Goal: Information Seeking & Learning: Learn about a topic

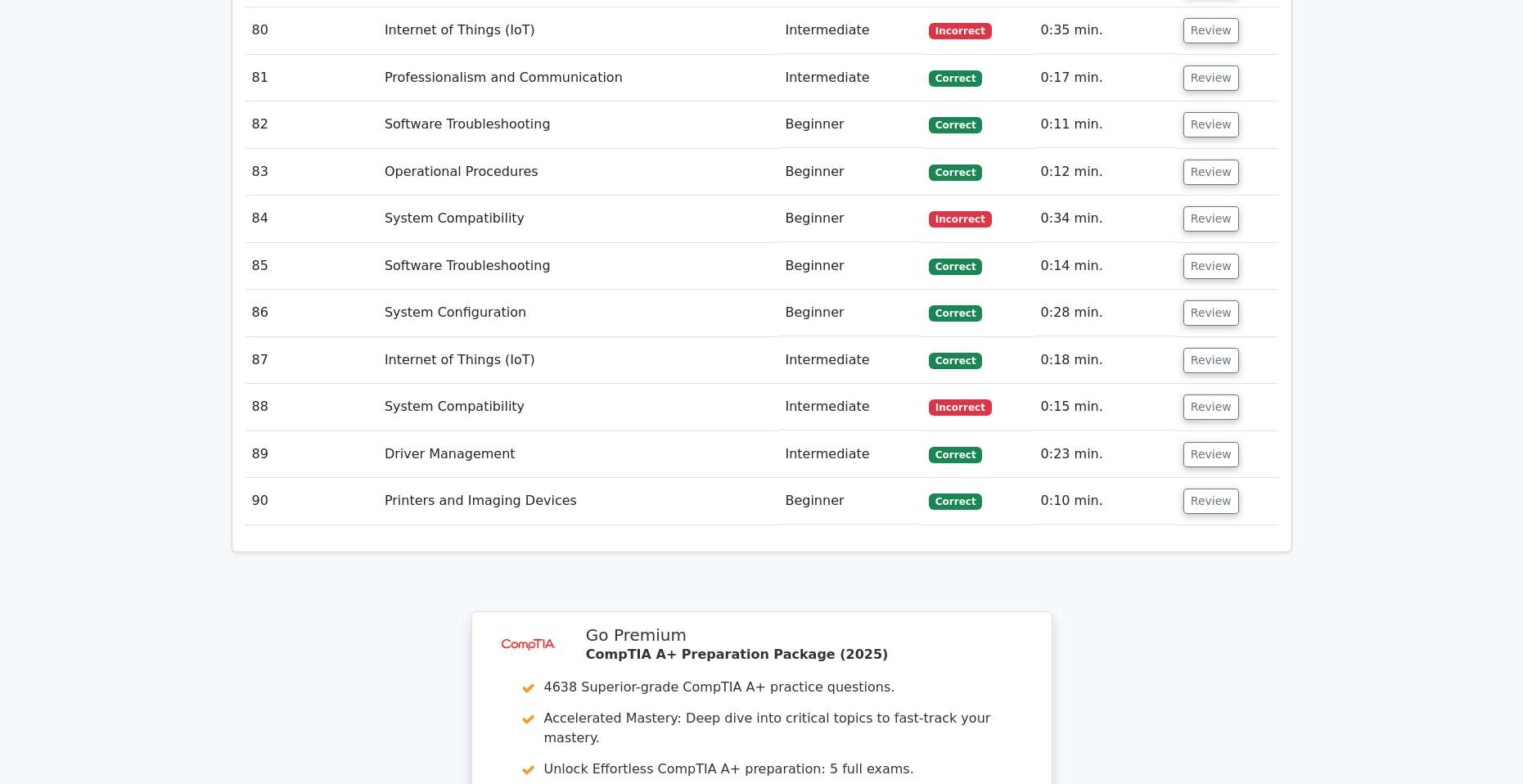
scroll to position [7039, 0]
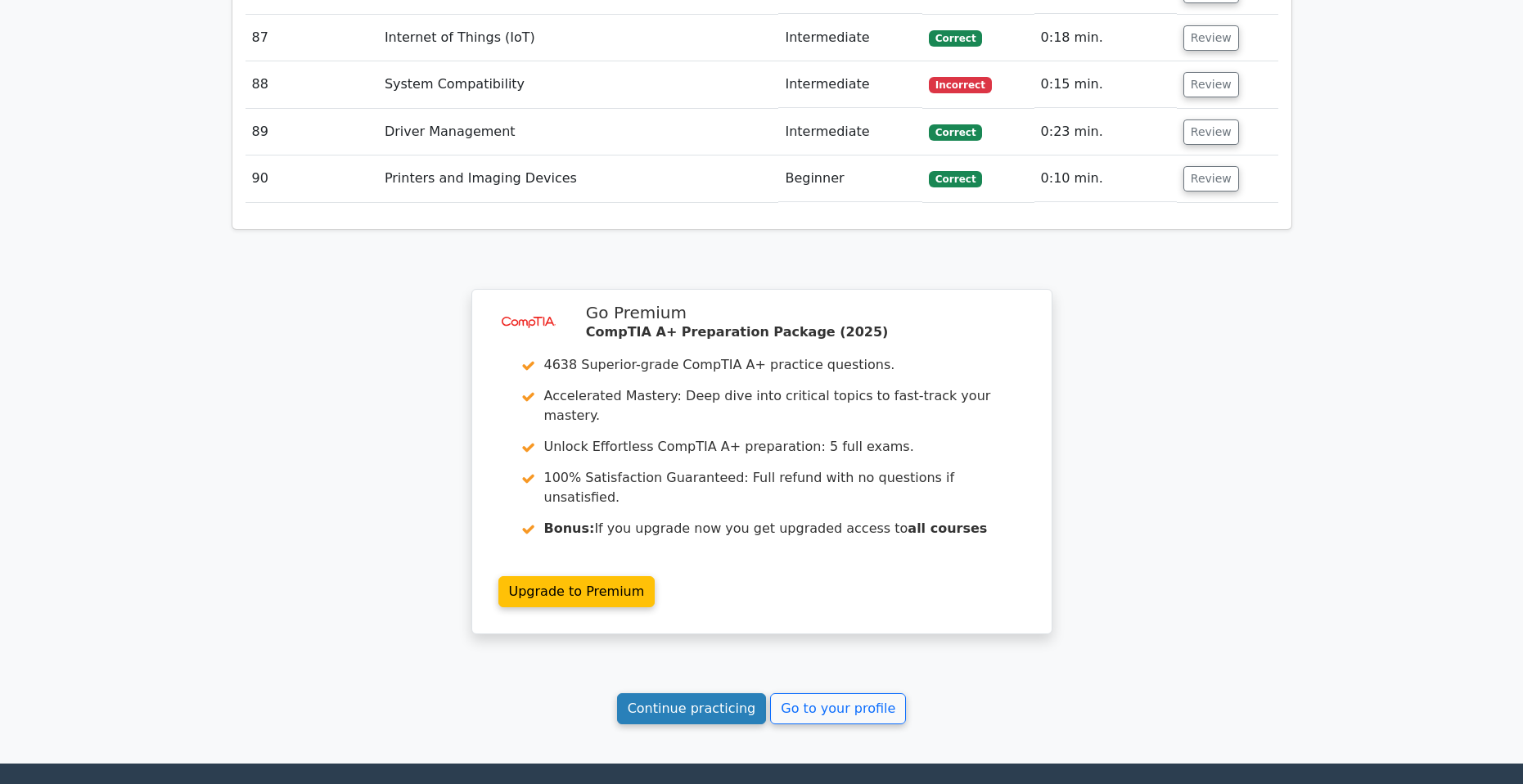
click at [677, 693] on link "Continue practicing" at bounding box center [692, 708] width 150 height 31
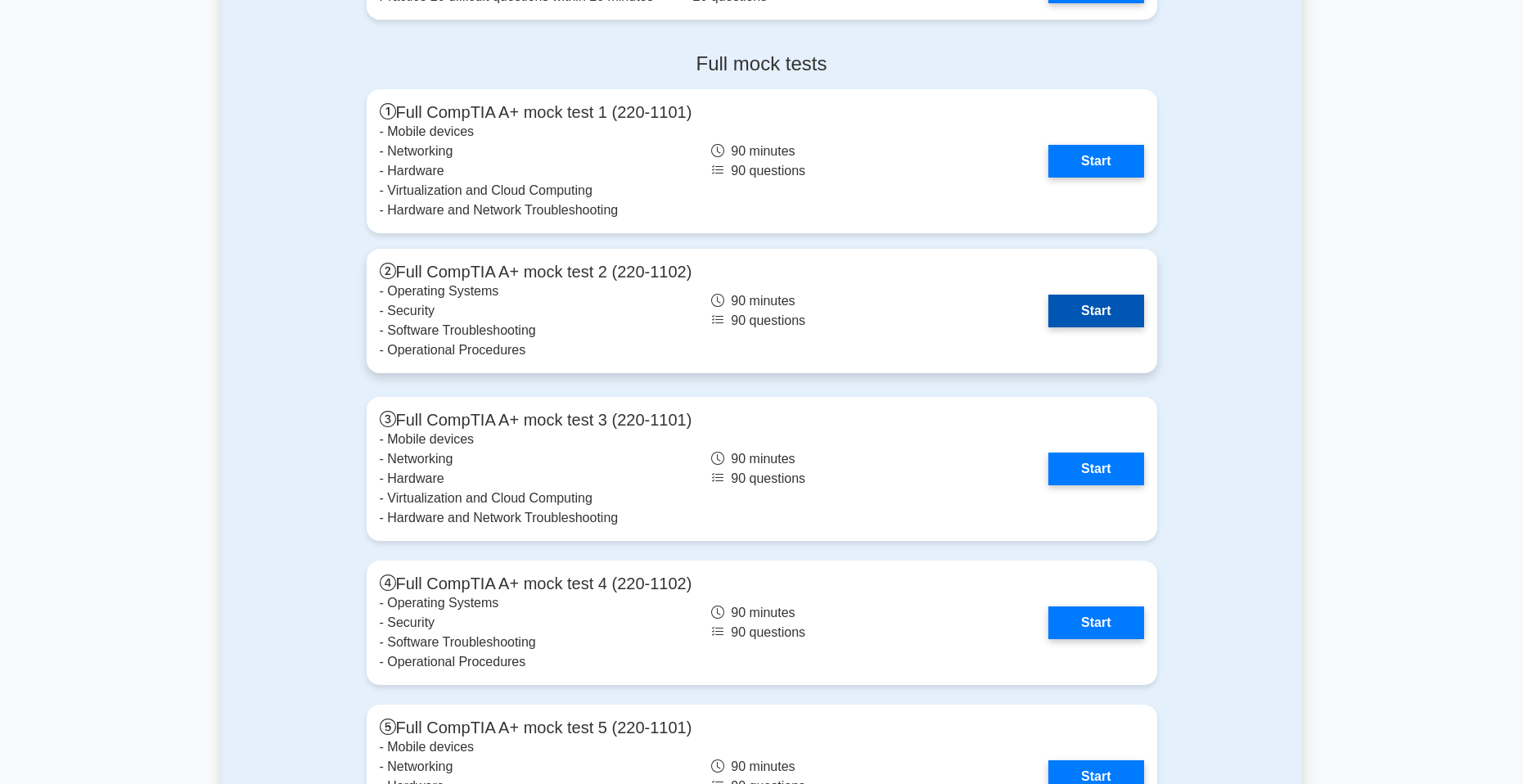
scroll to position [4502, 0]
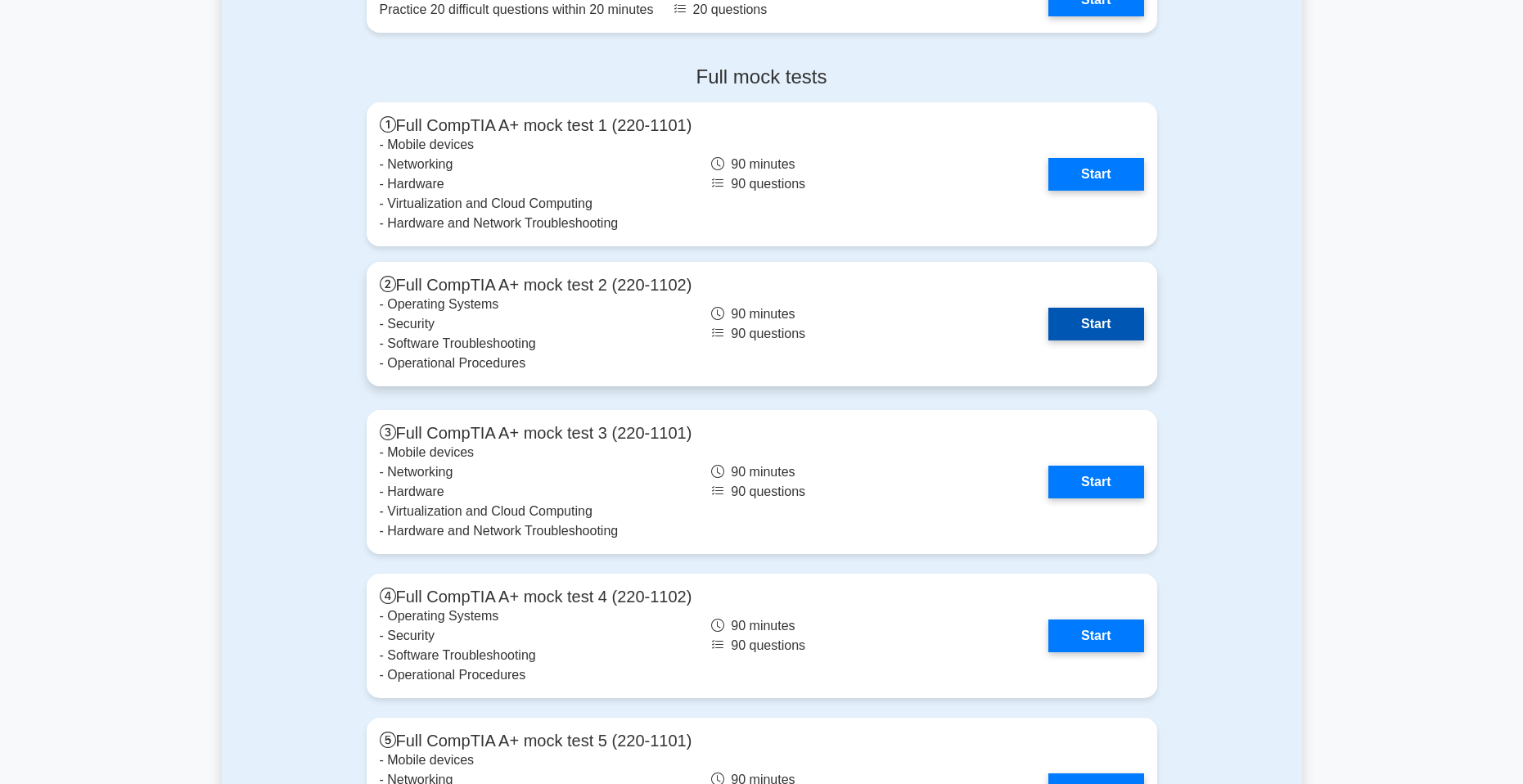
click at [1116, 325] on link "Start" at bounding box center [1096, 324] width 95 height 33
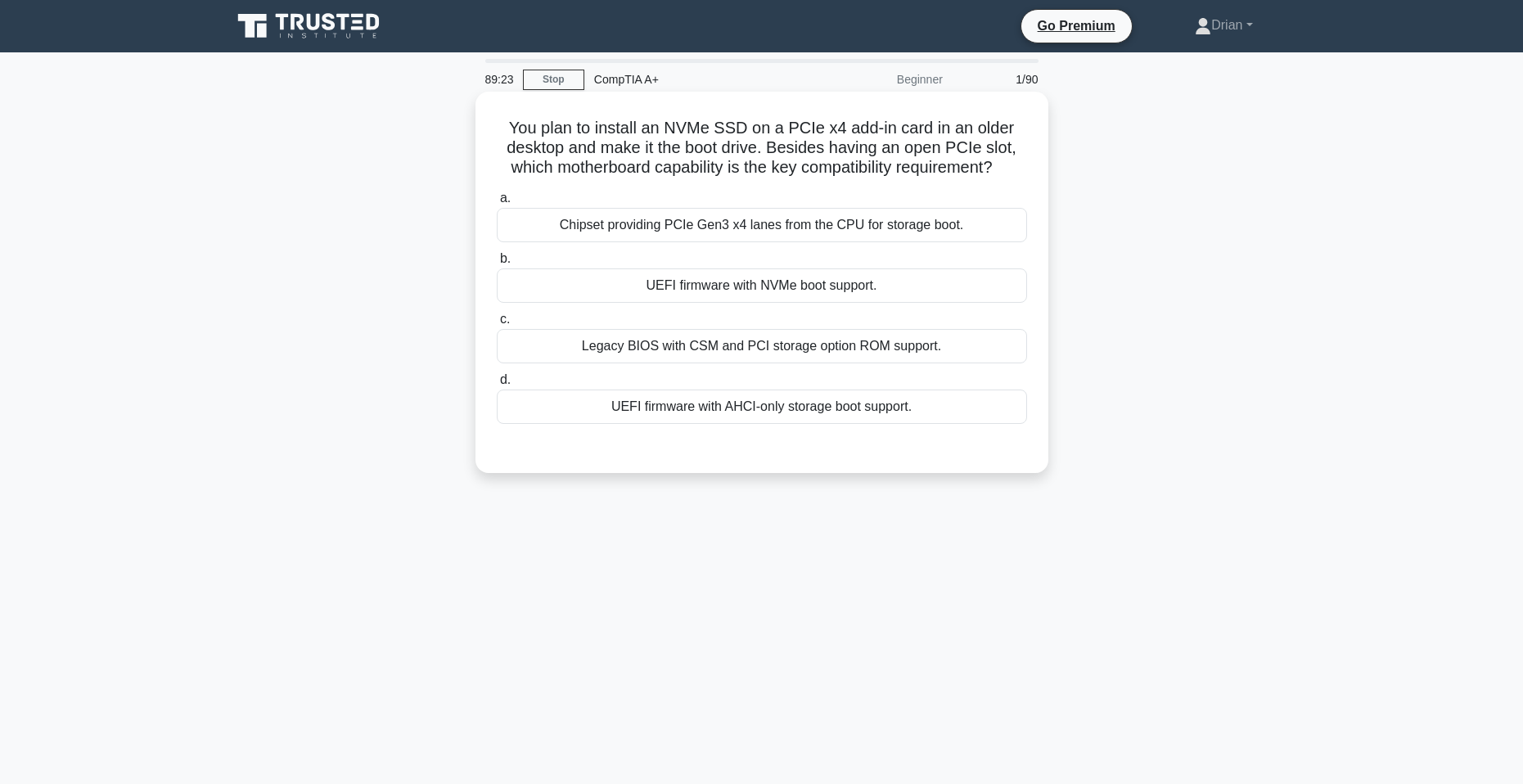
click at [901, 223] on div "Chipset providing PCIe Gen3 x4 lanes from the CPU for storage boot." at bounding box center [762, 224] width 531 height 34
click at [497, 204] on input "a. Chipset providing PCIe Gen3 x4 lanes from the CPU for storage boot." at bounding box center [497, 198] width 0 height 11
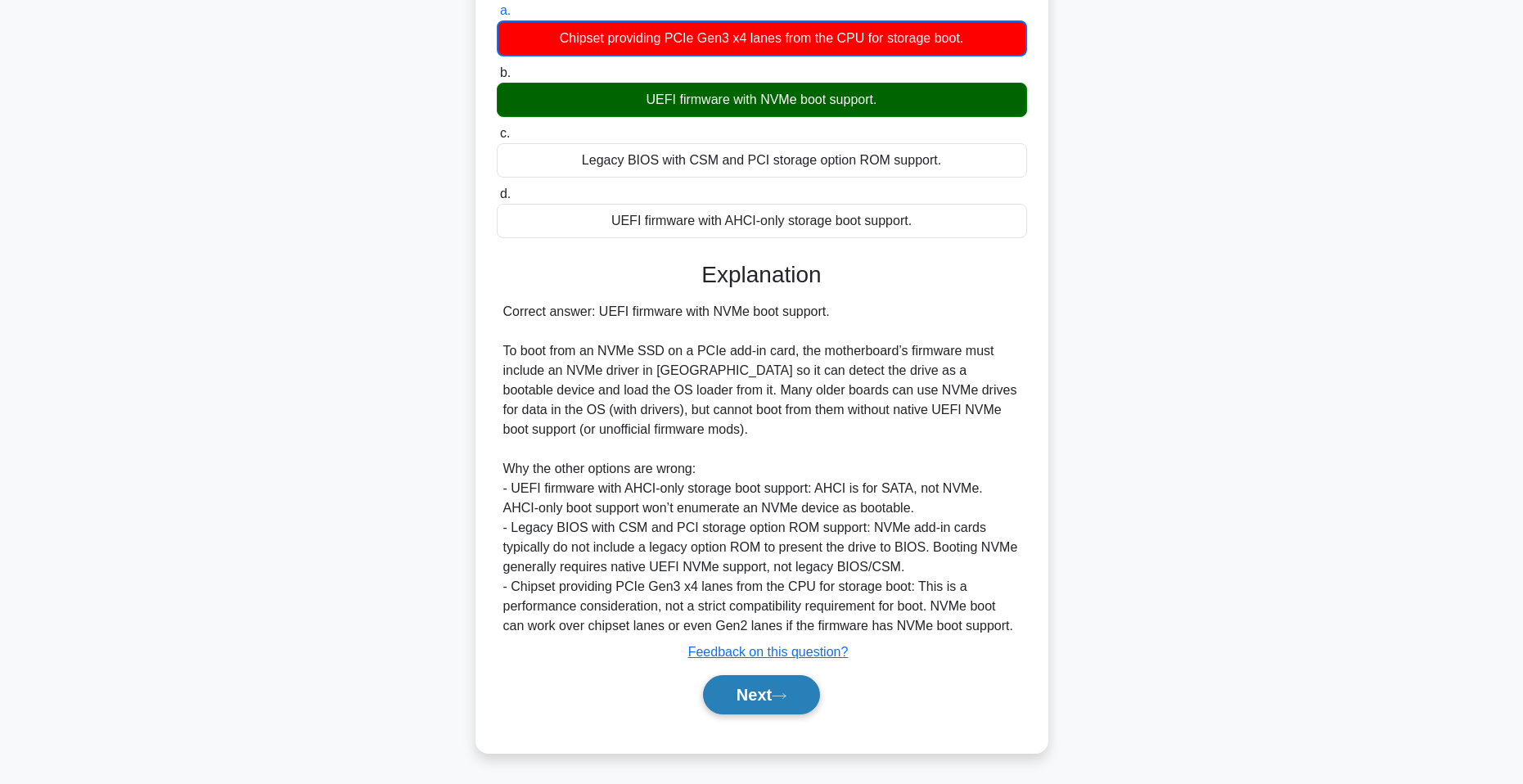
click at [754, 685] on button "Next" at bounding box center [762, 695] width 117 height 39
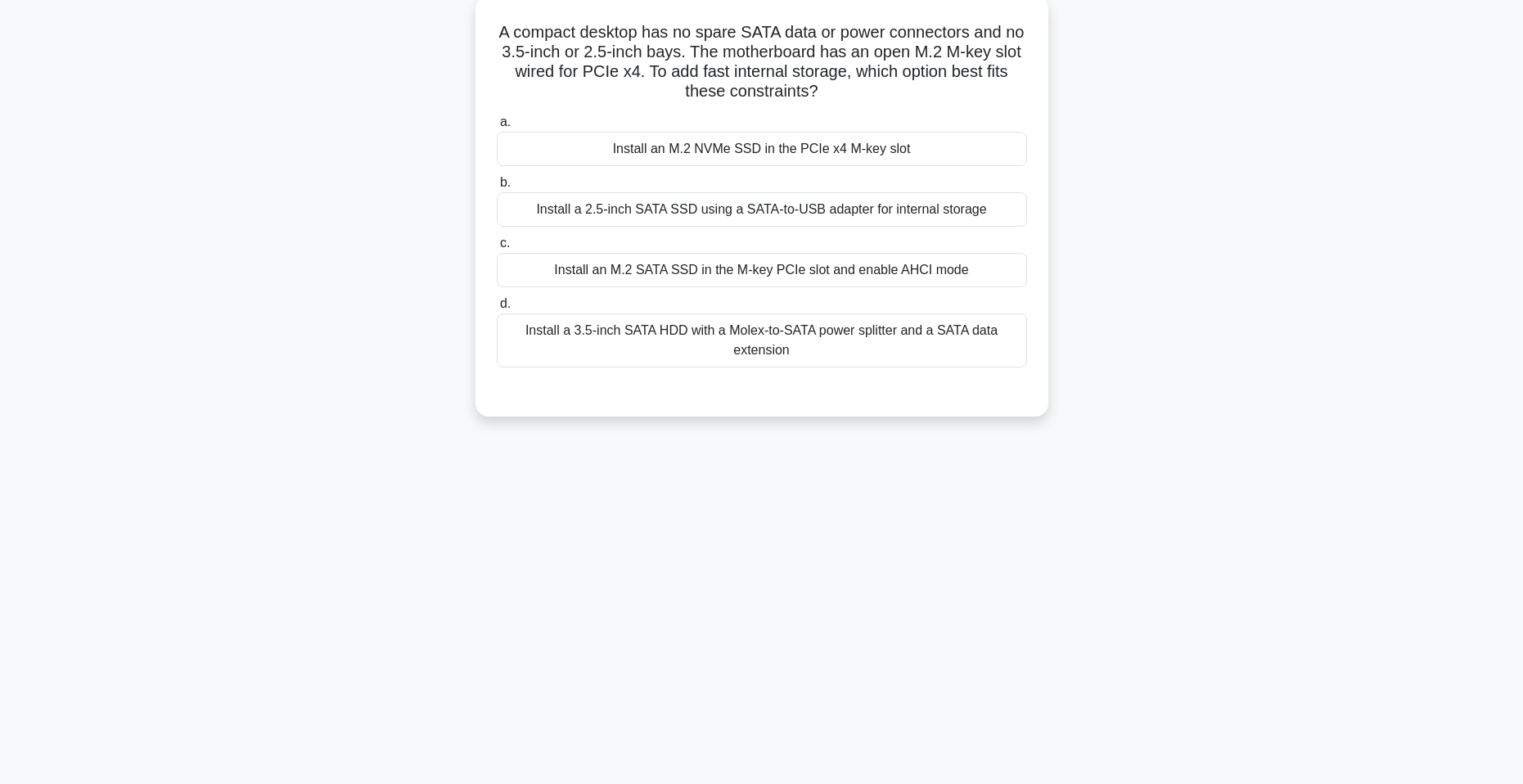
scroll to position [99, 0]
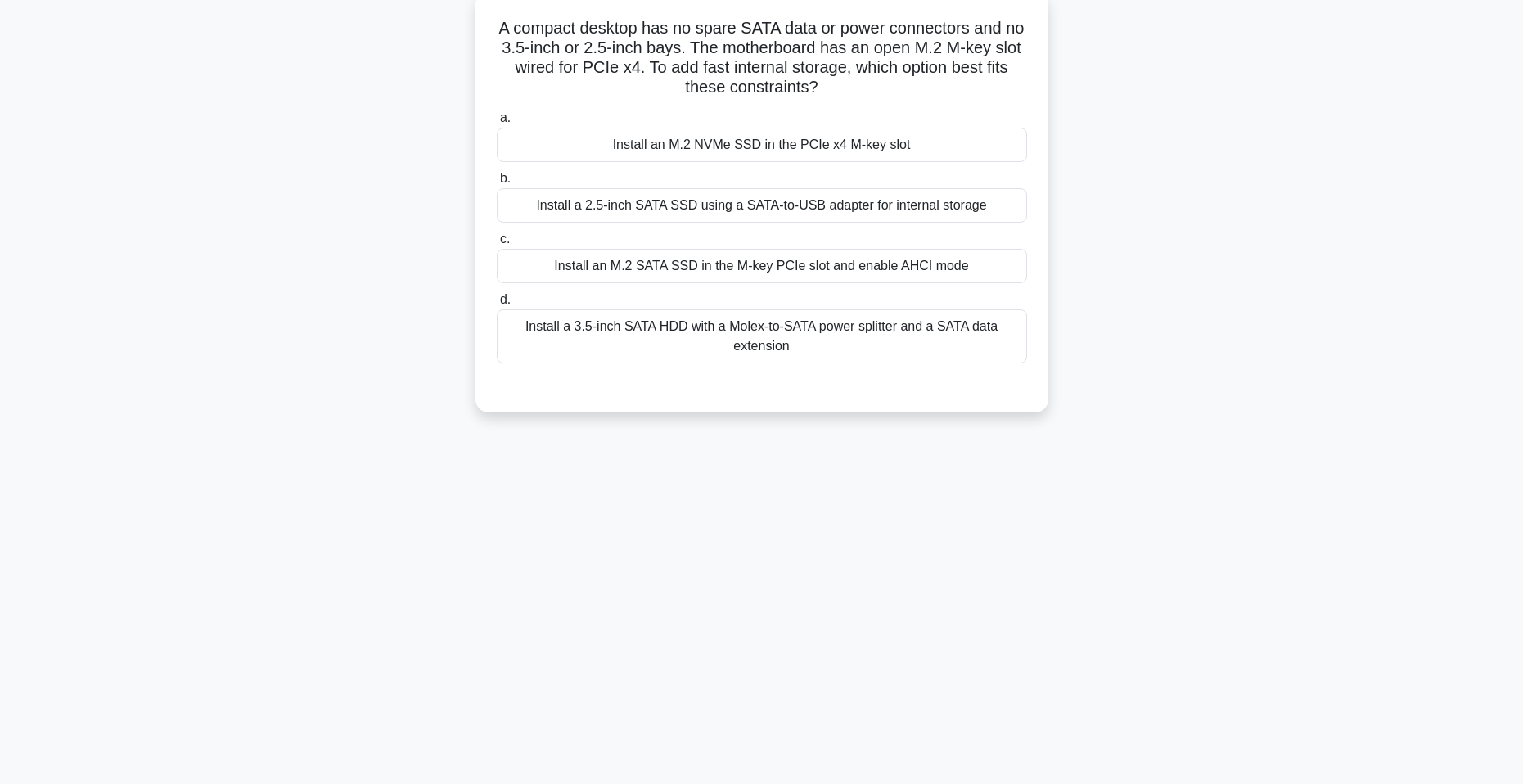
click at [933, 261] on div "Install an M.2 SATA SSD in the M-key PCIe slot and enable AHCI mode" at bounding box center [762, 266] width 531 height 34
click at [497, 245] on input "c. Install an M.2 SATA SSD in the M-key PCIe slot and enable AHCI mode" at bounding box center [497, 239] width 0 height 11
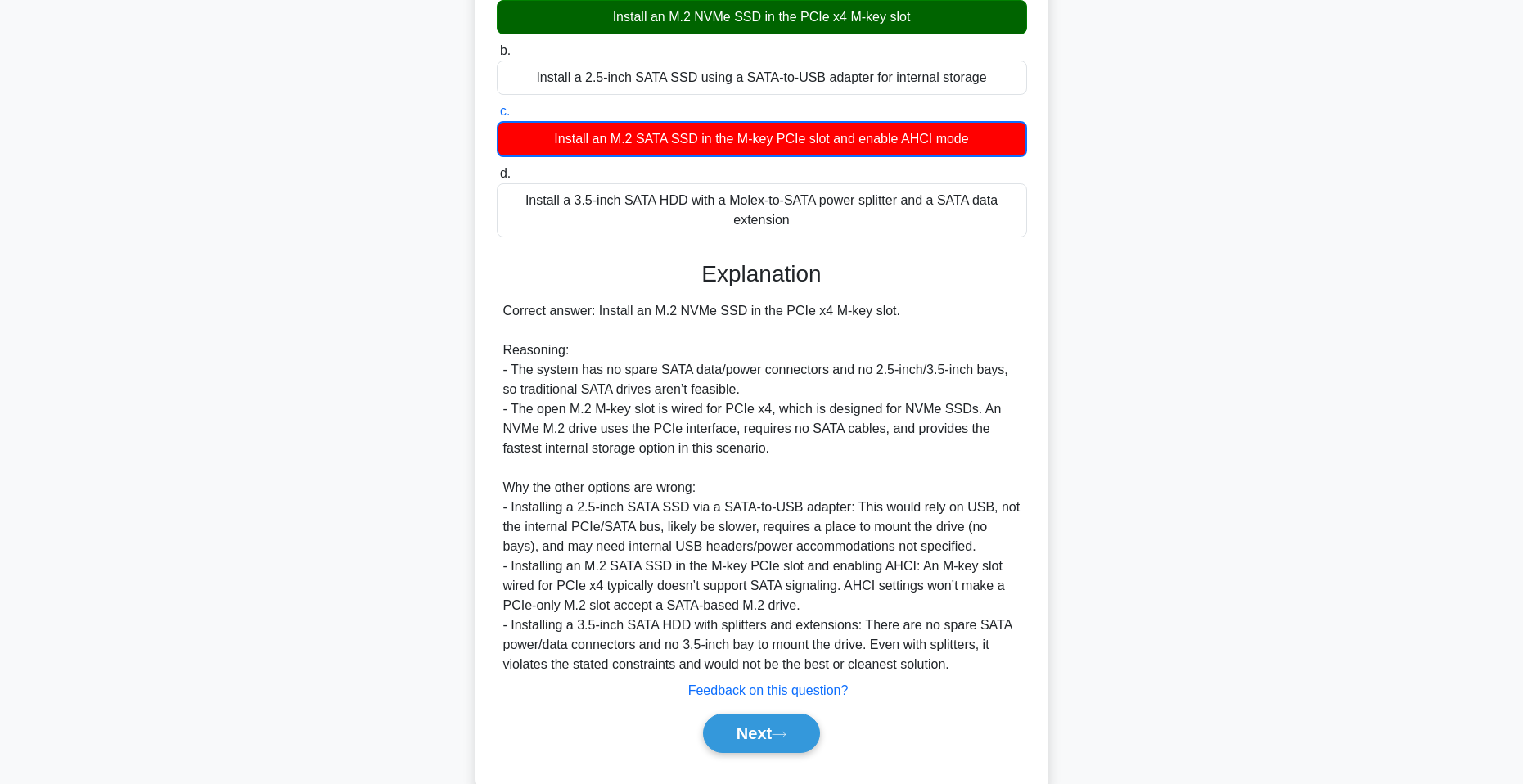
scroll to position [267, 0]
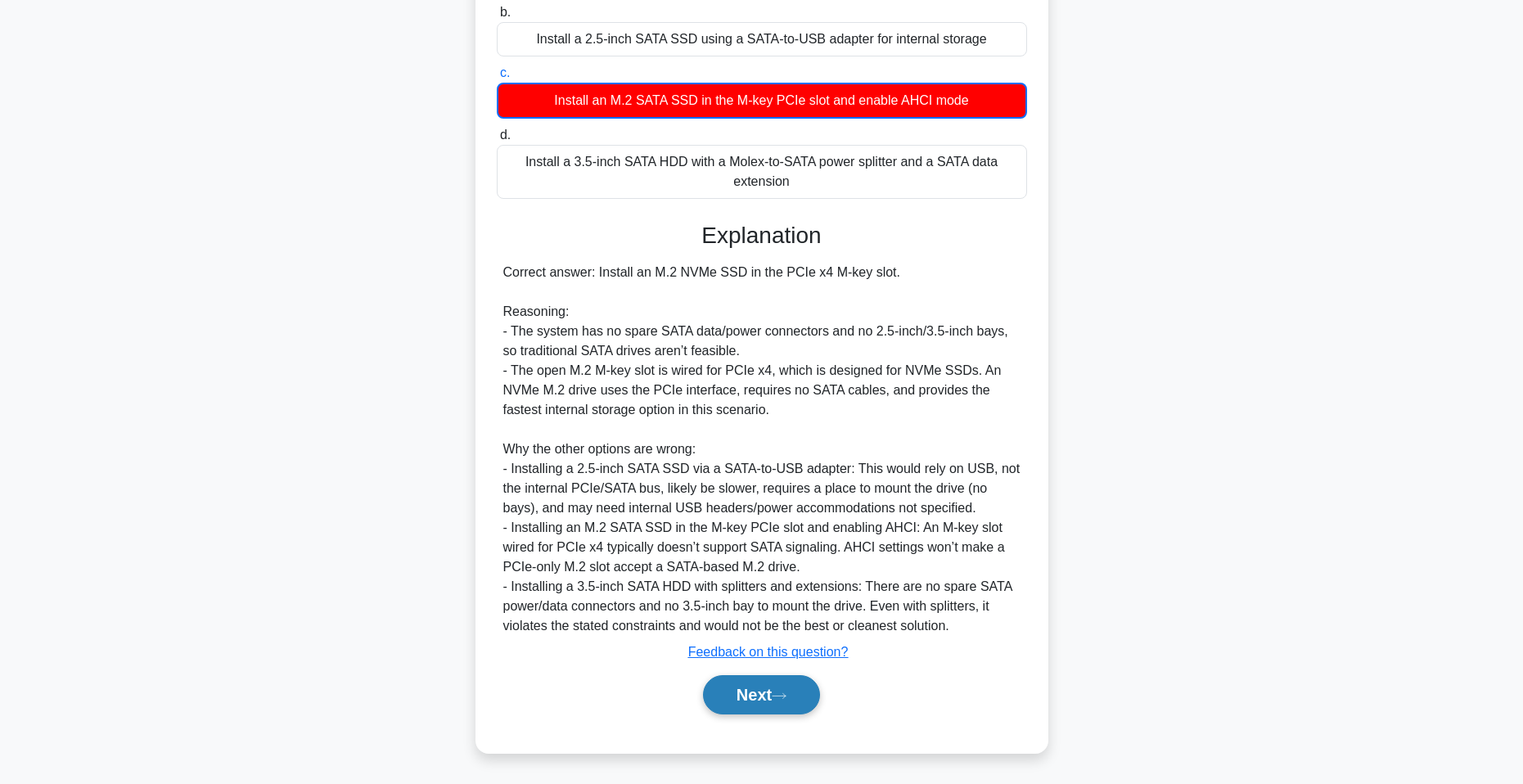
click at [813, 693] on button "Next" at bounding box center [762, 695] width 117 height 39
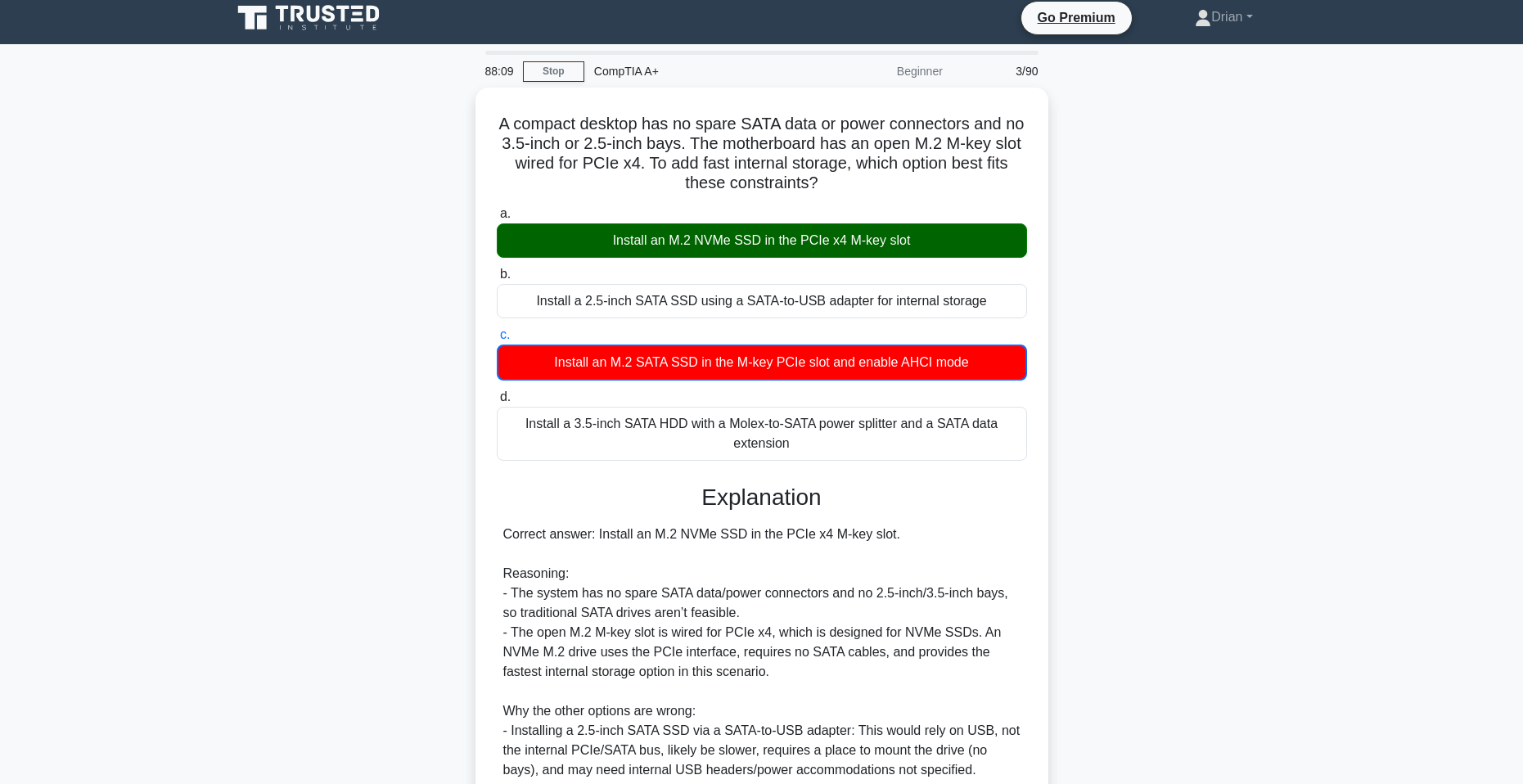
scroll to position [0, 0]
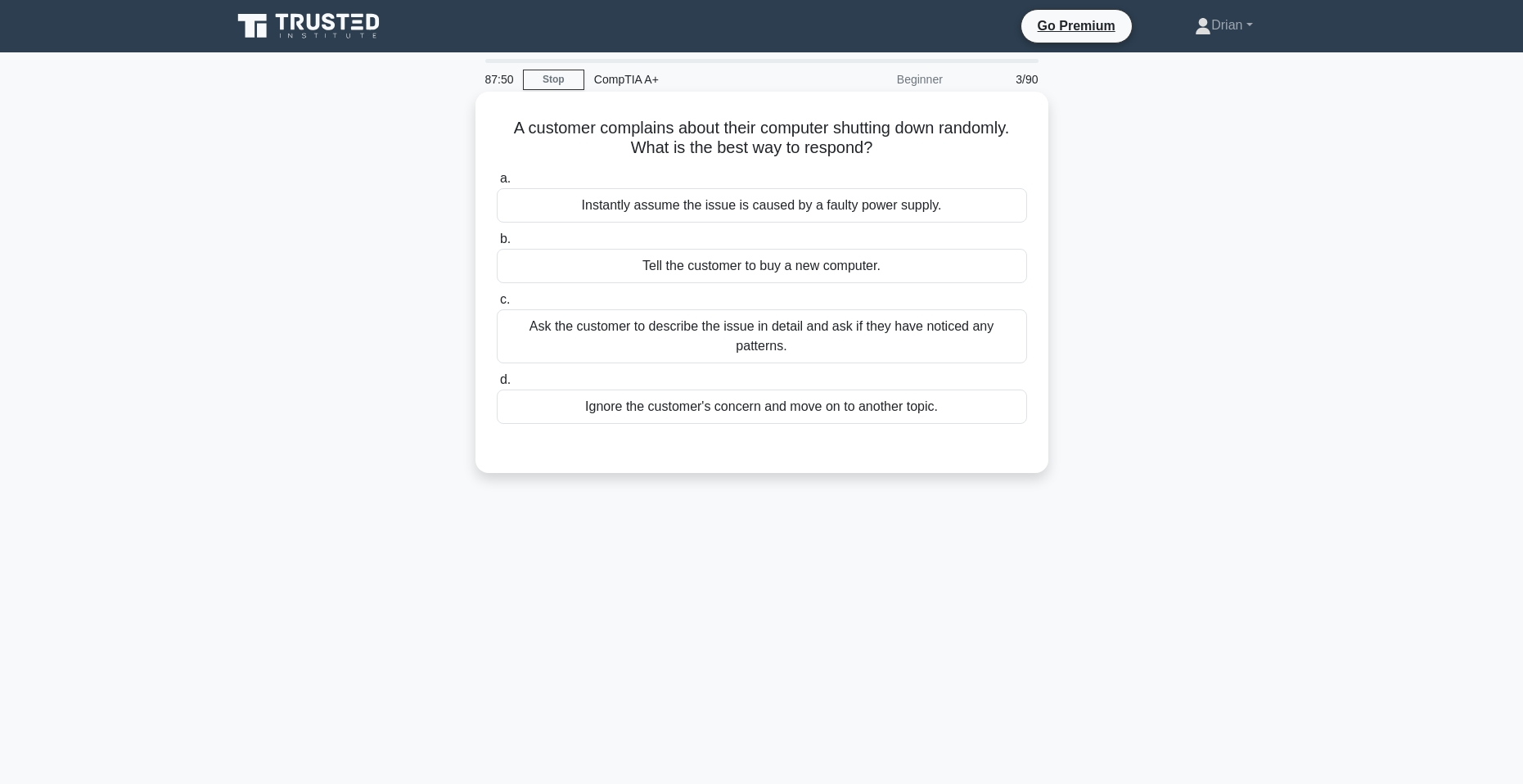
click at [1001, 329] on div "Ask the customer to describe the issue in detail and ask if they have noticed a…" at bounding box center [762, 337] width 531 height 54
click at [497, 305] on input "c. Ask the customer to describe the issue in detail and ask if they have notice…" at bounding box center [497, 300] width 0 height 11
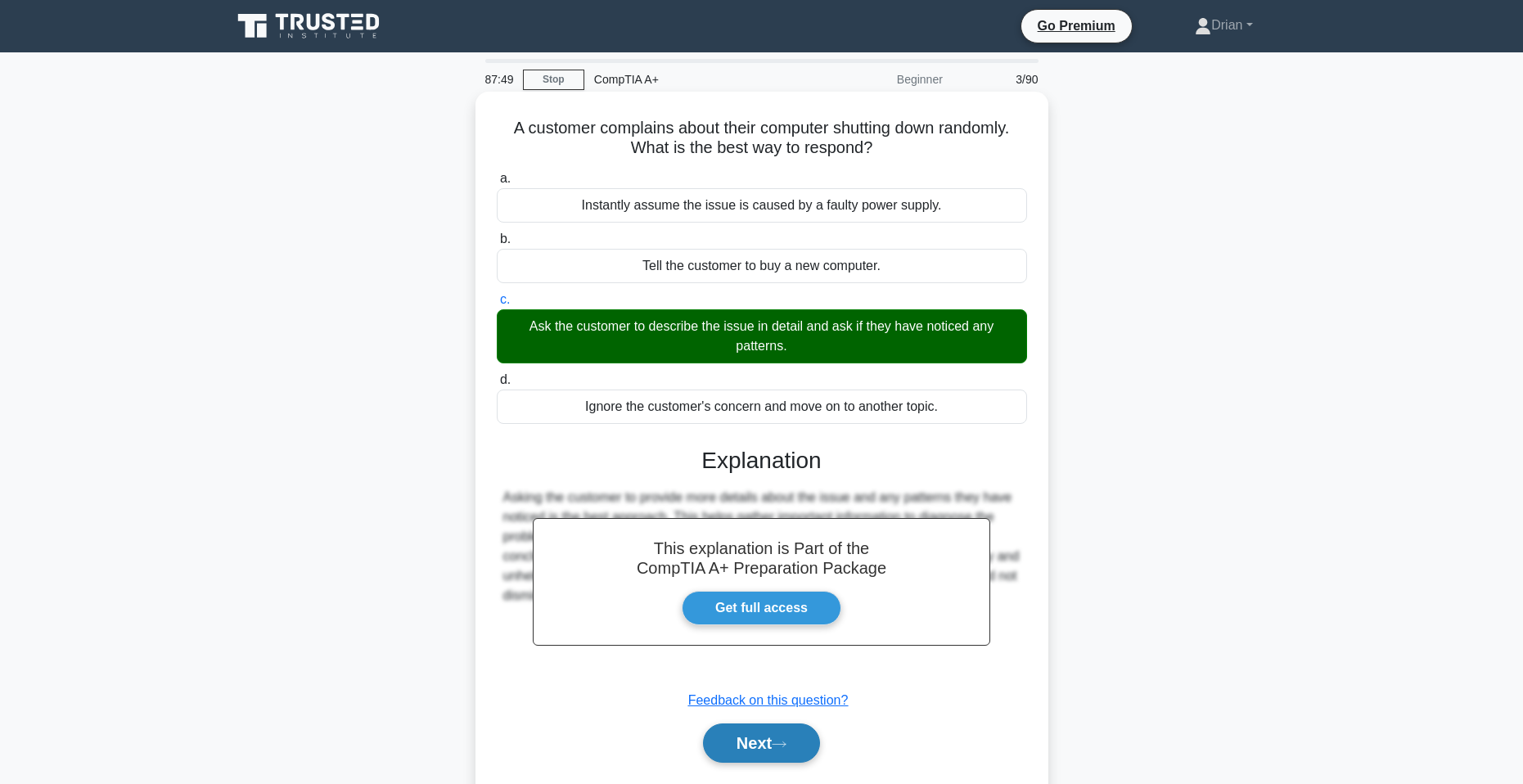
click at [776, 742] on button "Next" at bounding box center [762, 743] width 117 height 39
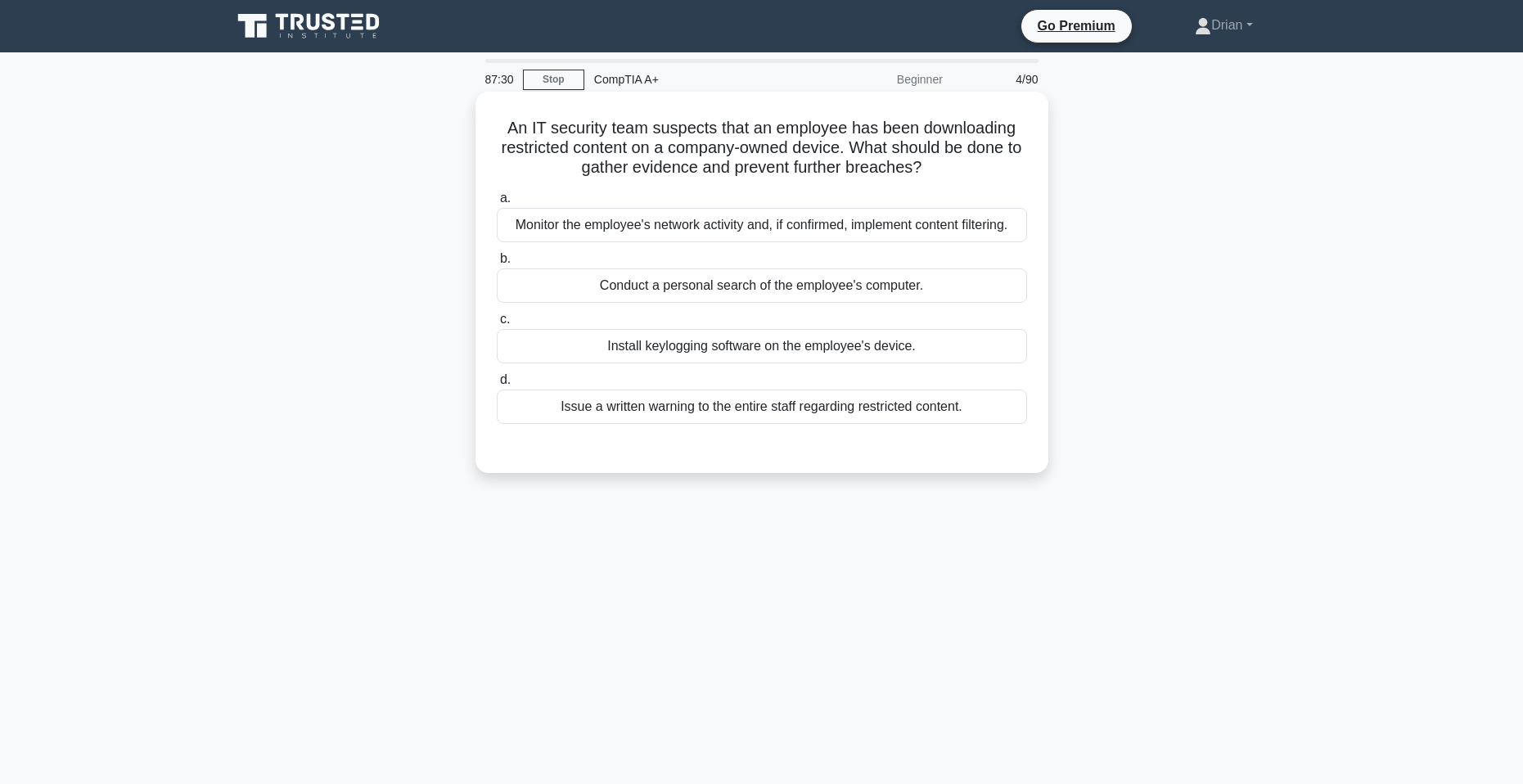
click at [905, 231] on div "Monitor the employee's network activity and, if confirmed, implement content fi…" at bounding box center [762, 224] width 531 height 34
click at [497, 204] on input "a. Monitor the employee's network activity and, if confirmed, implement content…" at bounding box center [497, 198] width 0 height 11
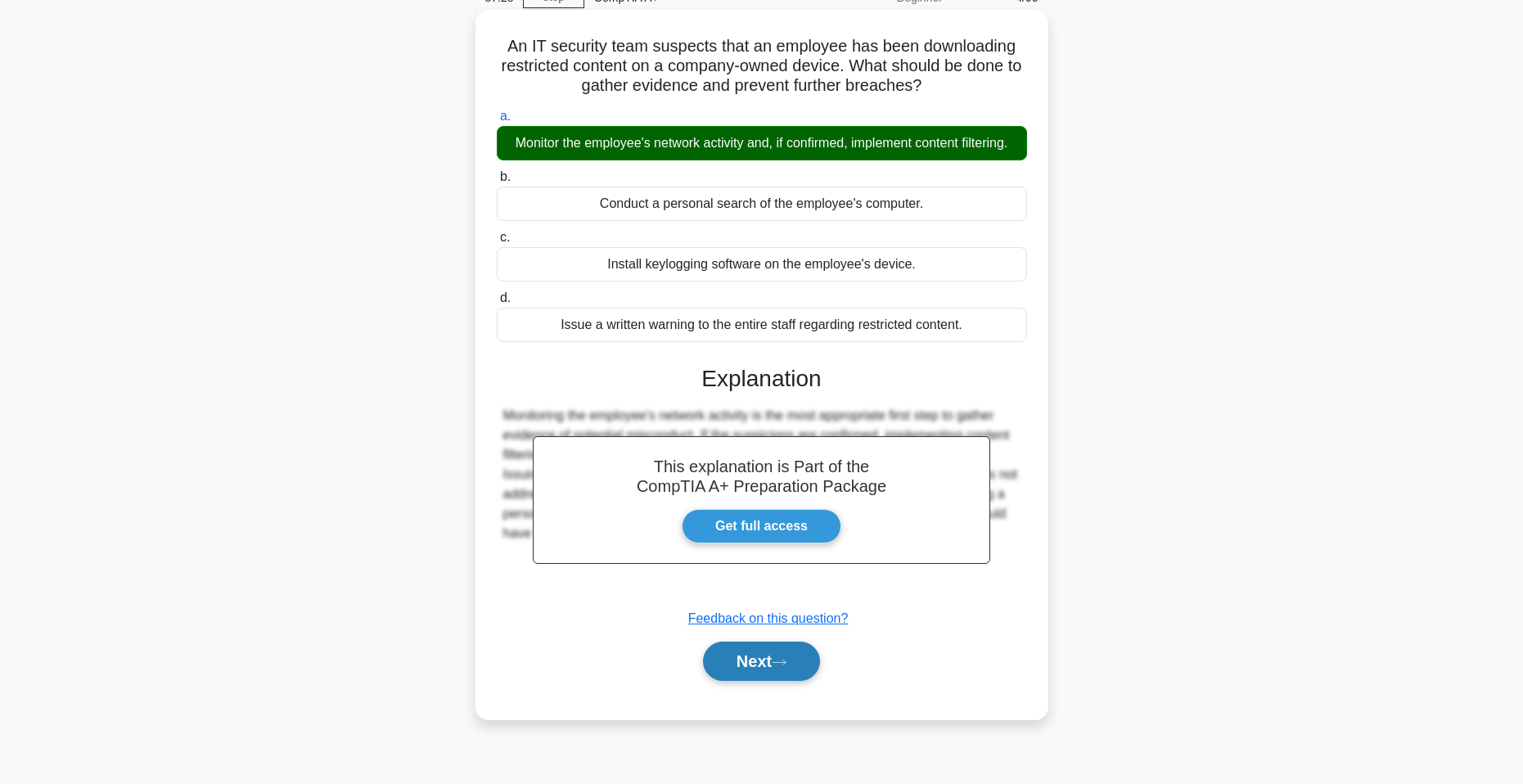
drag, startPoint x: 789, startPoint y: 697, endPoint x: 861, endPoint y: 618, distance: 106.9
click at [789, 681] on button "Next" at bounding box center [762, 662] width 117 height 39
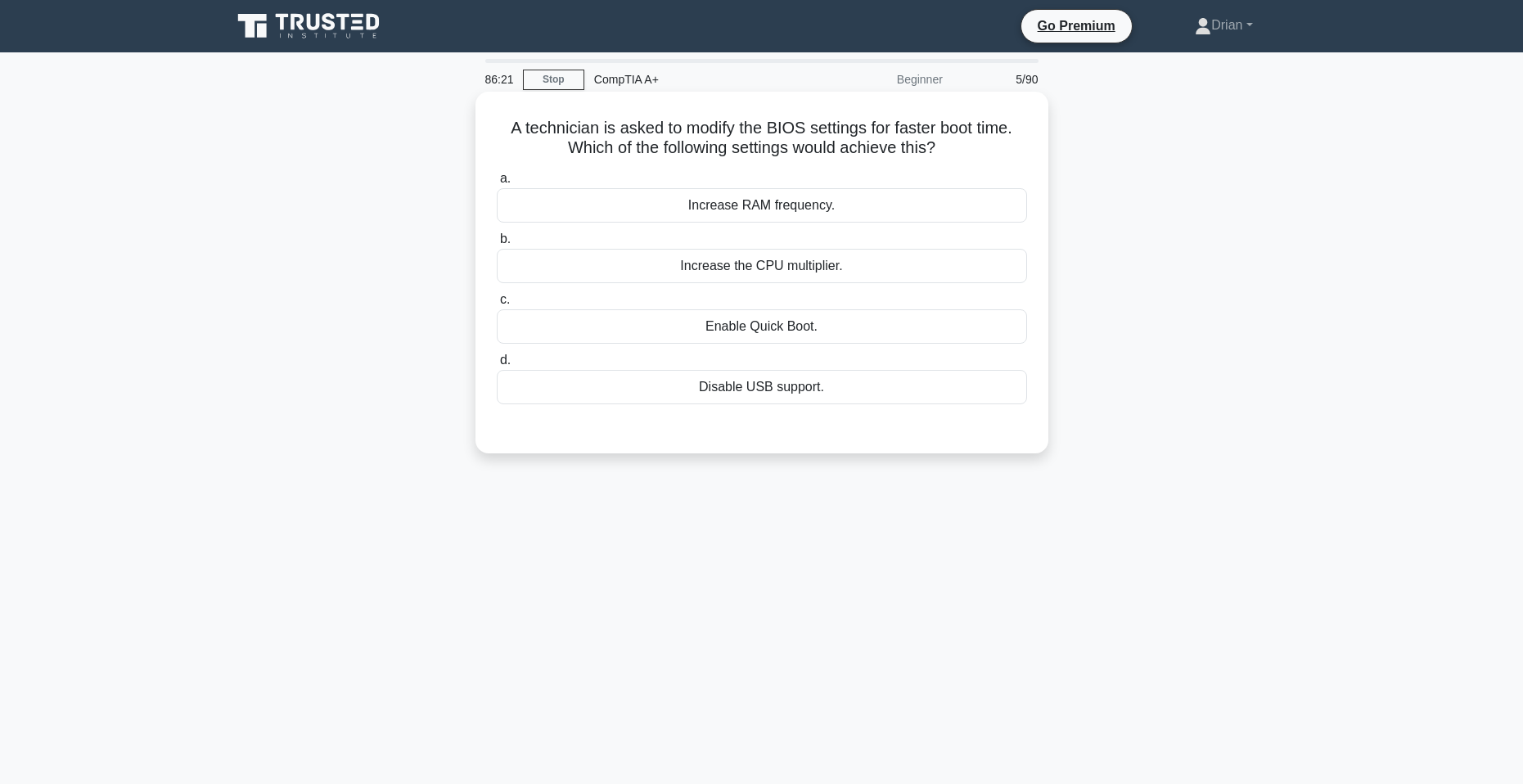
click at [855, 330] on div "Enable Quick Boot." at bounding box center [762, 327] width 531 height 34
click at [497, 305] on input "c. Enable Quick Boot." at bounding box center [497, 300] width 0 height 11
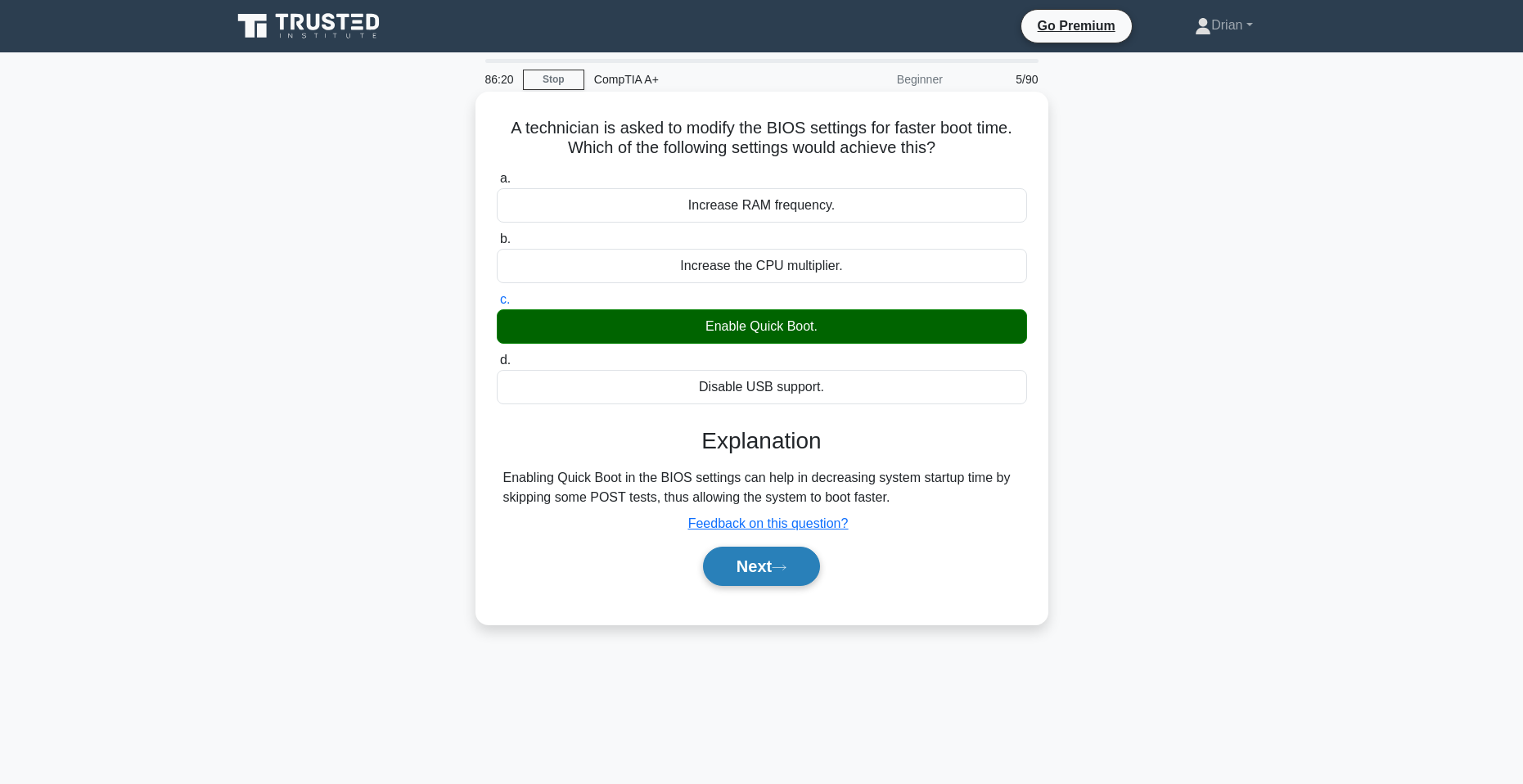
click at [752, 551] on button "Next" at bounding box center [762, 566] width 117 height 39
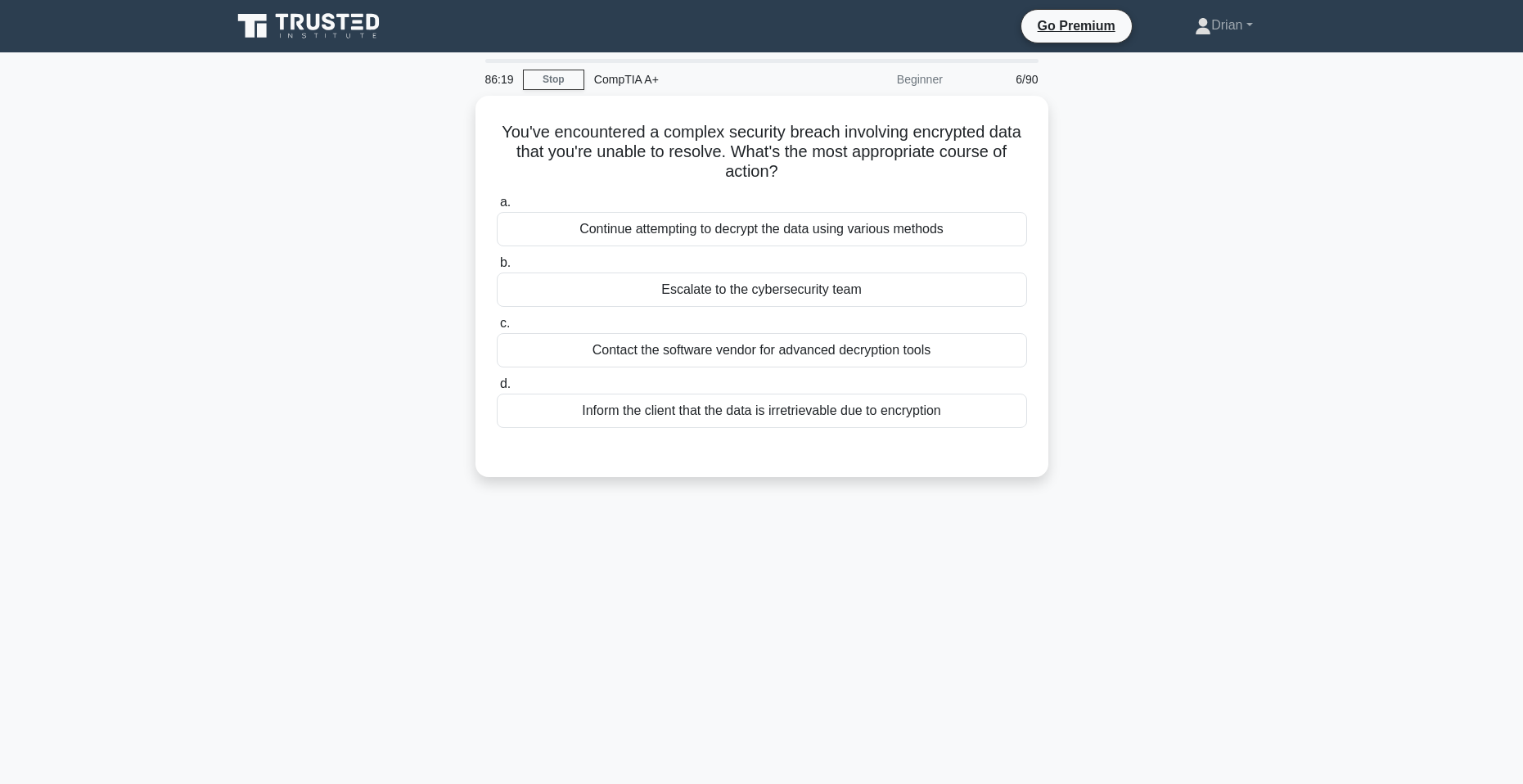
click at [754, 551] on div "86:19 Stop CompTIA A+ Beginner 6/90 You've encountered a complex security breac…" at bounding box center [762, 468] width 1081 height 819
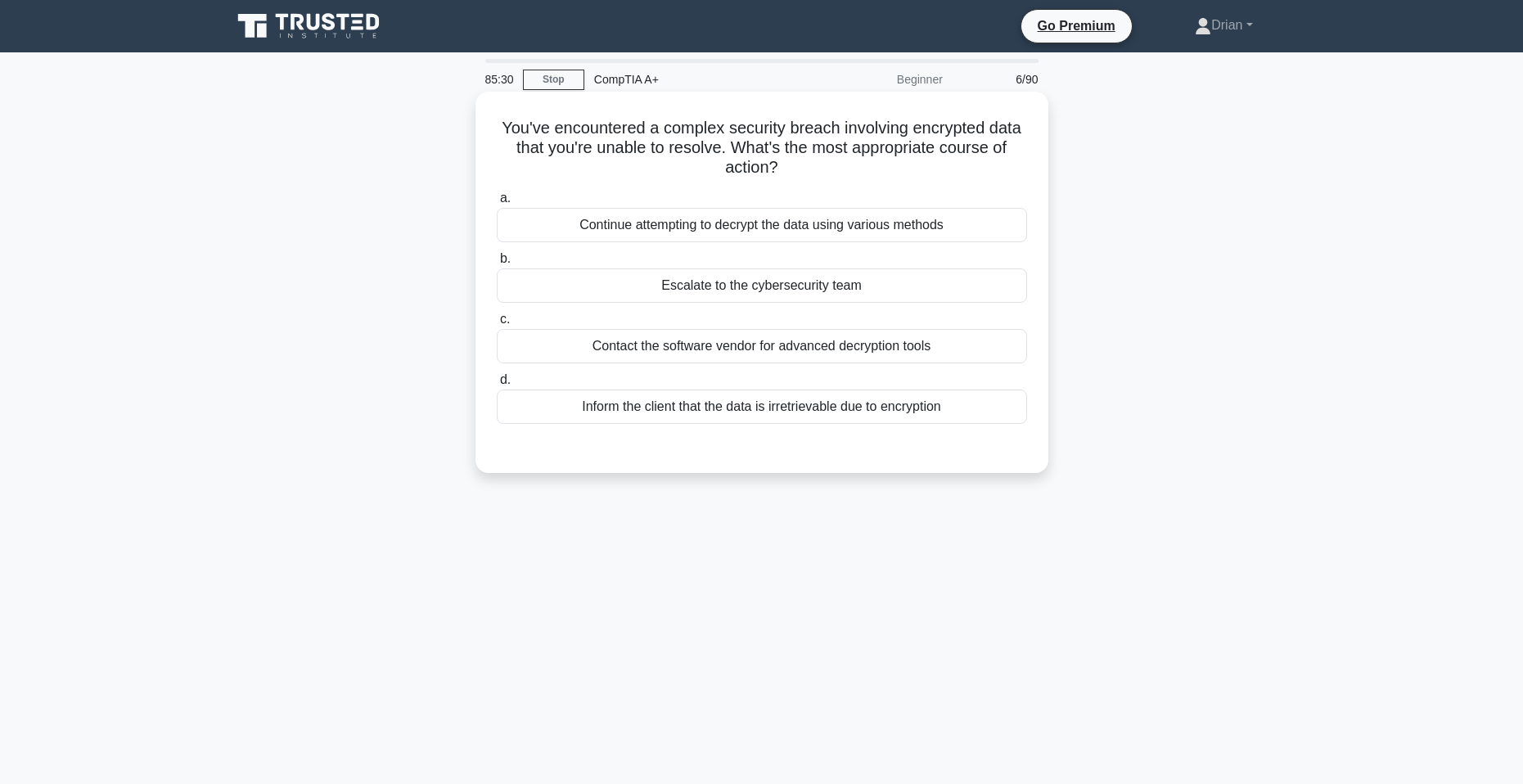
click at [858, 288] on div "Escalate to the cybersecurity team" at bounding box center [762, 286] width 531 height 34
click at [497, 264] on input "b. Escalate to the cybersecurity team" at bounding box center [497, 258] width 0 height 11
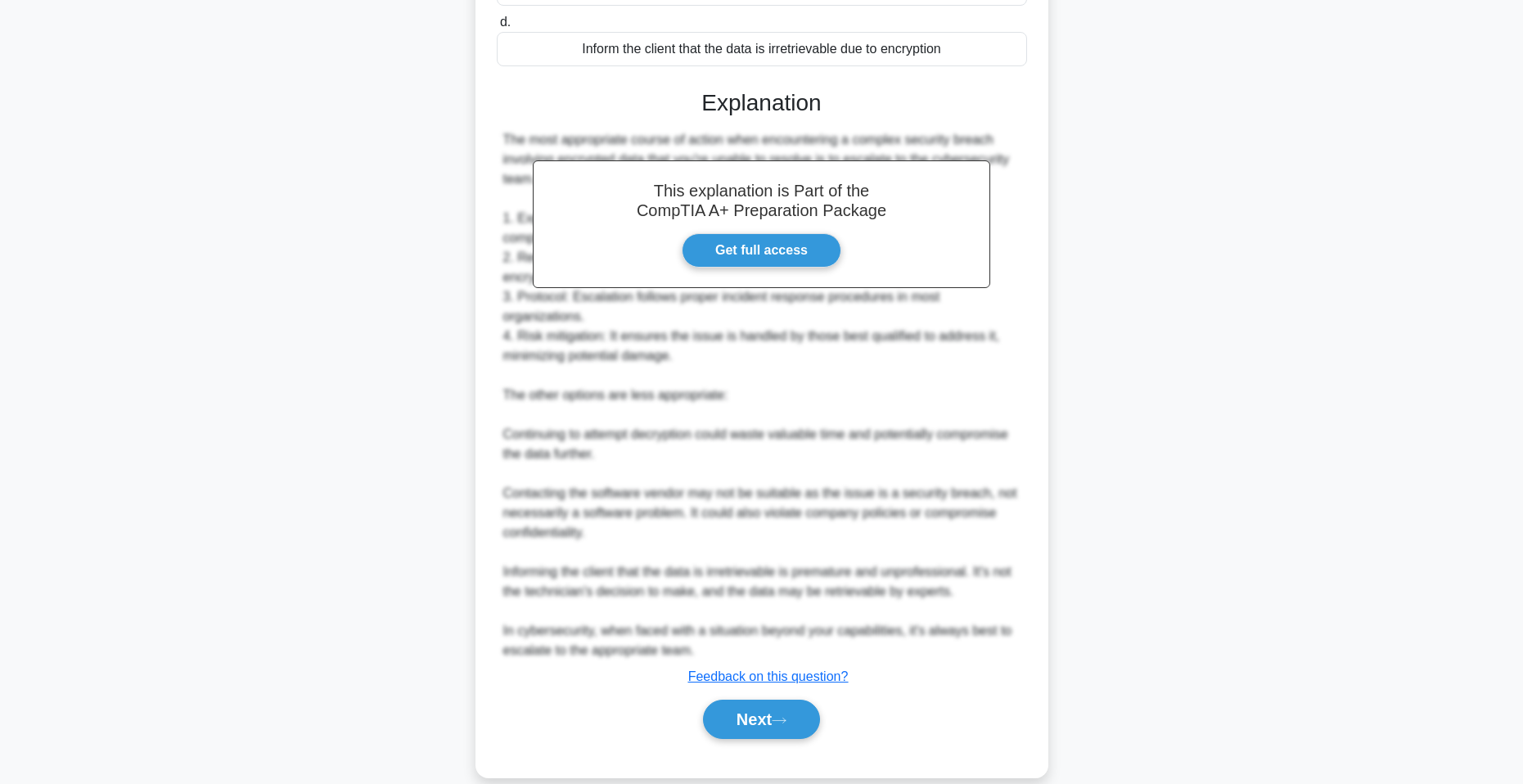
scroll to position [383, 0]
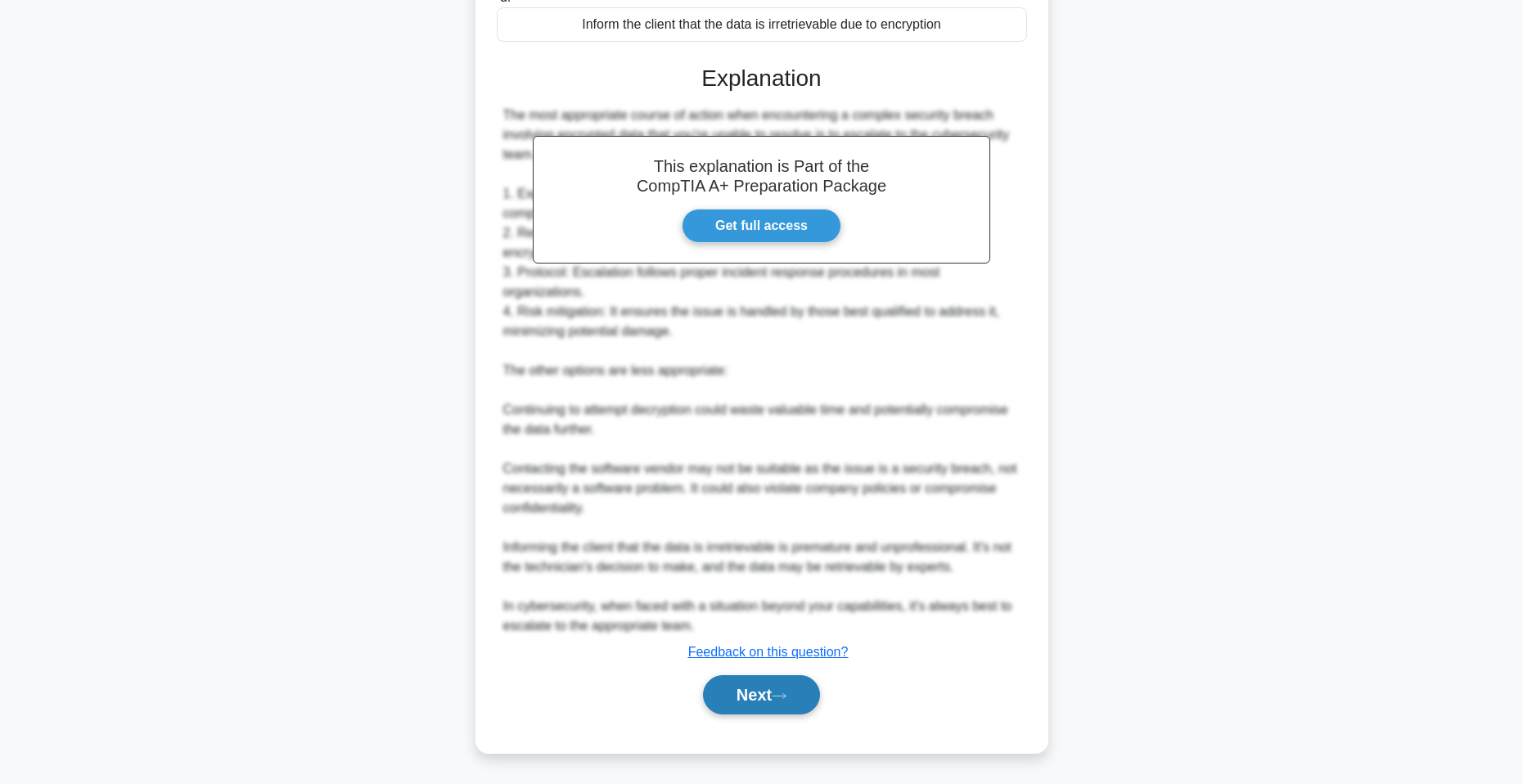
click at [781, 701] on icon at bounding box center [779, 696] width 14 height 9
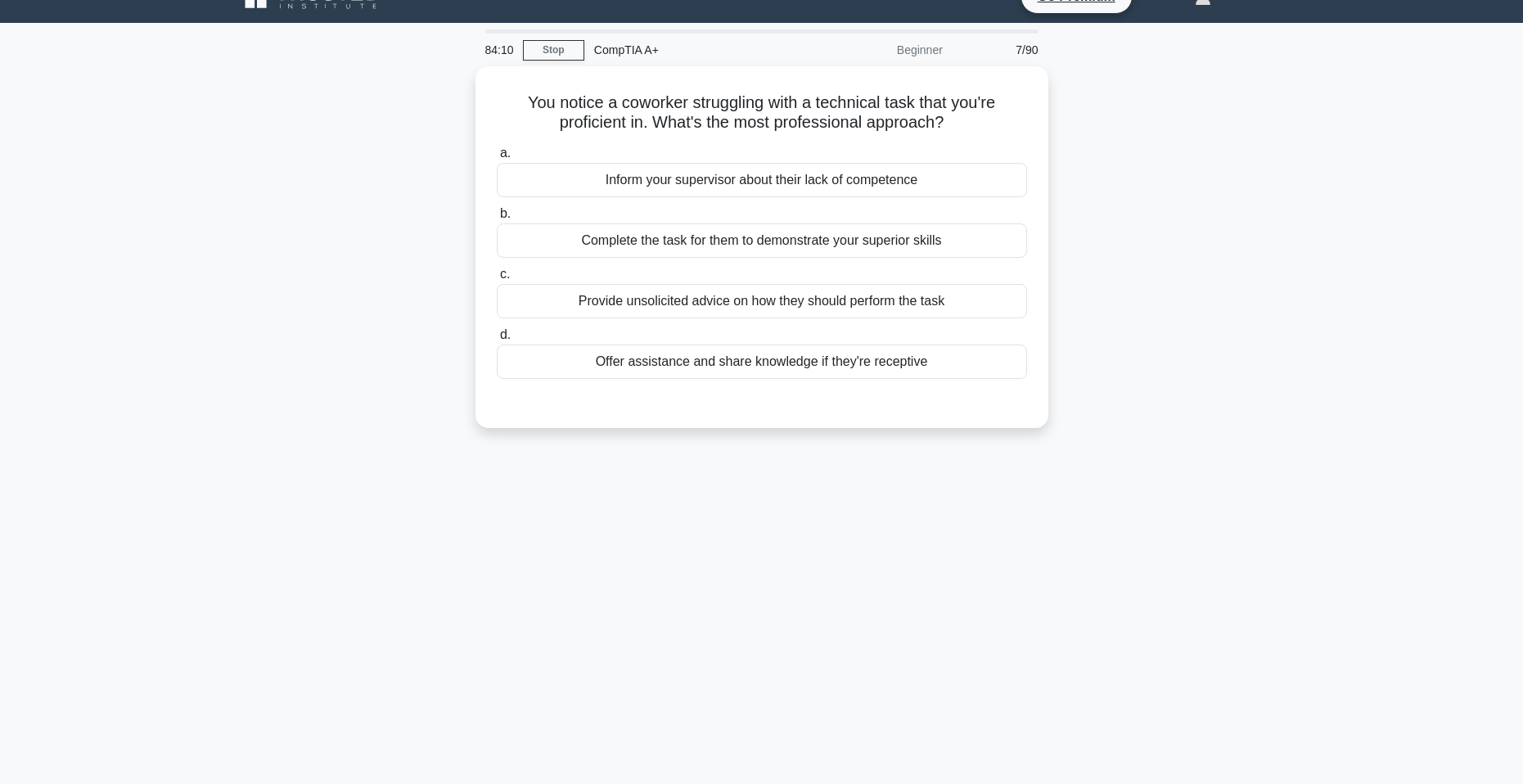
scroll to position [0, 0]
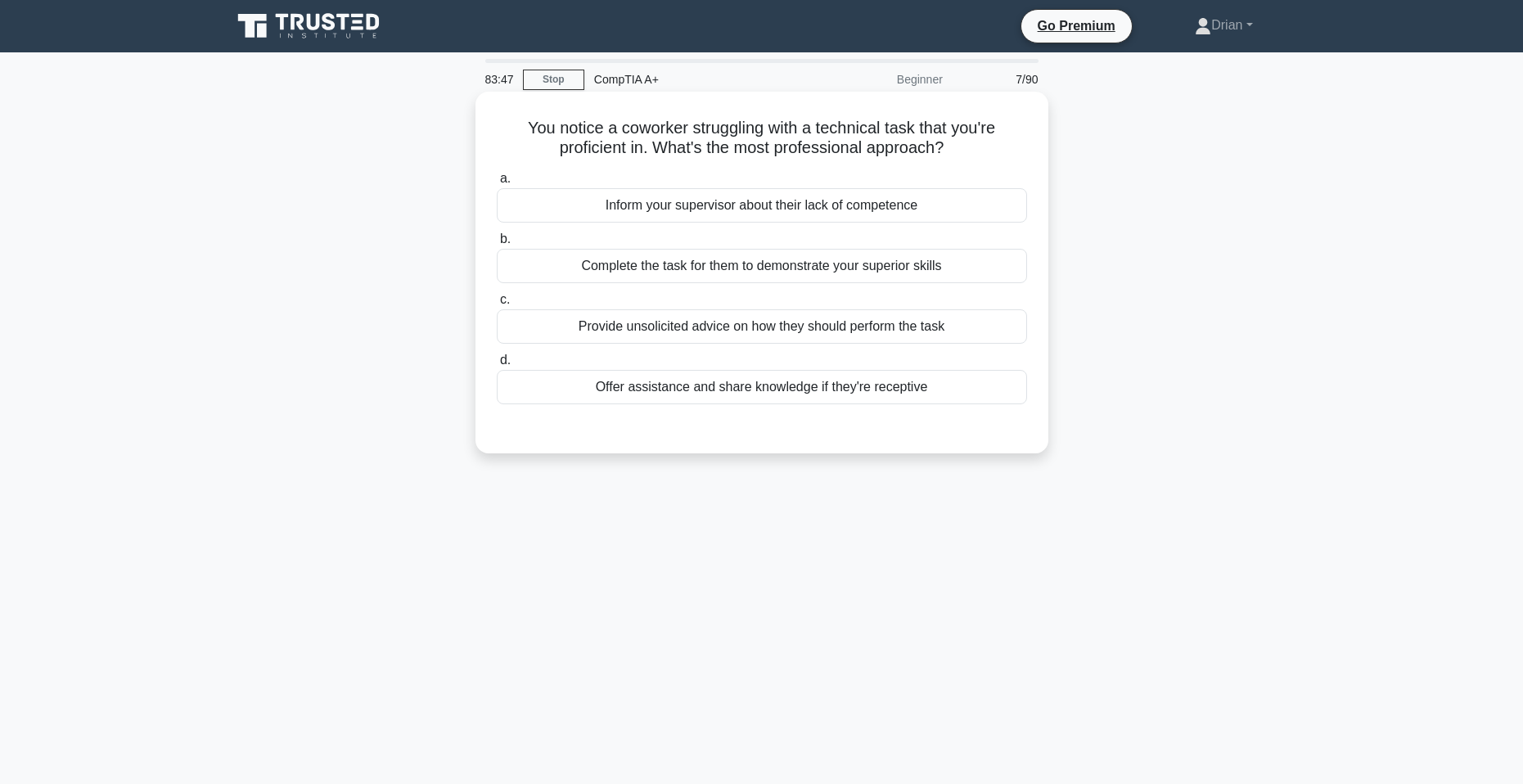
click at [883, 395] on div "Offer assistance and share knowledge if they're receptive" at bounding box center [762, 387] width 531 height 34
click at [497, 366] on input "d. Offer assistance and share knowledge if they're receptive" at bounding box center [497, 361] width 0 height 11
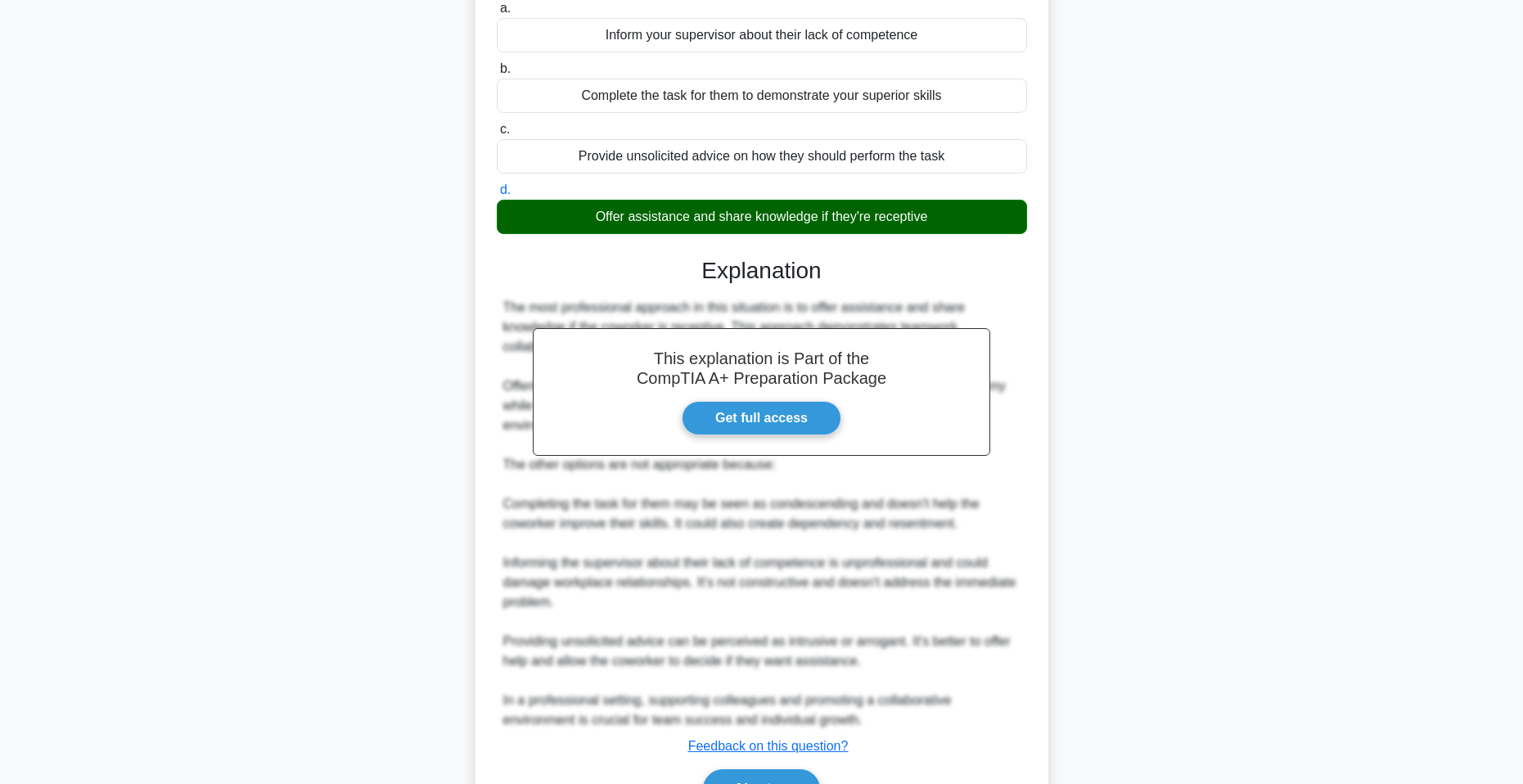
scroll to position [265, 0]
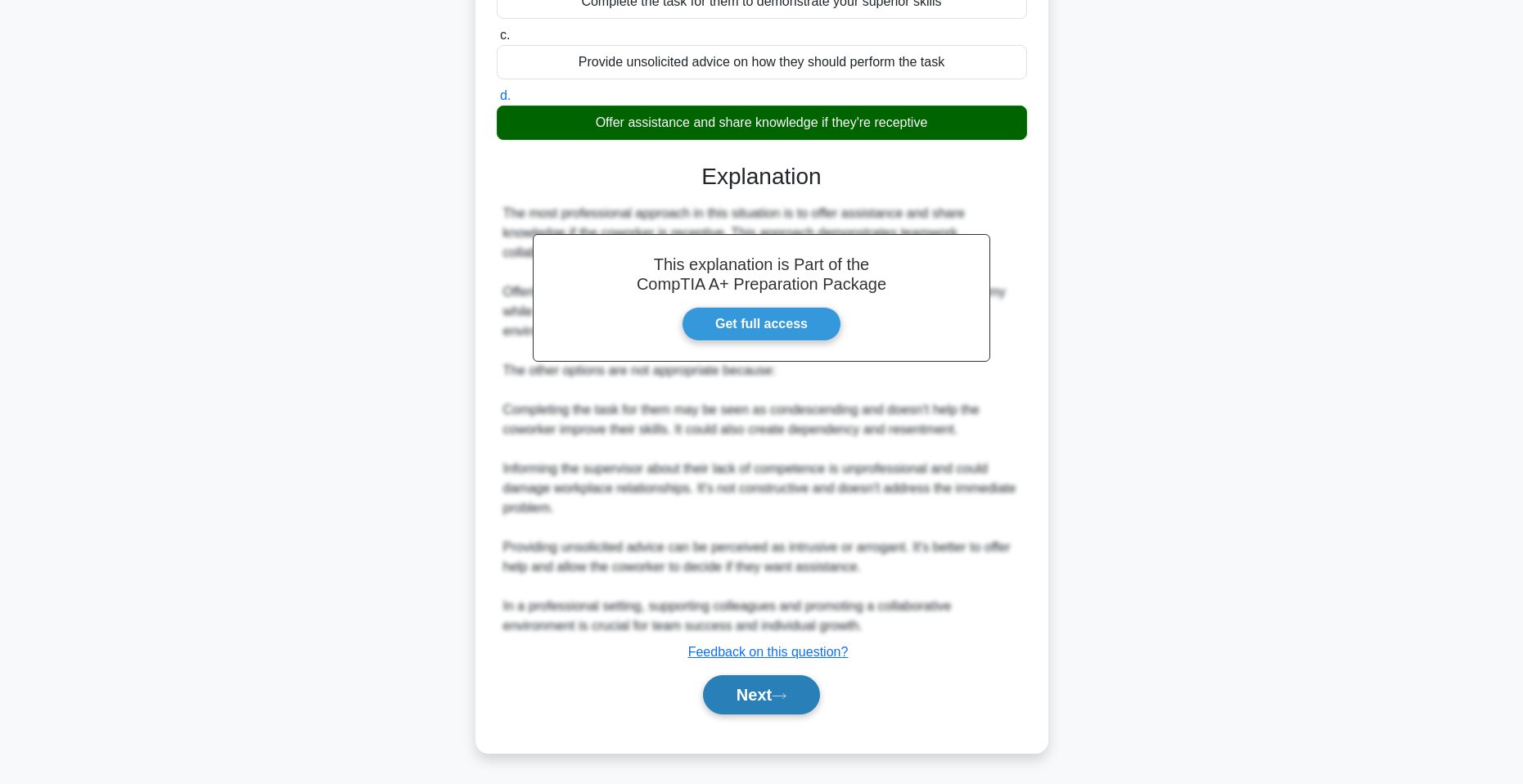
click at [766, 701] on button "Next" at bounding box center [762, 695] width 117 height 39
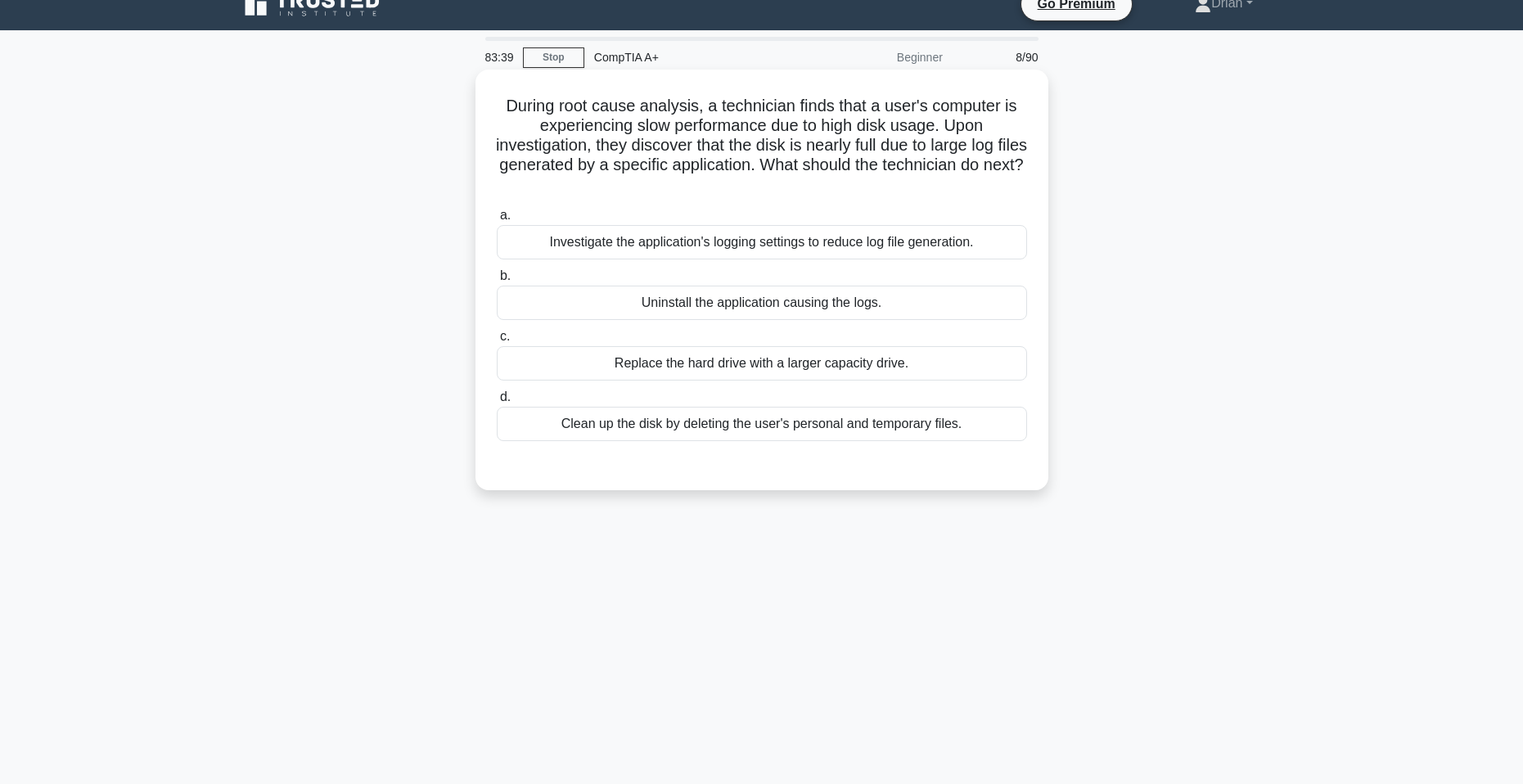
scroll to position [0, 0]
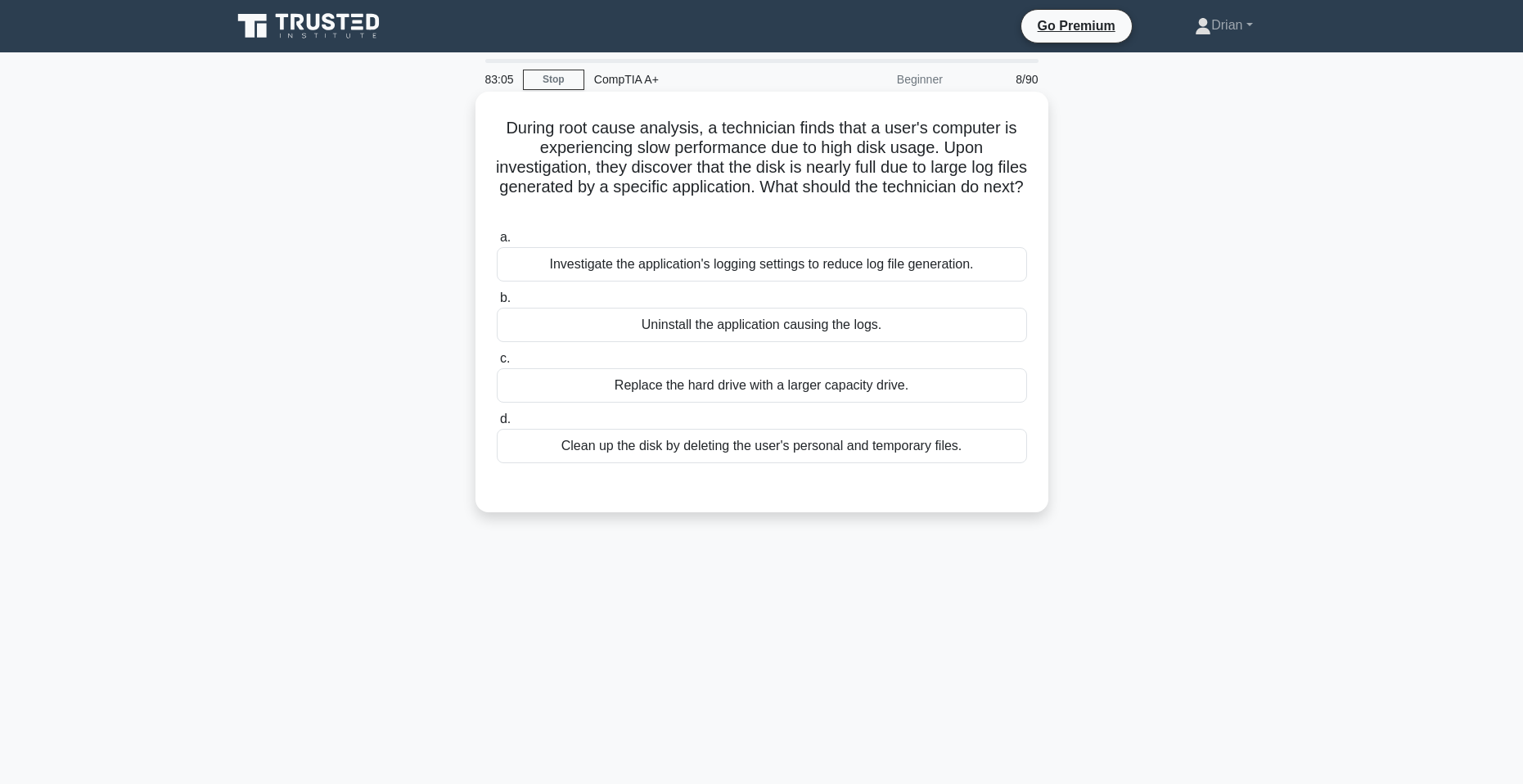
click at [821, 264] on div "Investigate the application's logging settings to reduce log file generation." at bounding box center [762, 264] width 531 height 34
click at [497, 243] on input "a. Investigate the application's logging settings to reduce log file generation." at bounding box center [497, 237] width 0 height 11
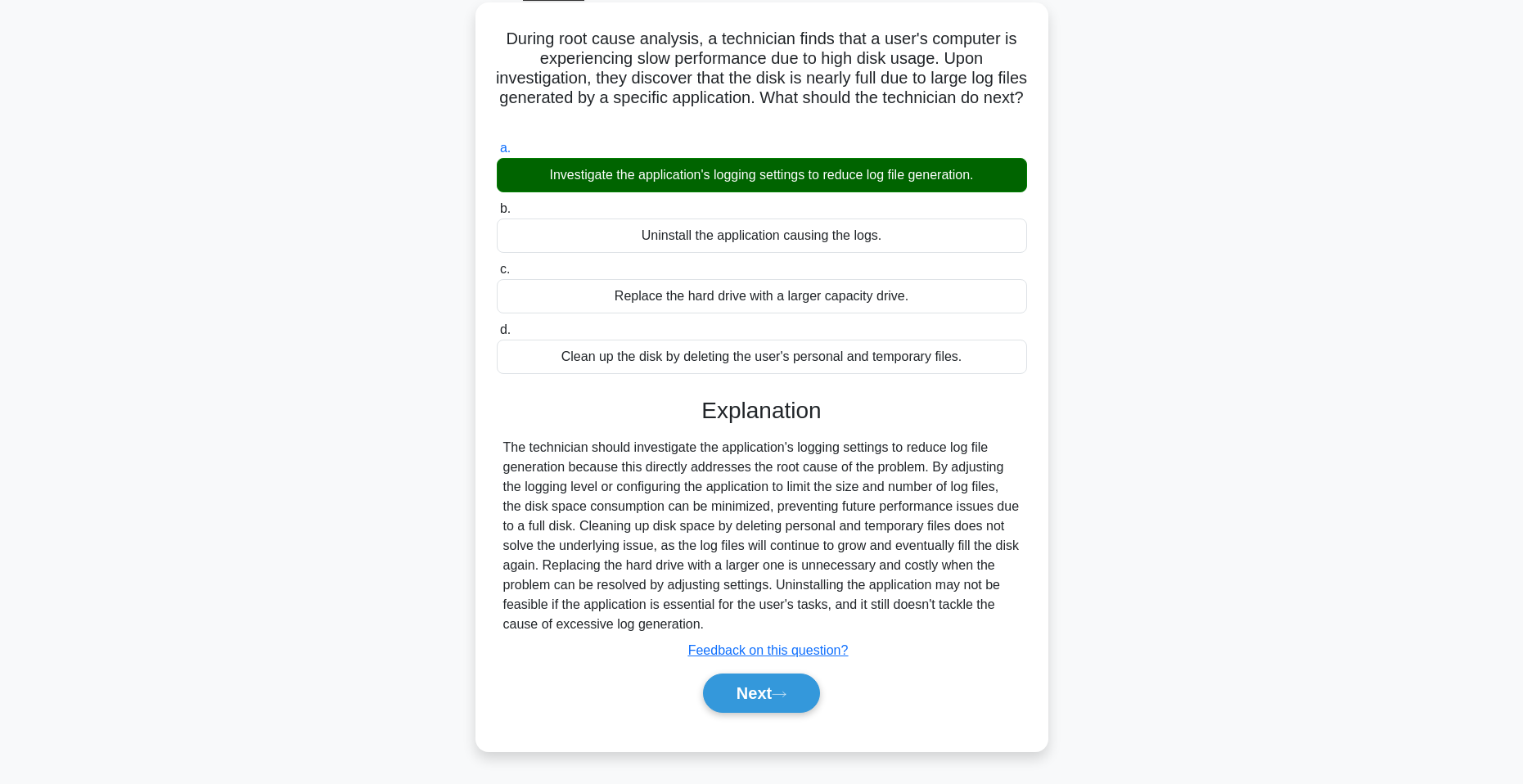
scroll to position [99, 0]
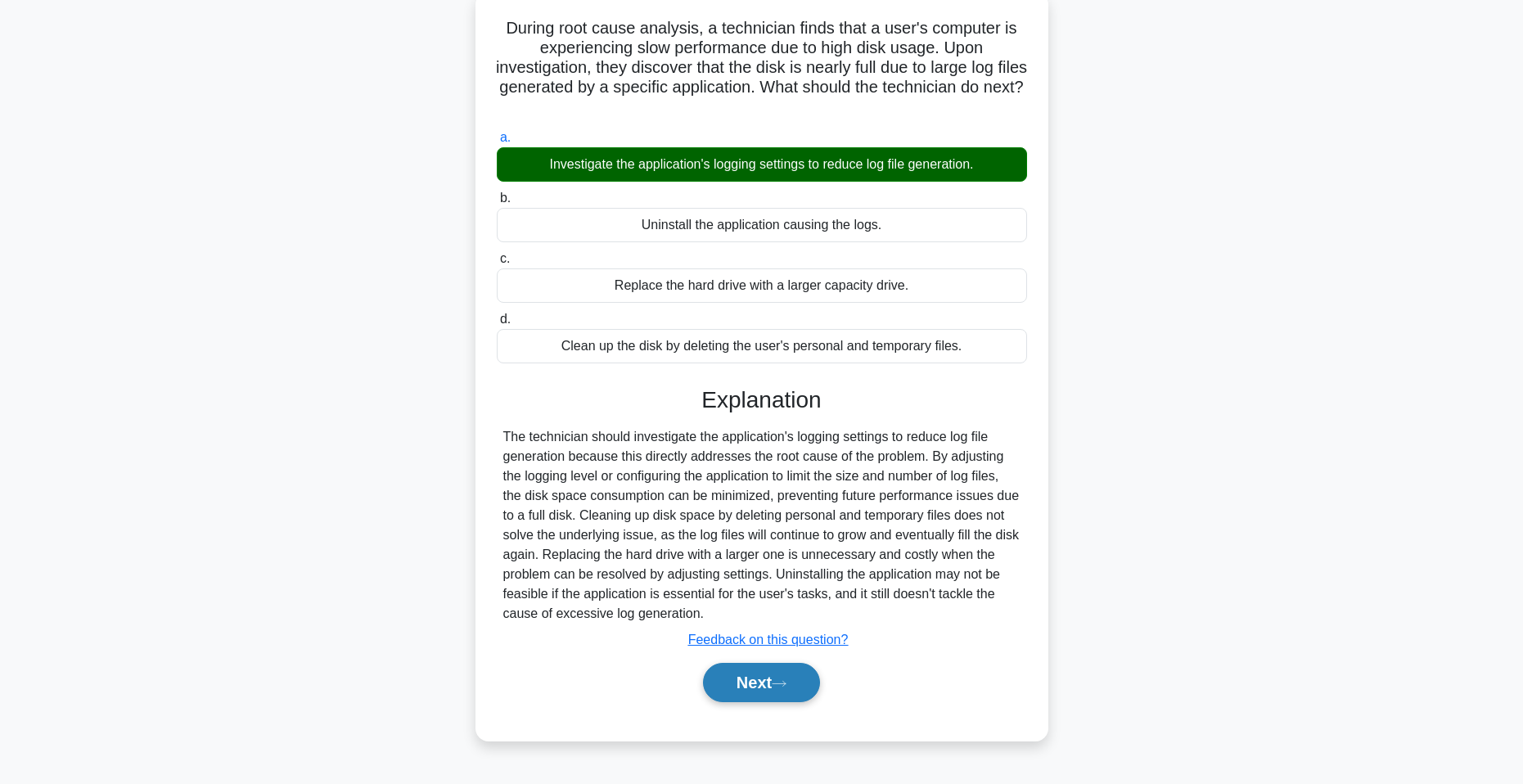
click at [772, 685] on button "Next" at bounding box center [762, 683] width 117 height 39
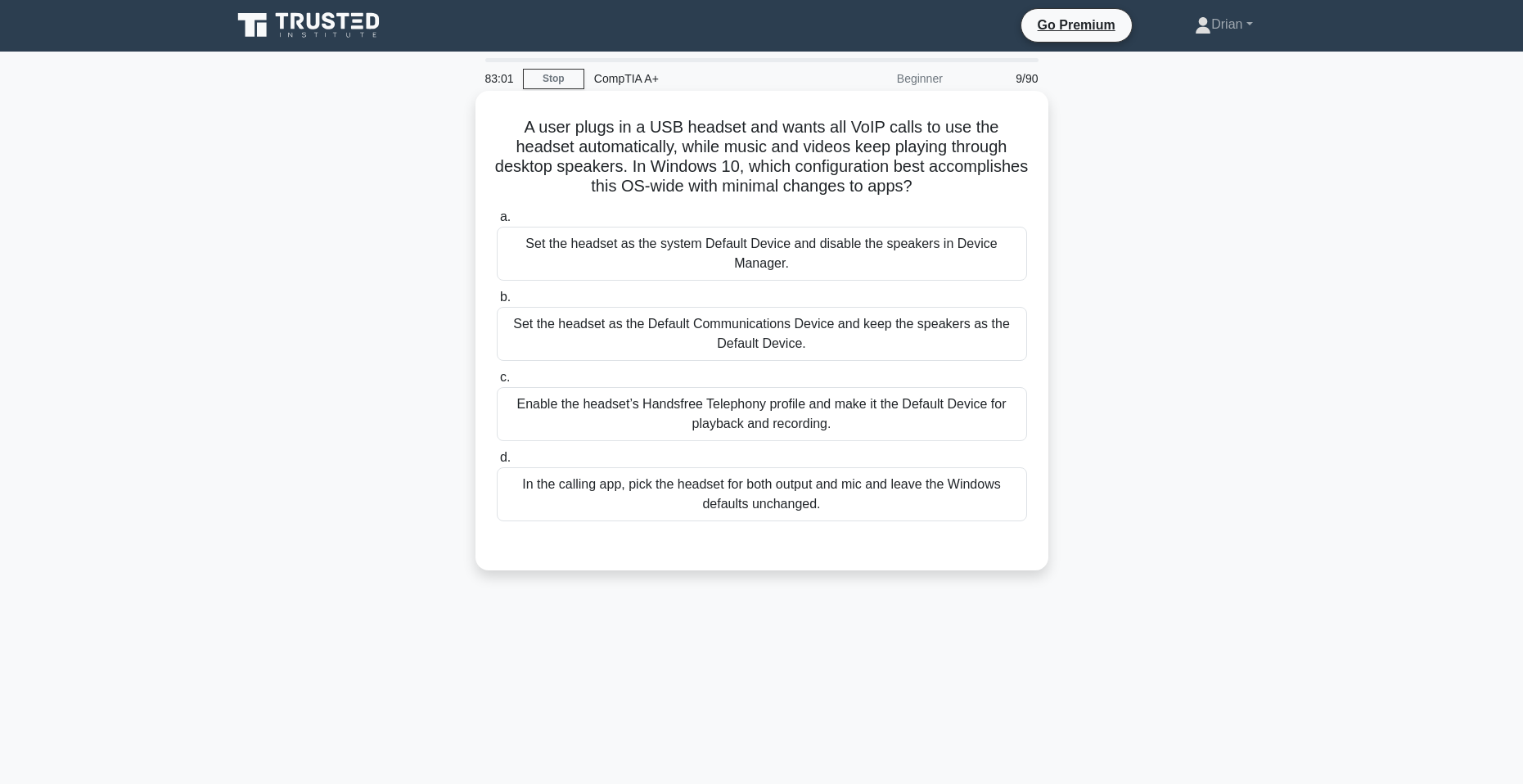
scroll to position [0, 0]
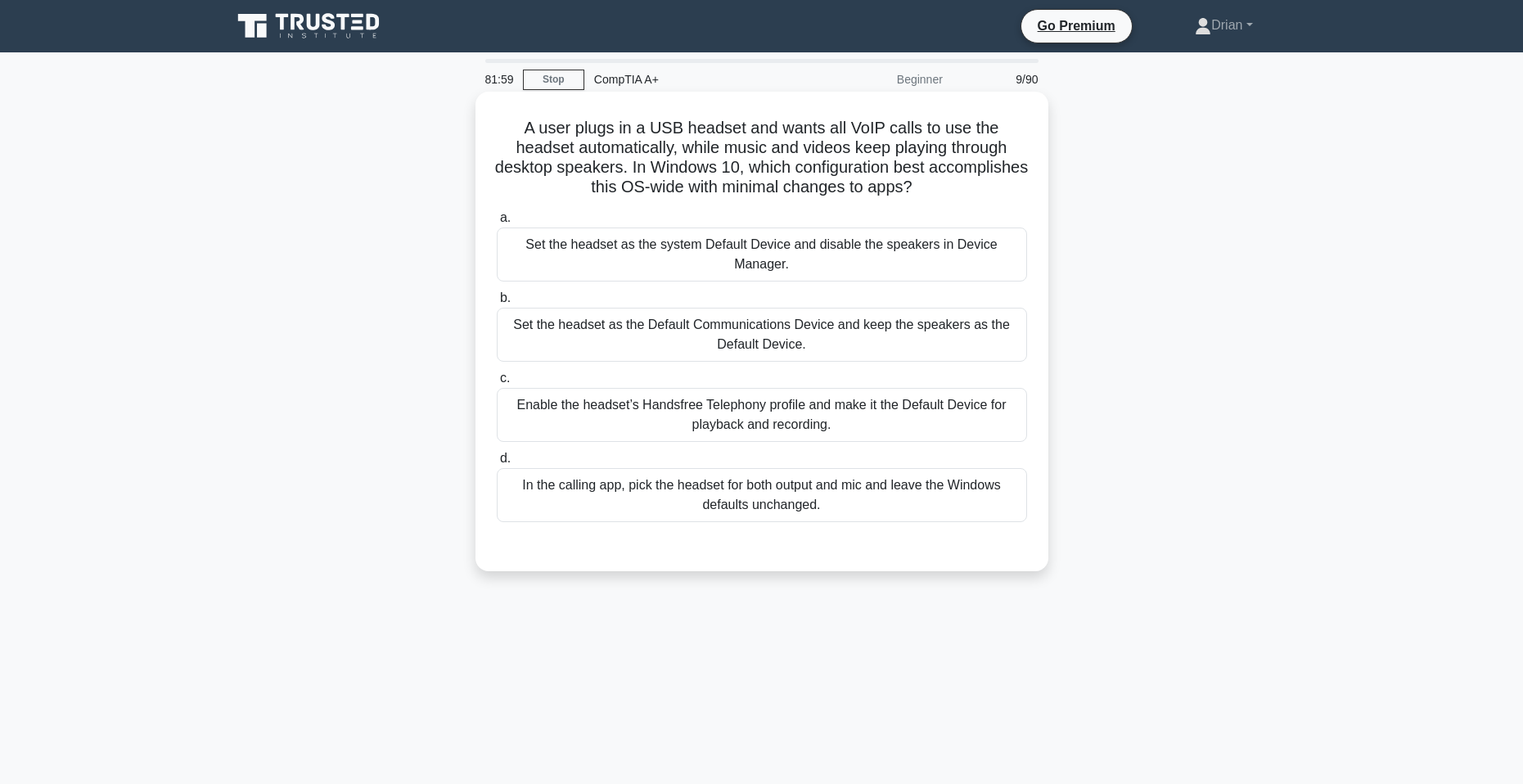
click at [906, 508] on div "In the calling app, pick the headset for both output and mic and leave the Wind…" at bounding box center [762, 496] width 531 height 54
click at [497, 464] on input "d. In the calling app, pick the headset for both output and mic and leave the W…" at bounding box center [497, 458] width 0 height 11
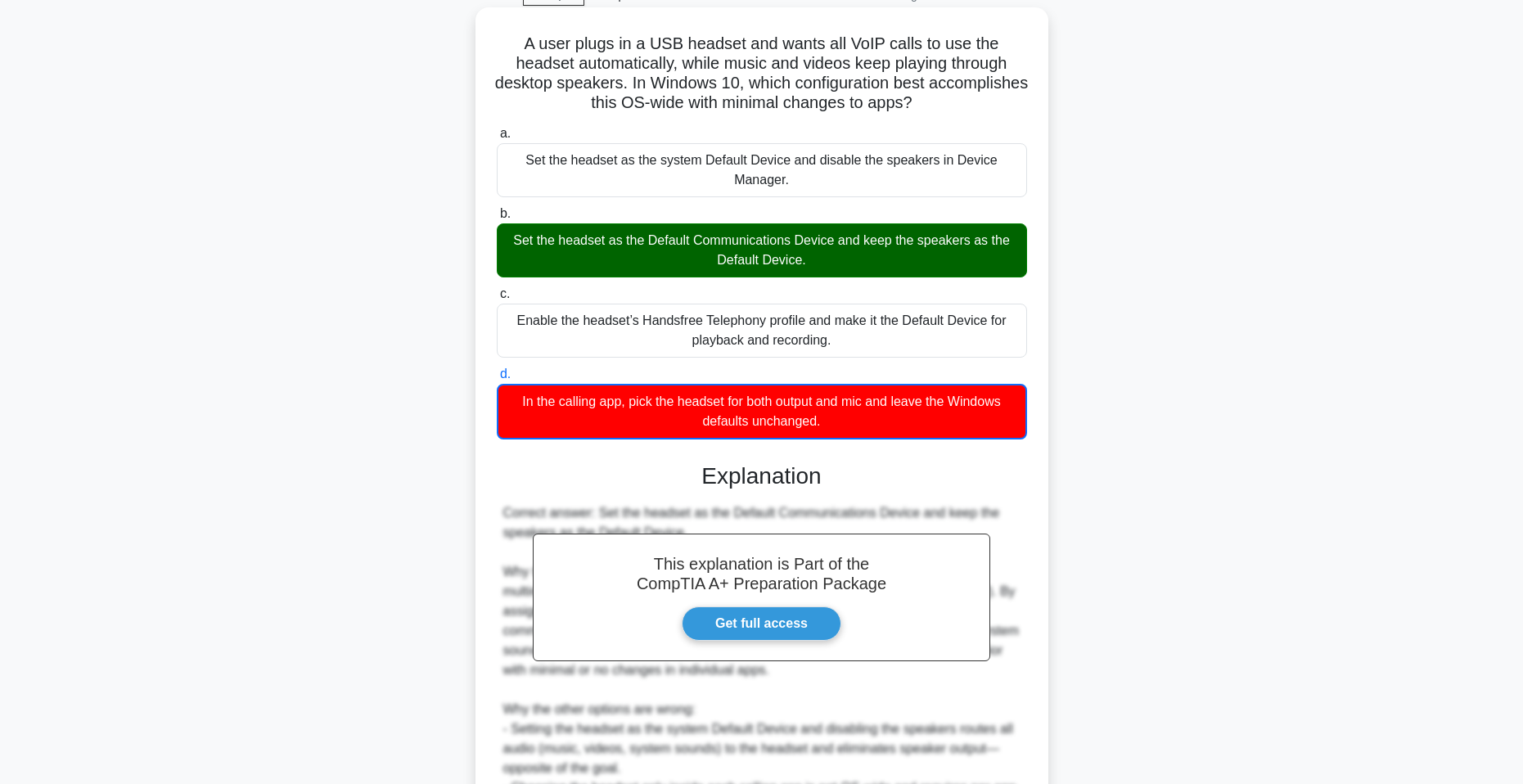
scroll to position [283, 0]
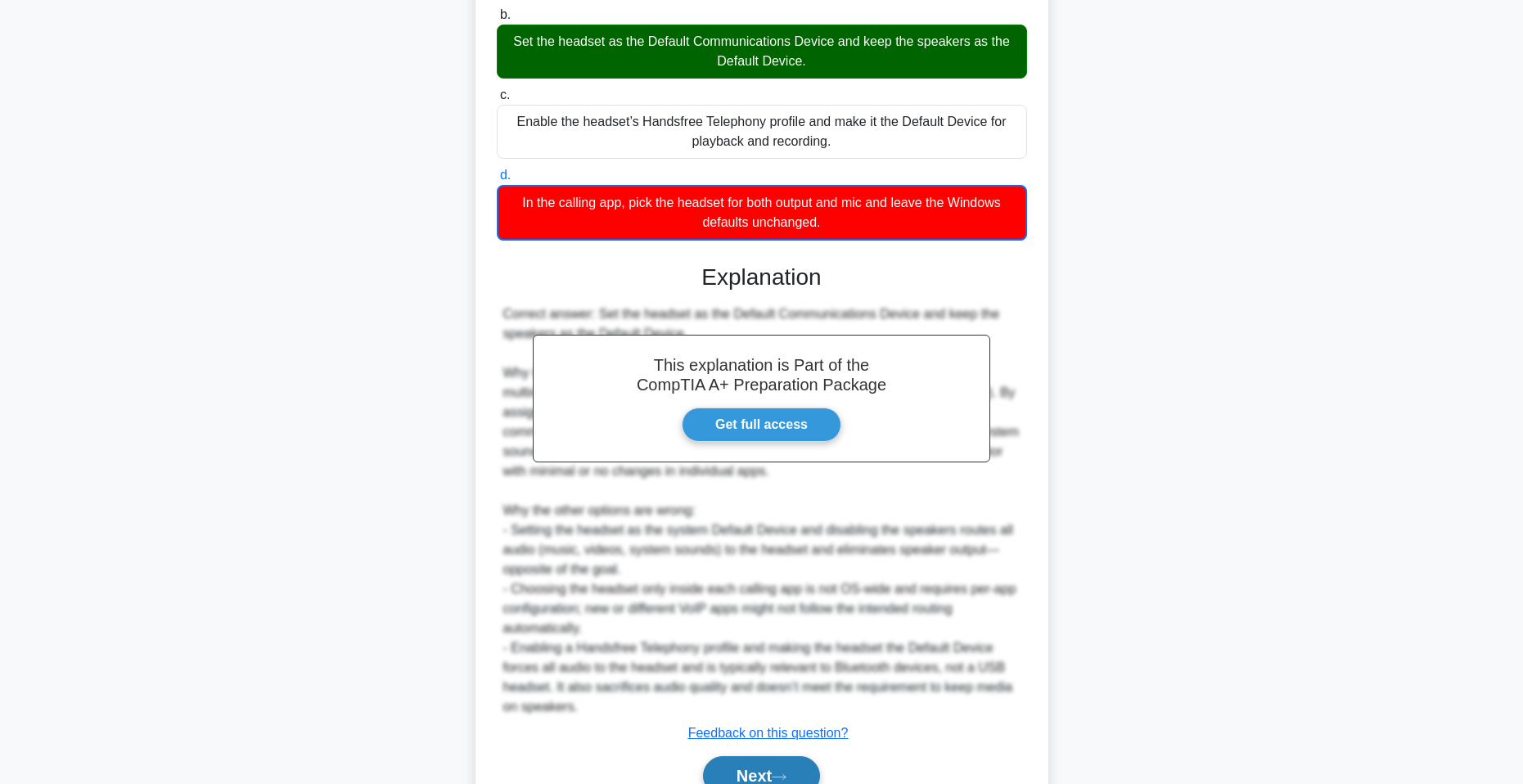
click at [778, 765] on button "Next" at bounding box center [762, 775] width 117 height 39
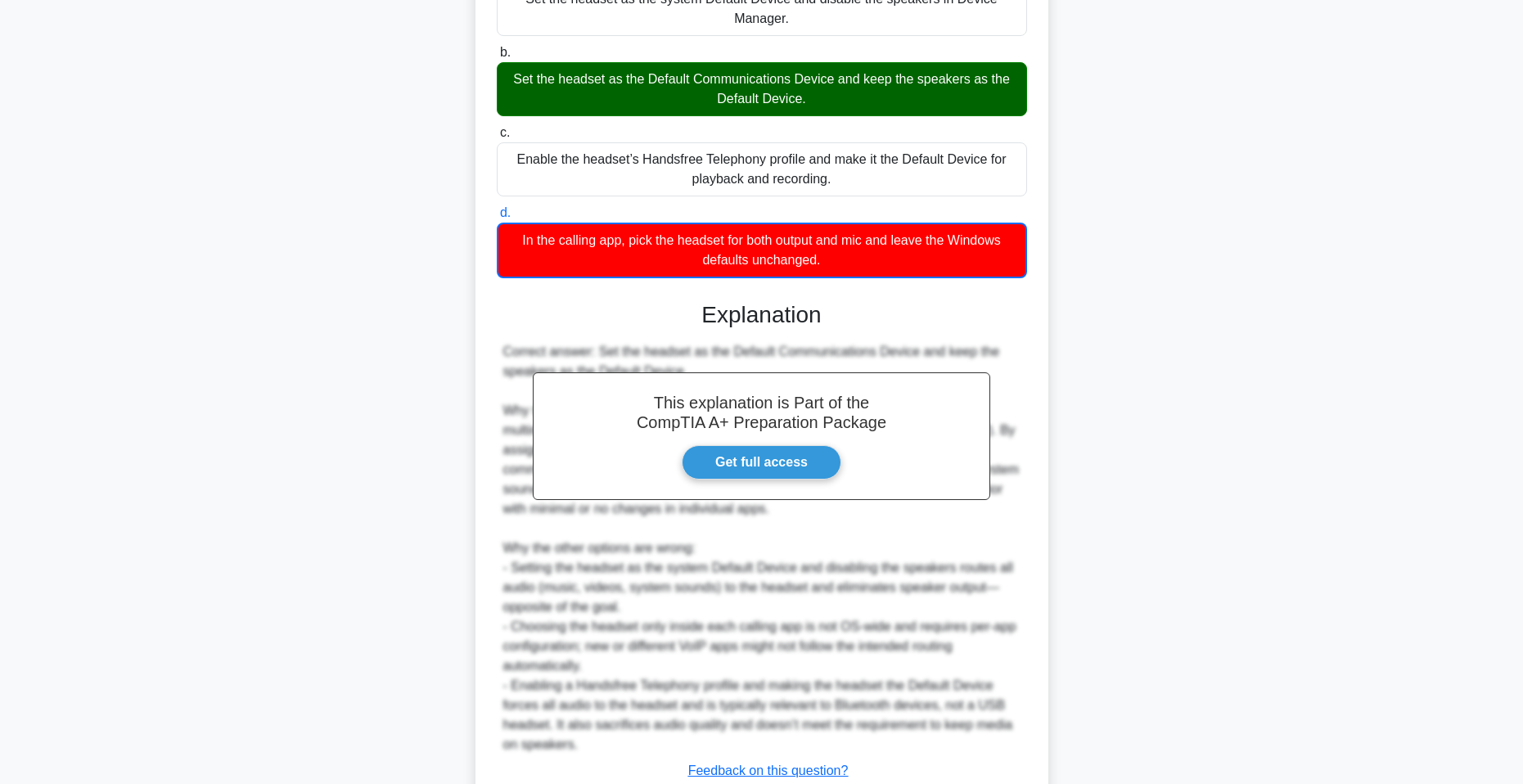
scroll to position [37, 0]
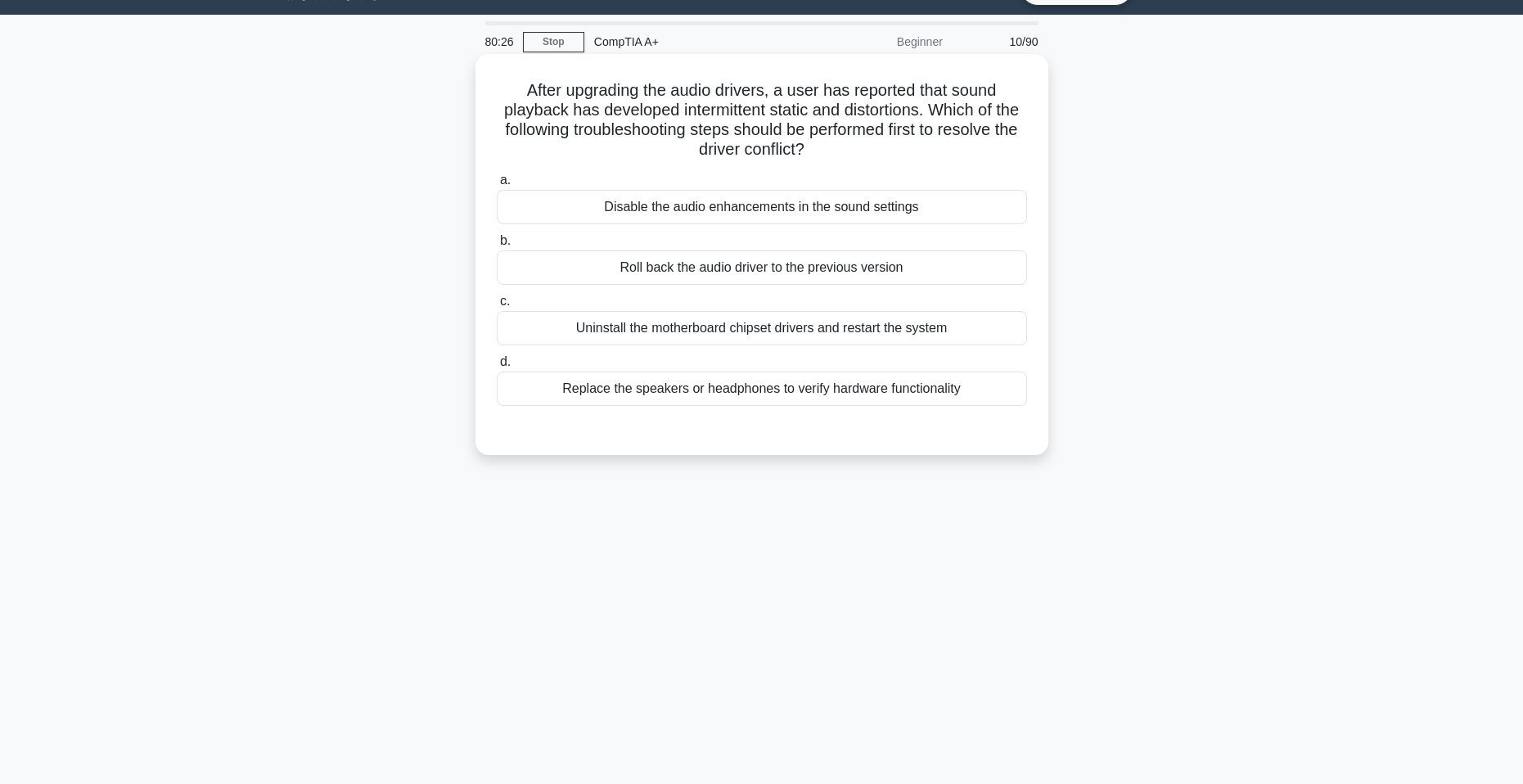
click at [882, 214] on div "Disable the audio enhancements in the sound settings" at bounding box center [762, 207] width 531 height 34
click at [497, 186] on input "a. Disable the audio enhancements in the sound settings" at bounding box center [497, 180] width 0 height 11
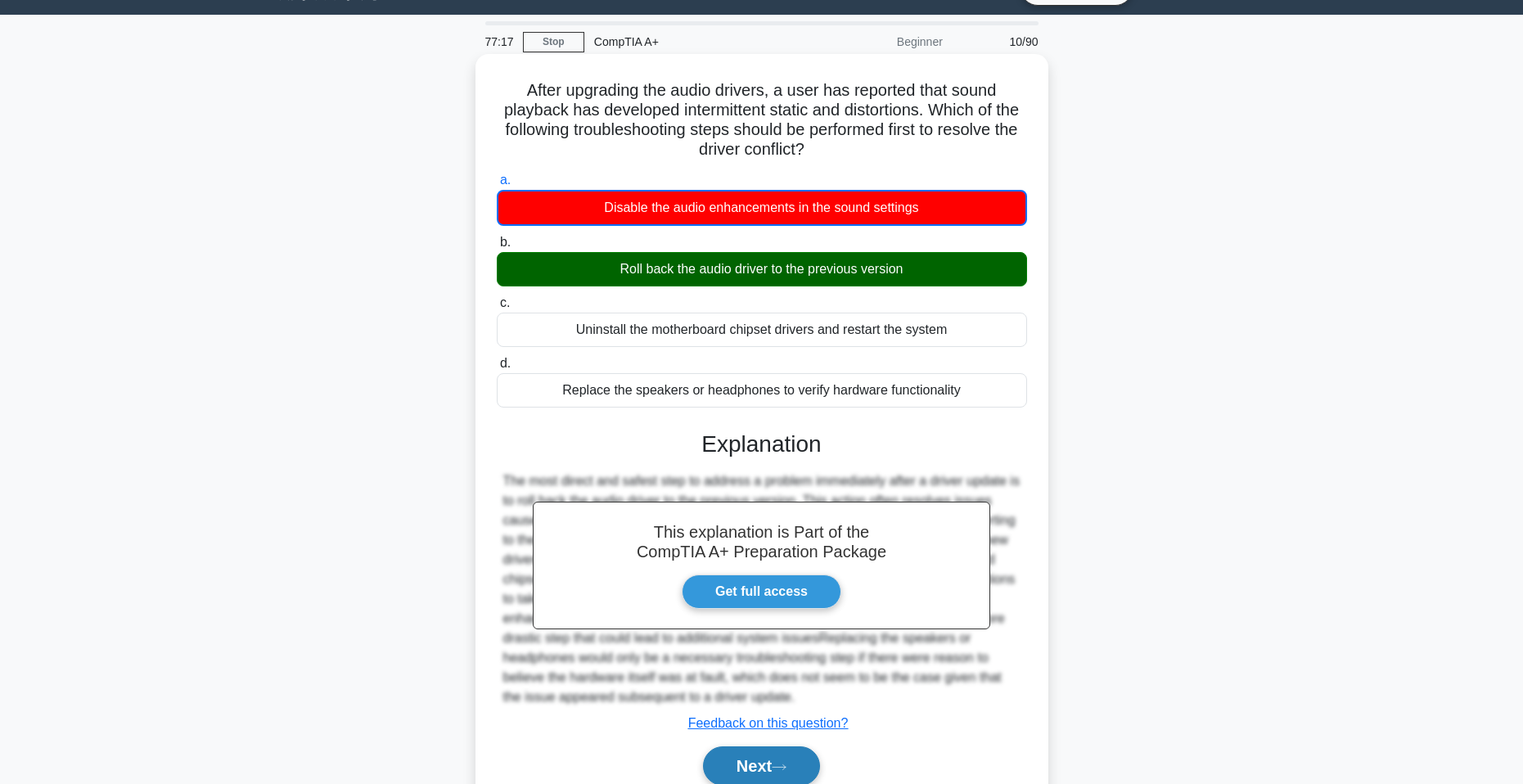
click at [800, 770] on button "Next" at bounding box center [762, 766] width 117 height 39
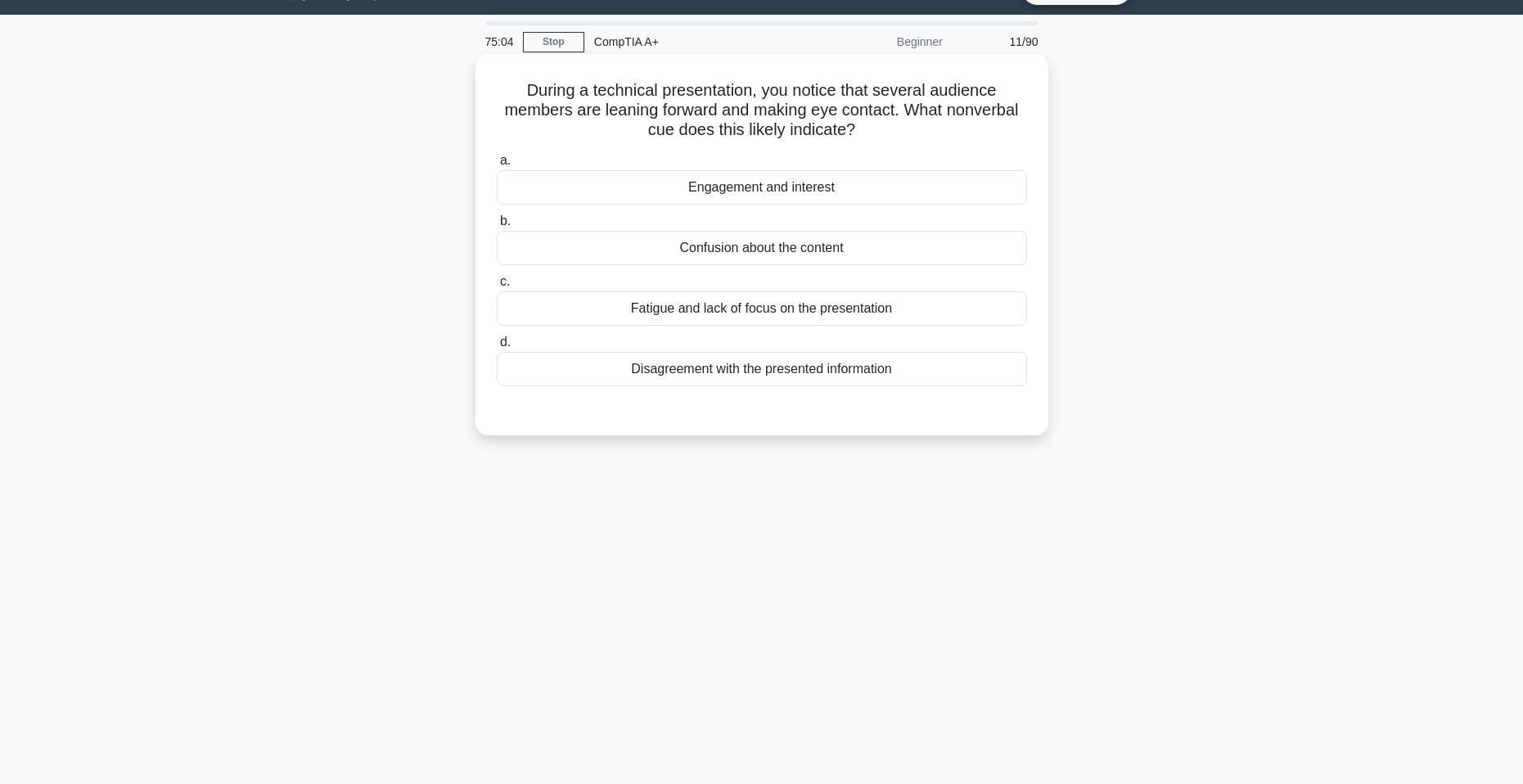
click at [912, 200] on div "Engagement and interest" at bounding box center [762, 187] width 531 height 34
click at [497, 166] on input "a. Engagement and interest" at bounding box center [497, 161] width 0 height 11
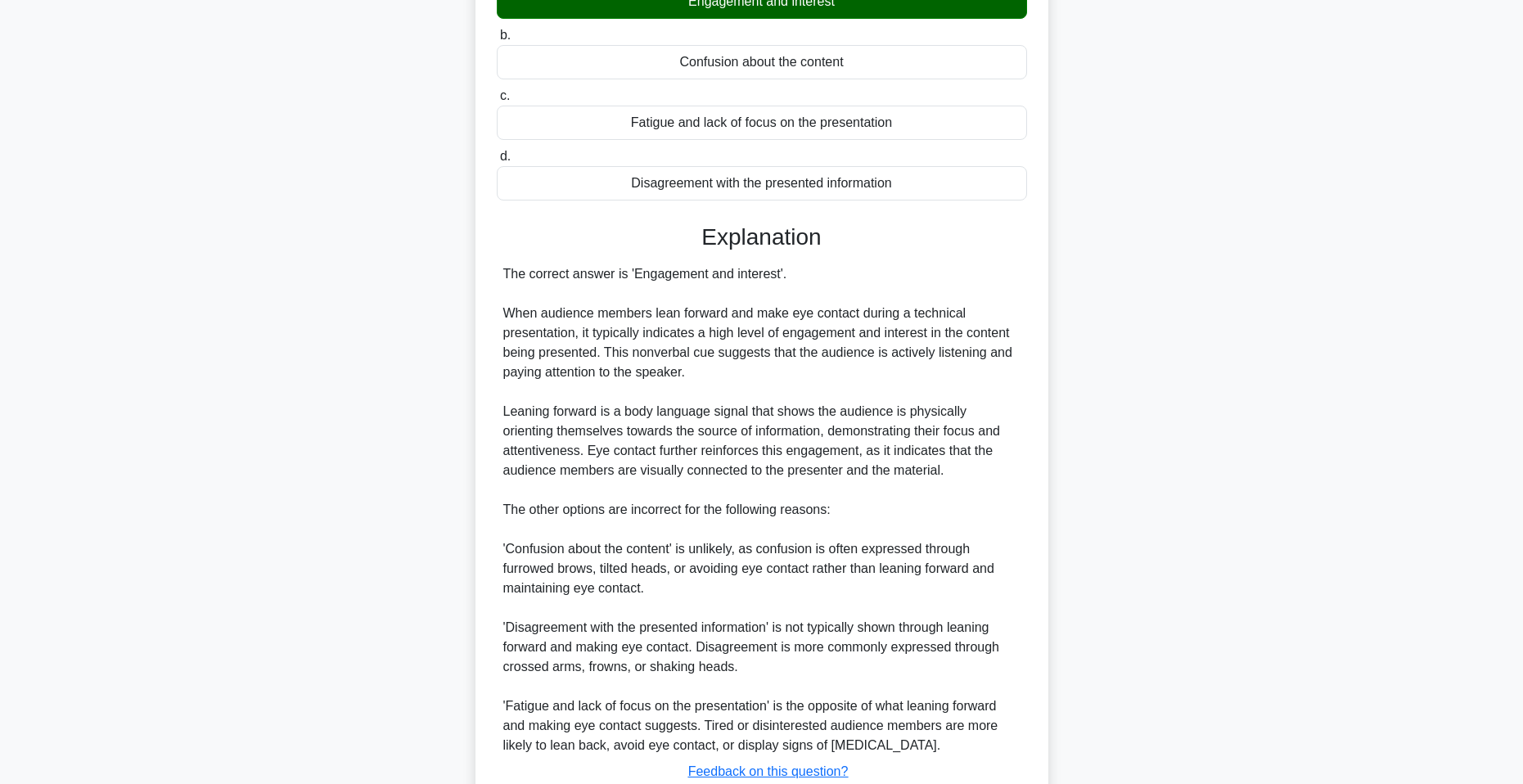
scroll to position [283, 0]
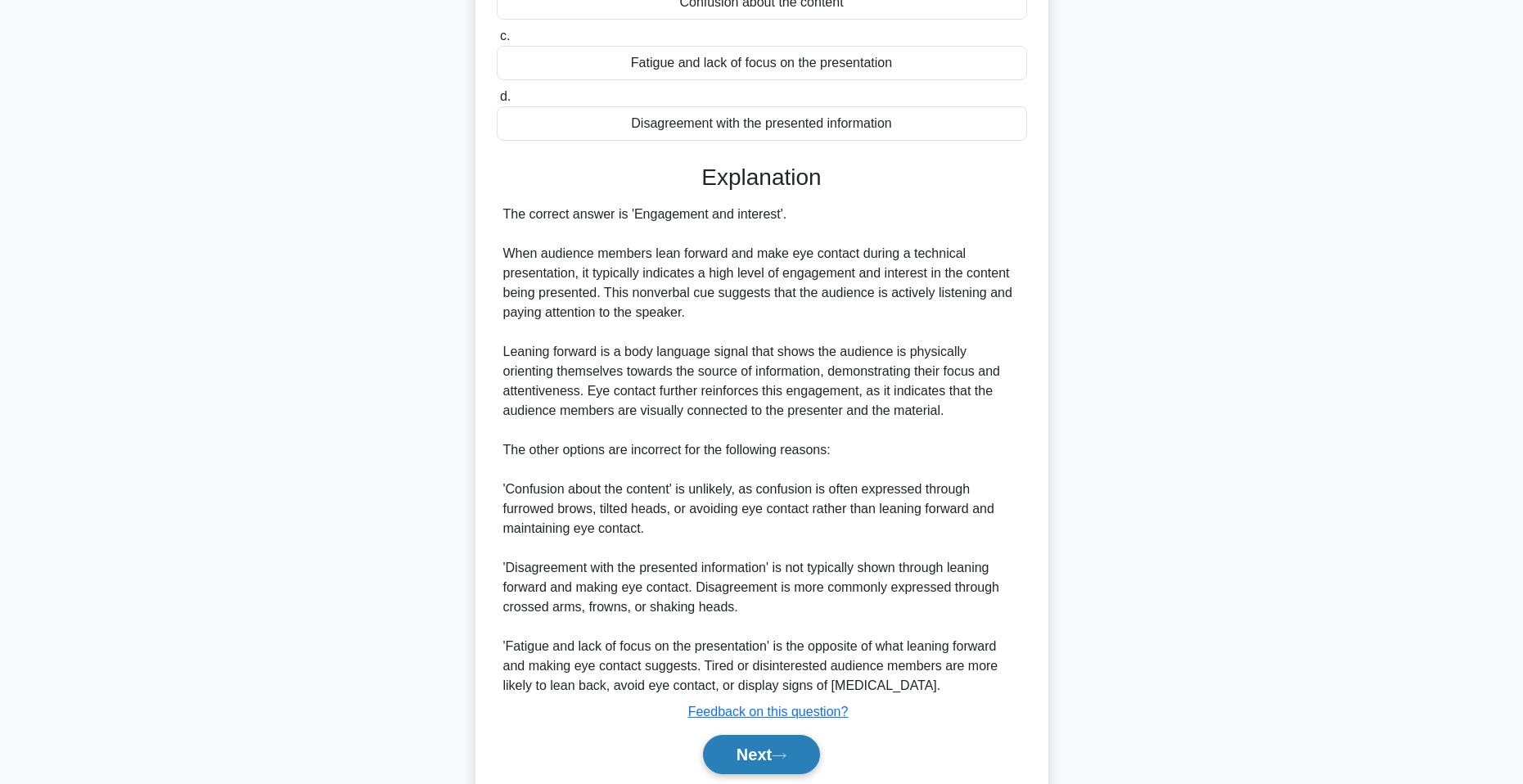
click at [753, 737] on button "Next" at bounding box center [762, 754] width 117 height 39
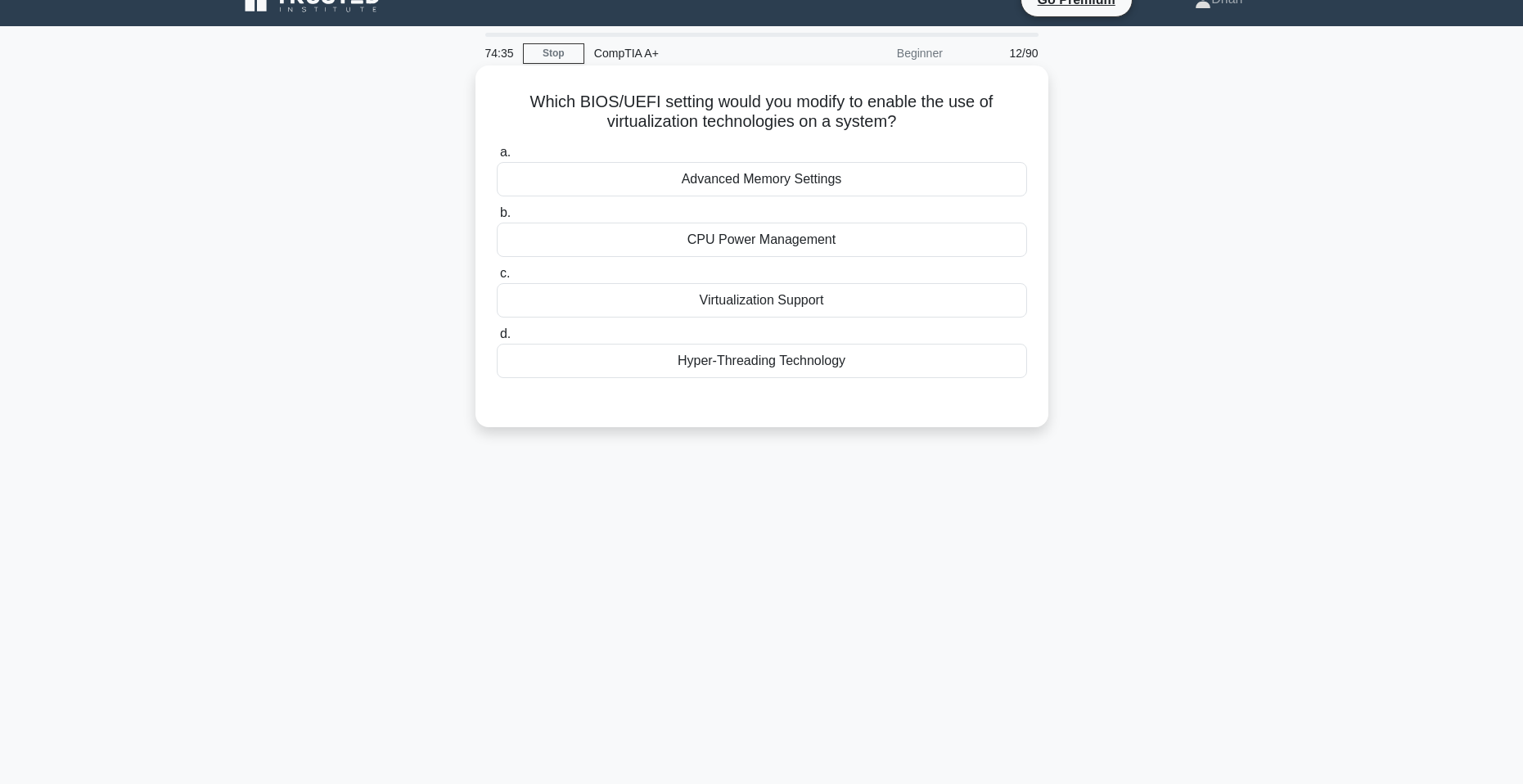
scroll to position [0, 0]
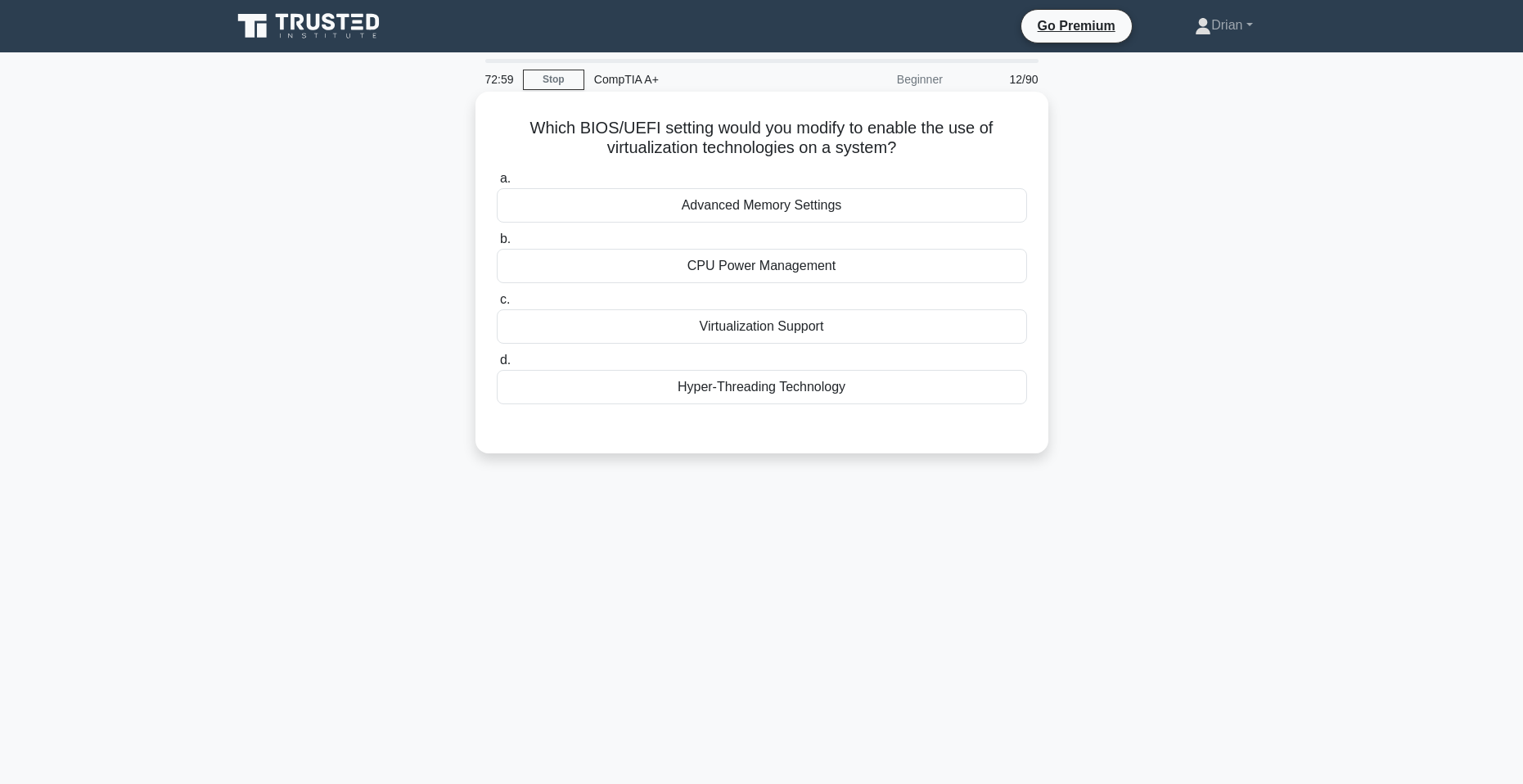
click at [964, 315] on div "Virtualization Support" at bounding box center [762, 327] width 531 height 34
click at [497, 305] on input "c. Virtualization Support" at bounding box center [497, 300] width 0 height 11
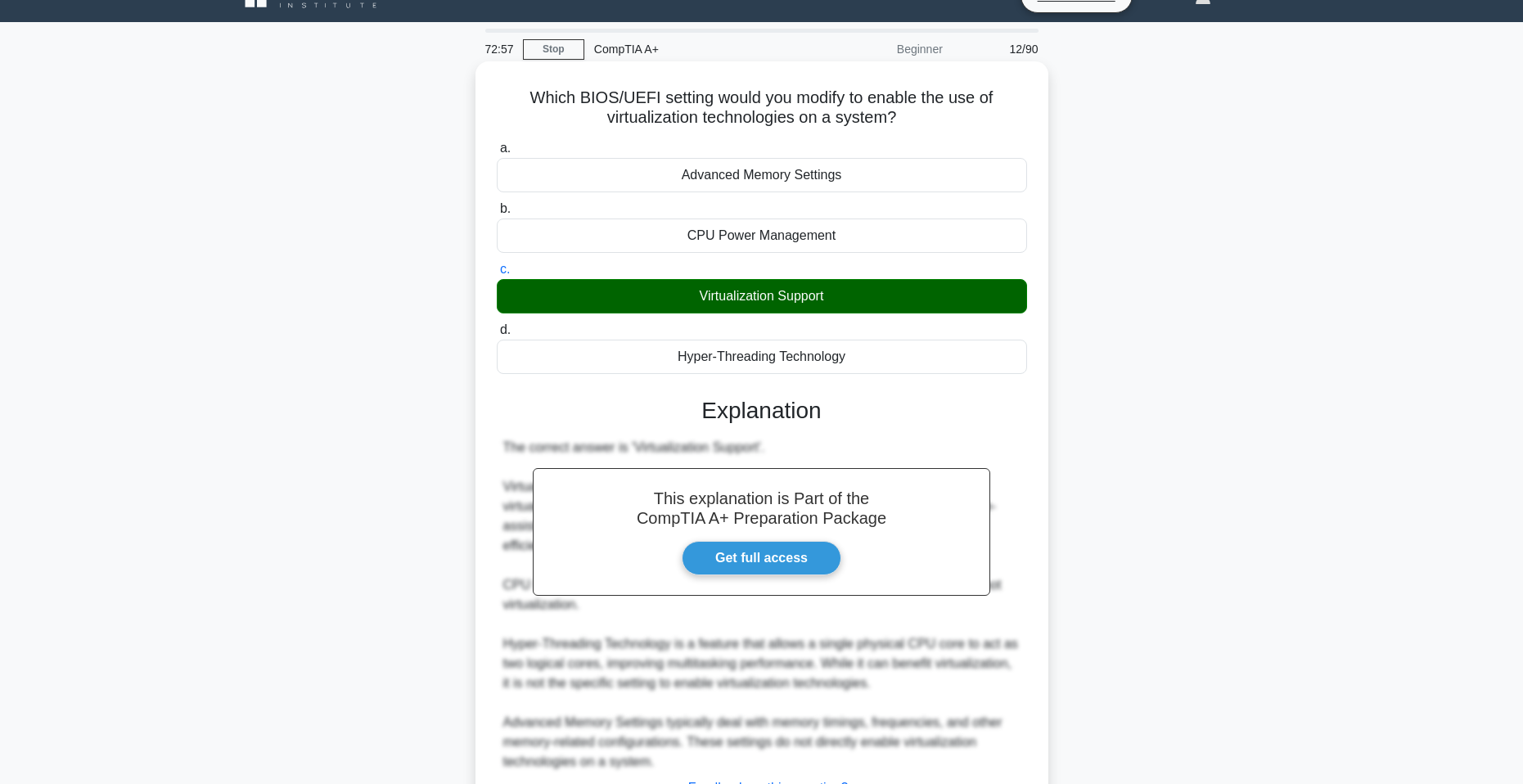
scroll to position [147, 0]
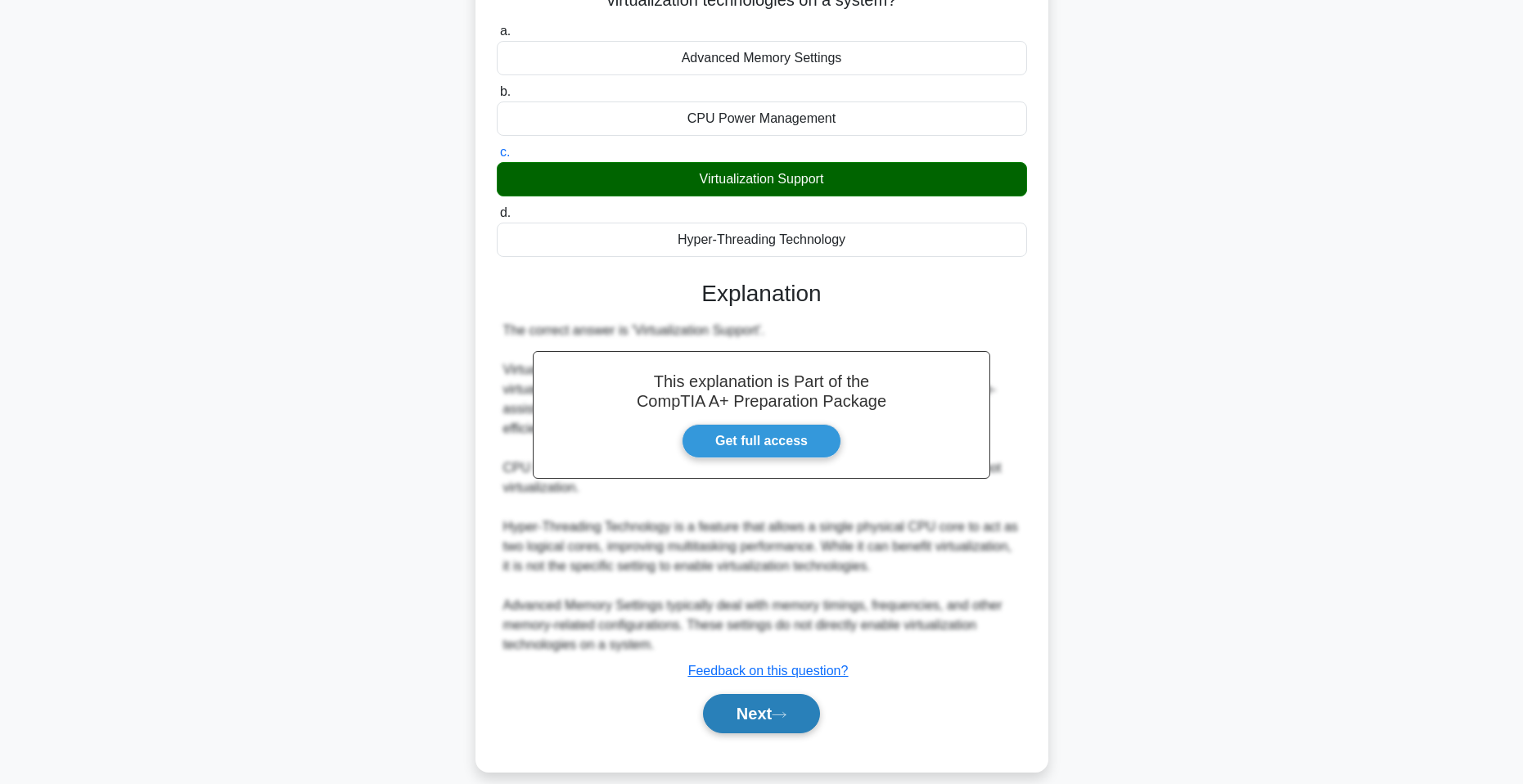
click at [747, 694] on button "Next" at bounding box center [762, 713] width 117 height 39
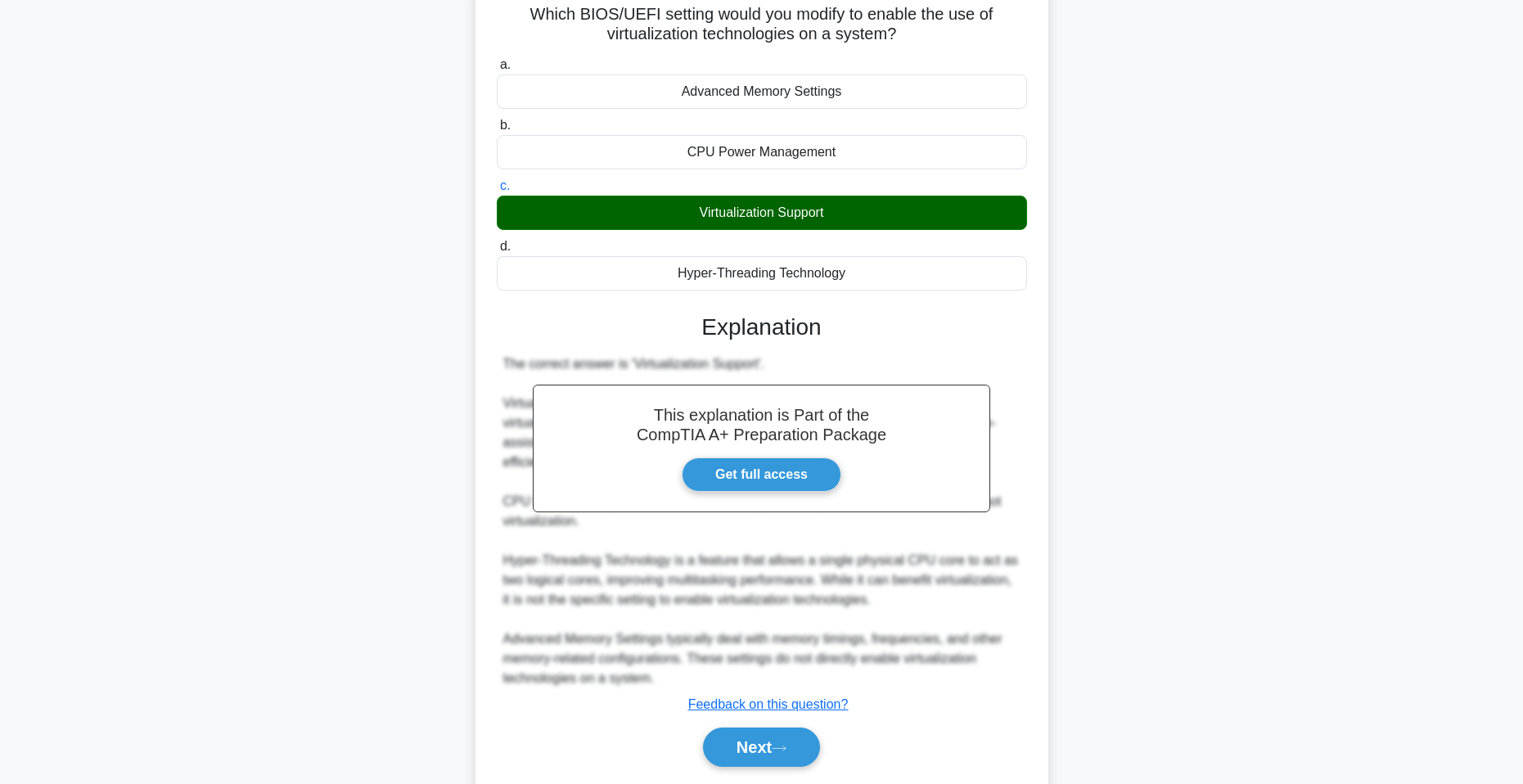
scroll to position [0, 0]
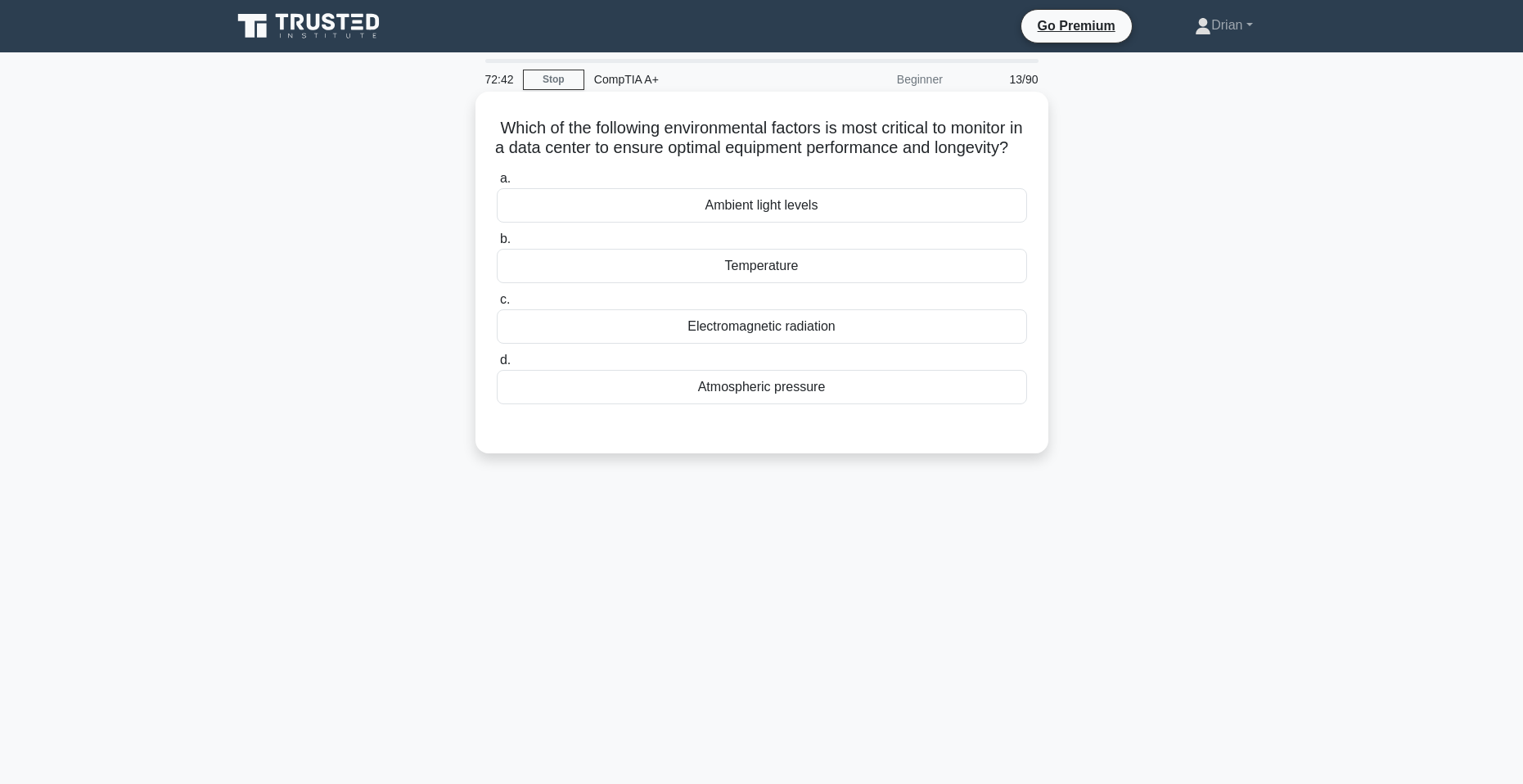
click at [815, 283] on div "Temperature" at bounding box center [762, 266] width 531 height 34
click at [497, 245] on input "b. Temperature" at bounding box center [497, 239] width 0 height 11
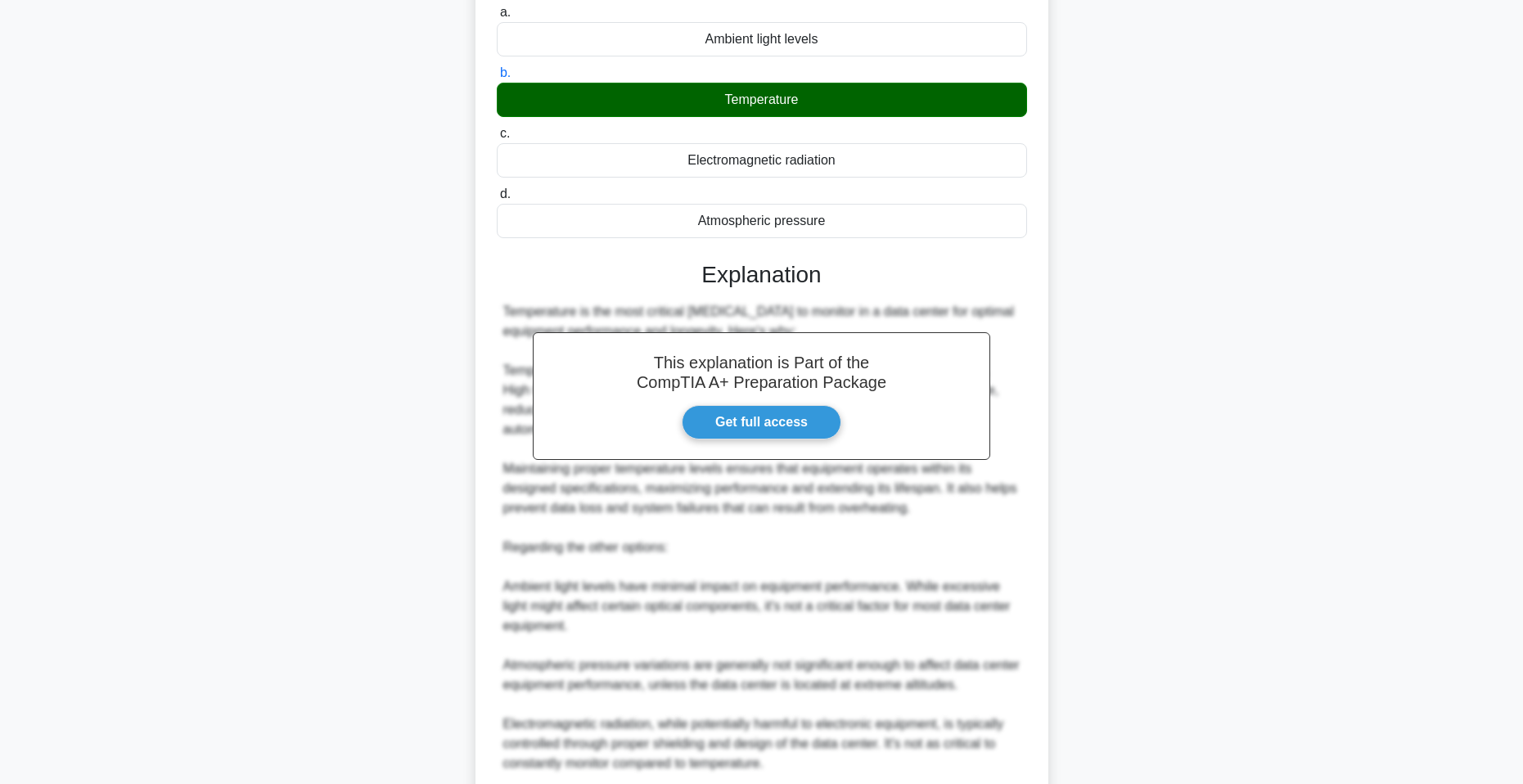
scroll to position [246, 0]
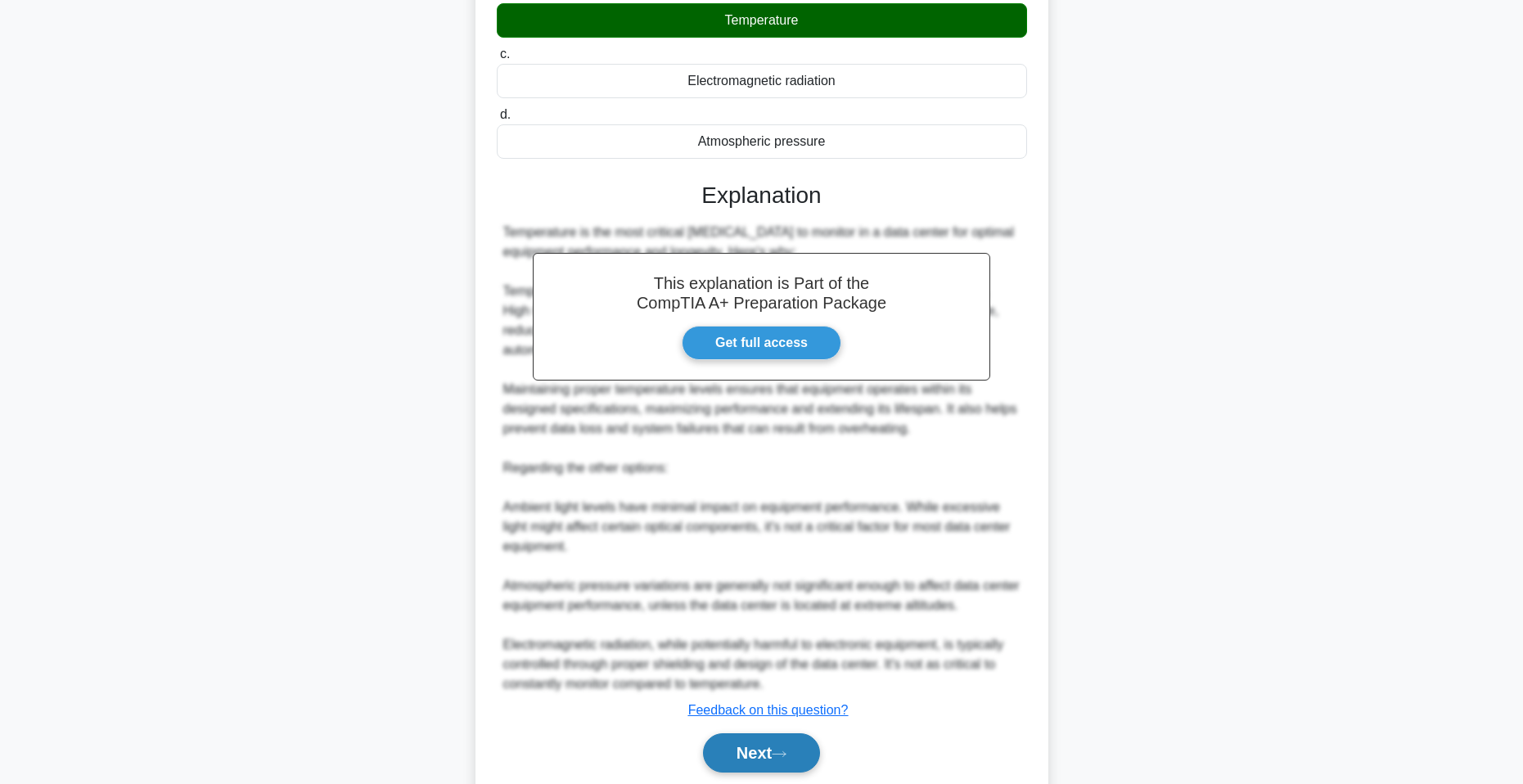
click at [778, 758] on icon at bounding box center [779, 754] width 14 height 9
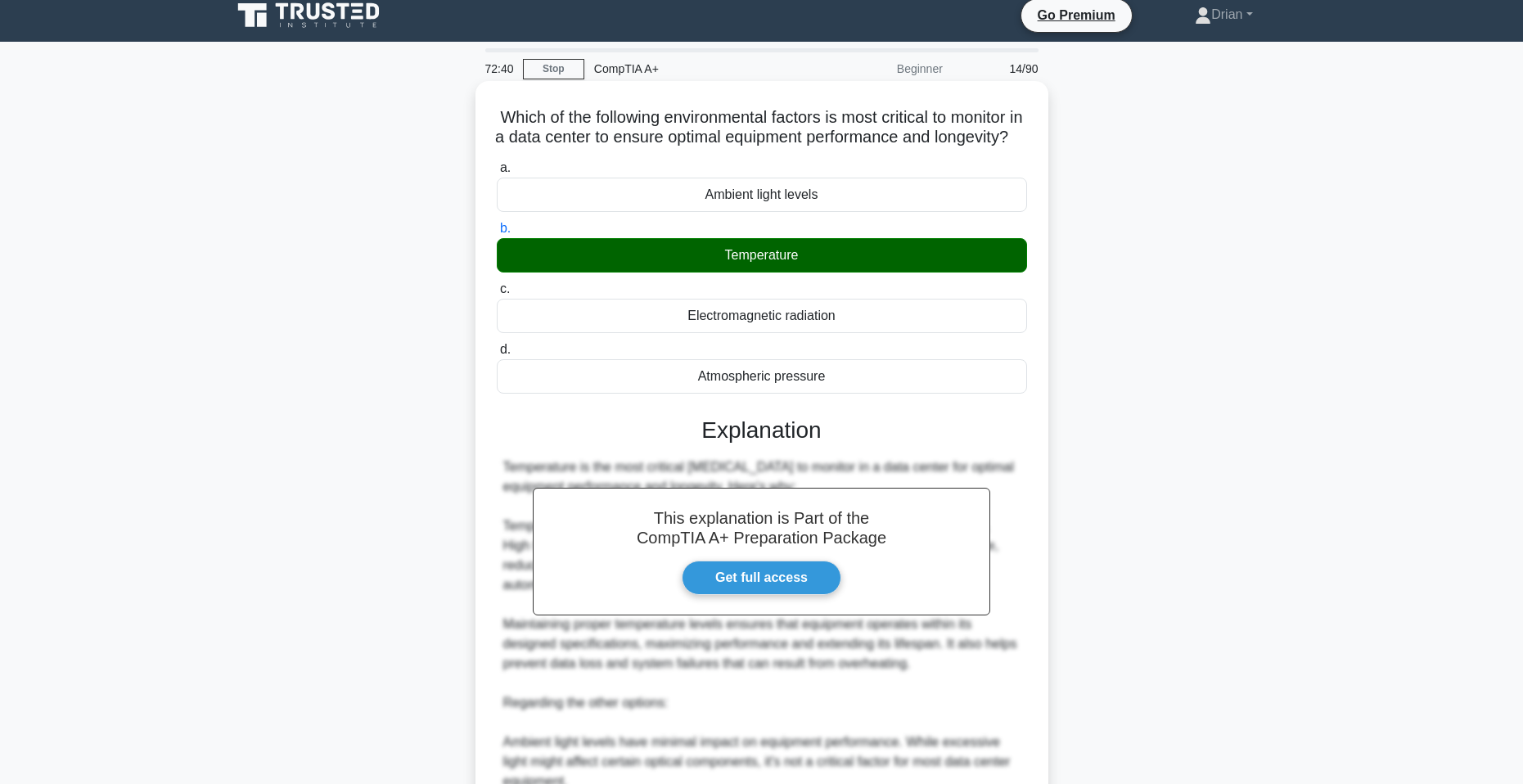
scroll to position [0, 0]
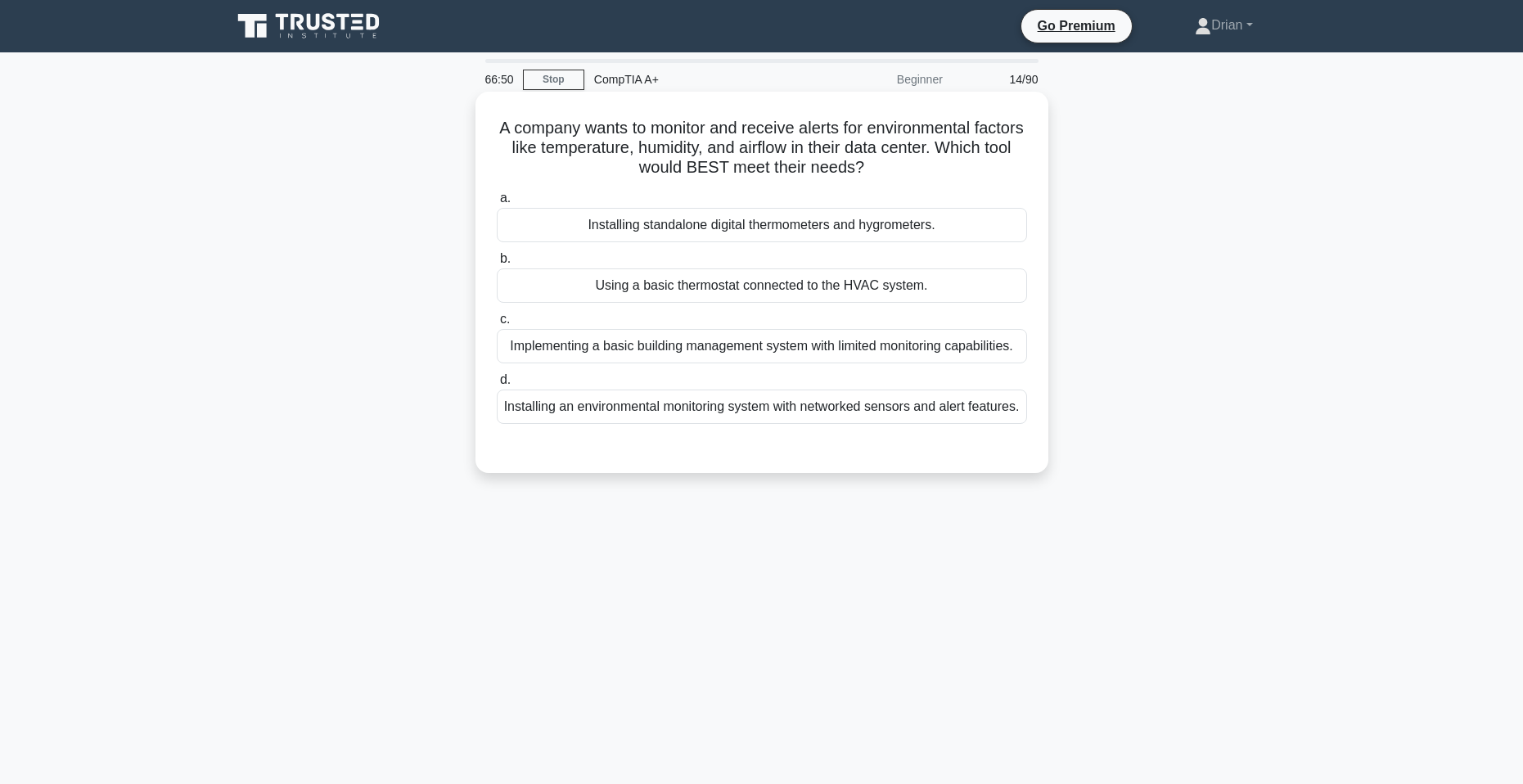
click at [888, 289] on div "Using a basic thermostat connected to the HVAC system." at bounding box center [762, 286] width 531 height 34
click at [497, 264] on input "b. Using a basic thermostat connected to the HVAC system." at bounding box center [497, 258] width 0 height 11
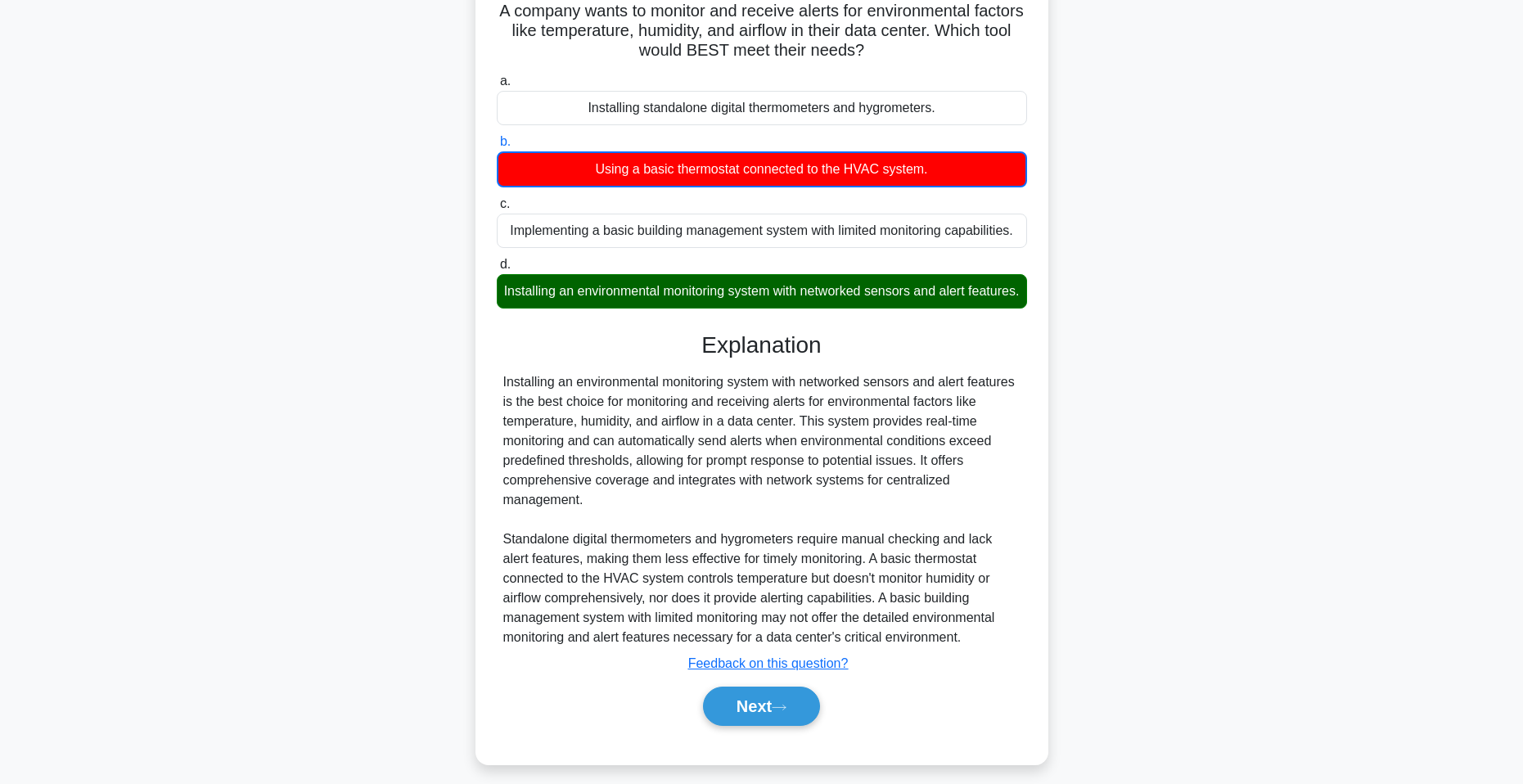
scroll to position [149, 0]
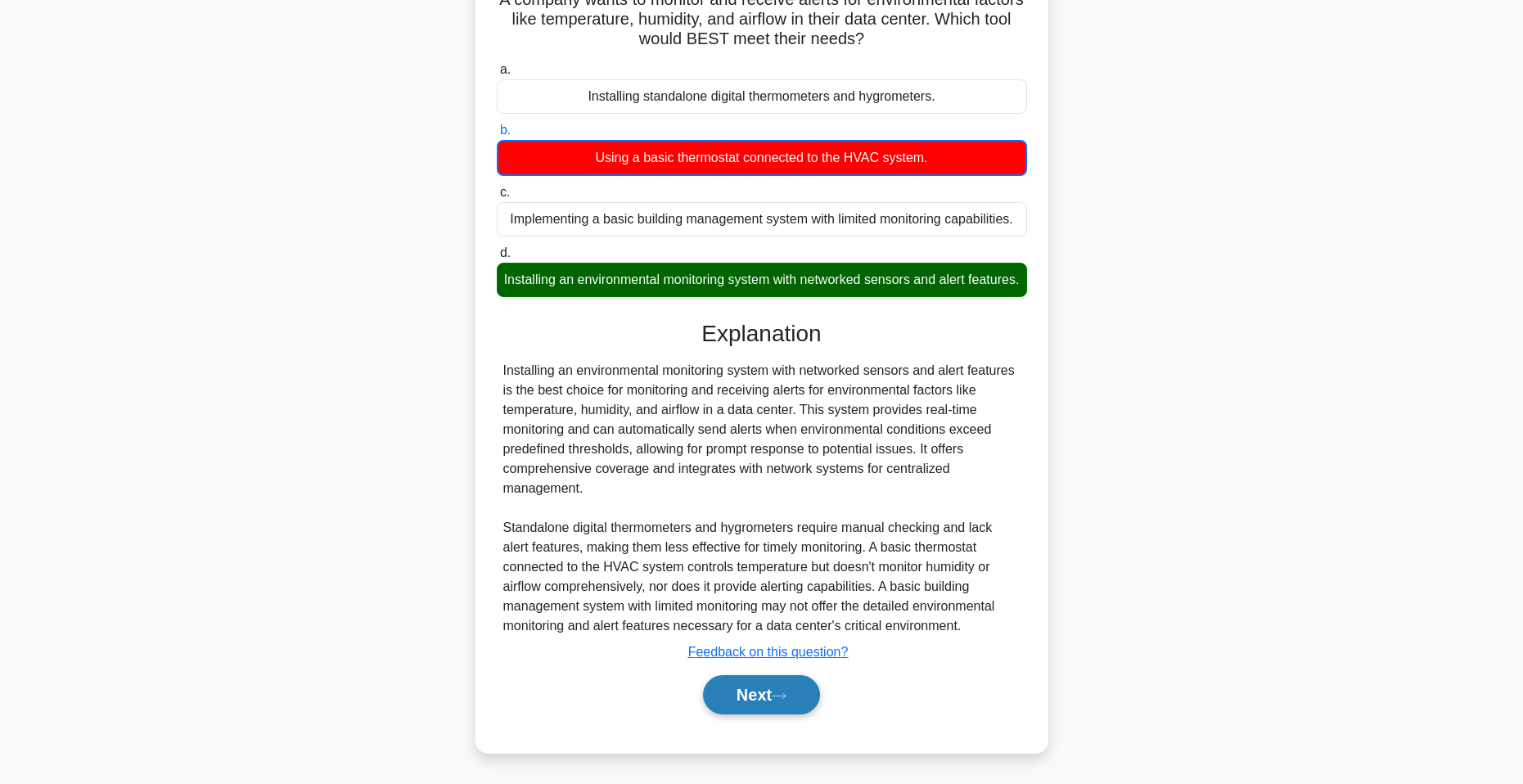
click at [806, 708] on button "Next" at bounding box center [762, 695] width 117 height 39
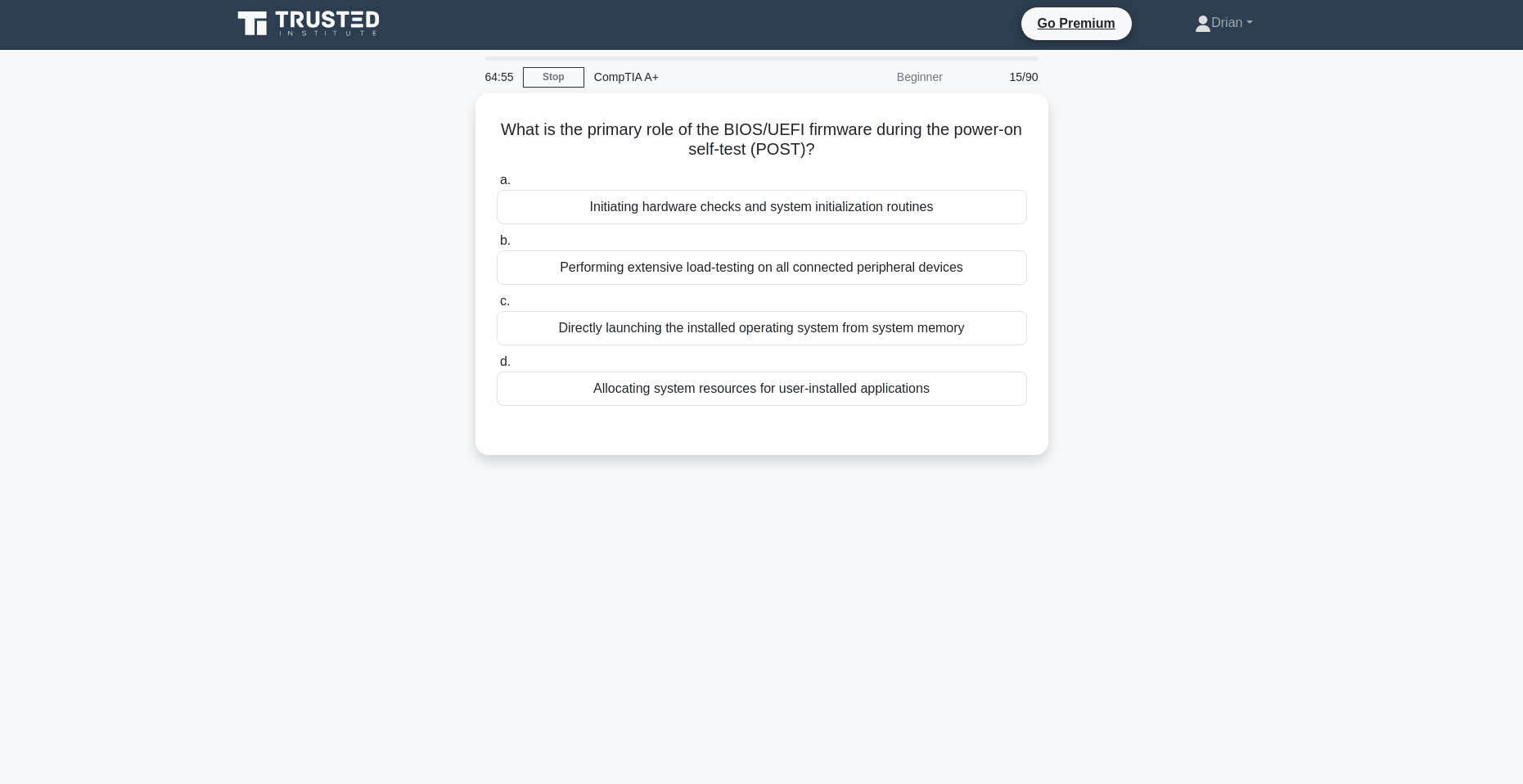
scroll to position [0, 0]
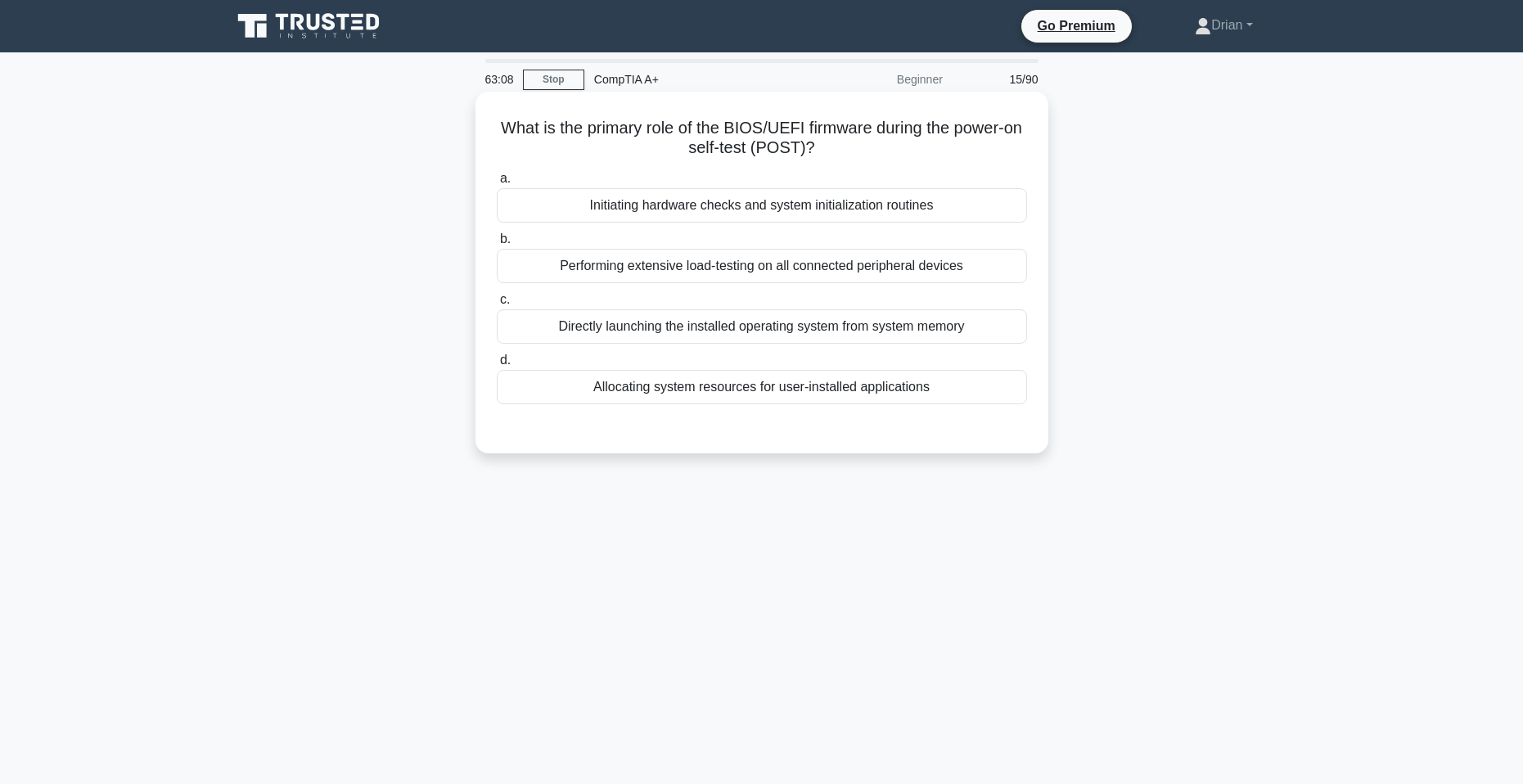
click at [906, 203] on div "Initiating hardware checks and system initialization routines" at bounding box center [762, 205] width 531 height 34
click at [497, 185] on input "a. Initiating hardware checks and system initialization routines" at bounding box center [497, 179] width 0 height 11
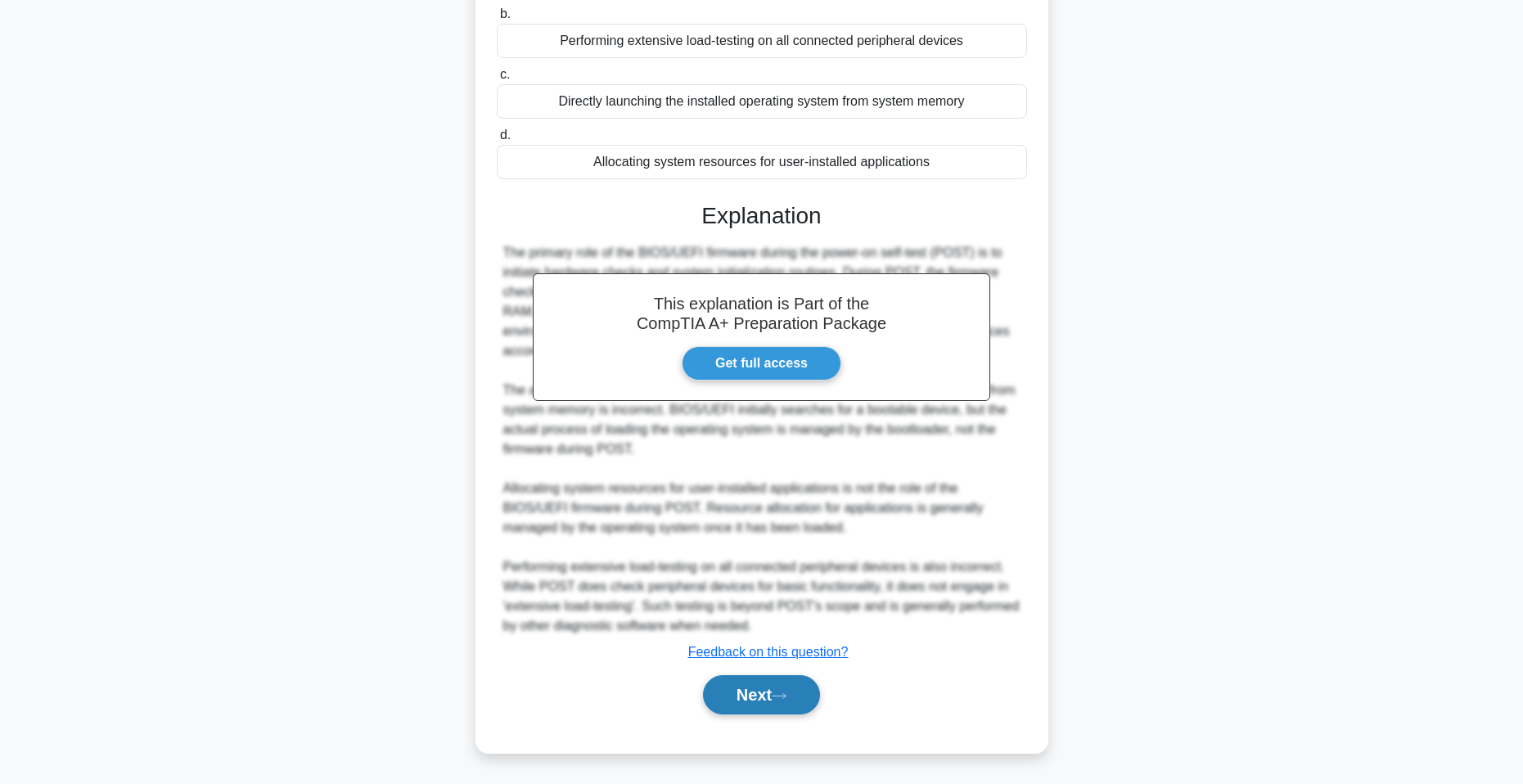
click at [753, 701] on button "Next" at bounding box center [762, 695] width 117 height 39
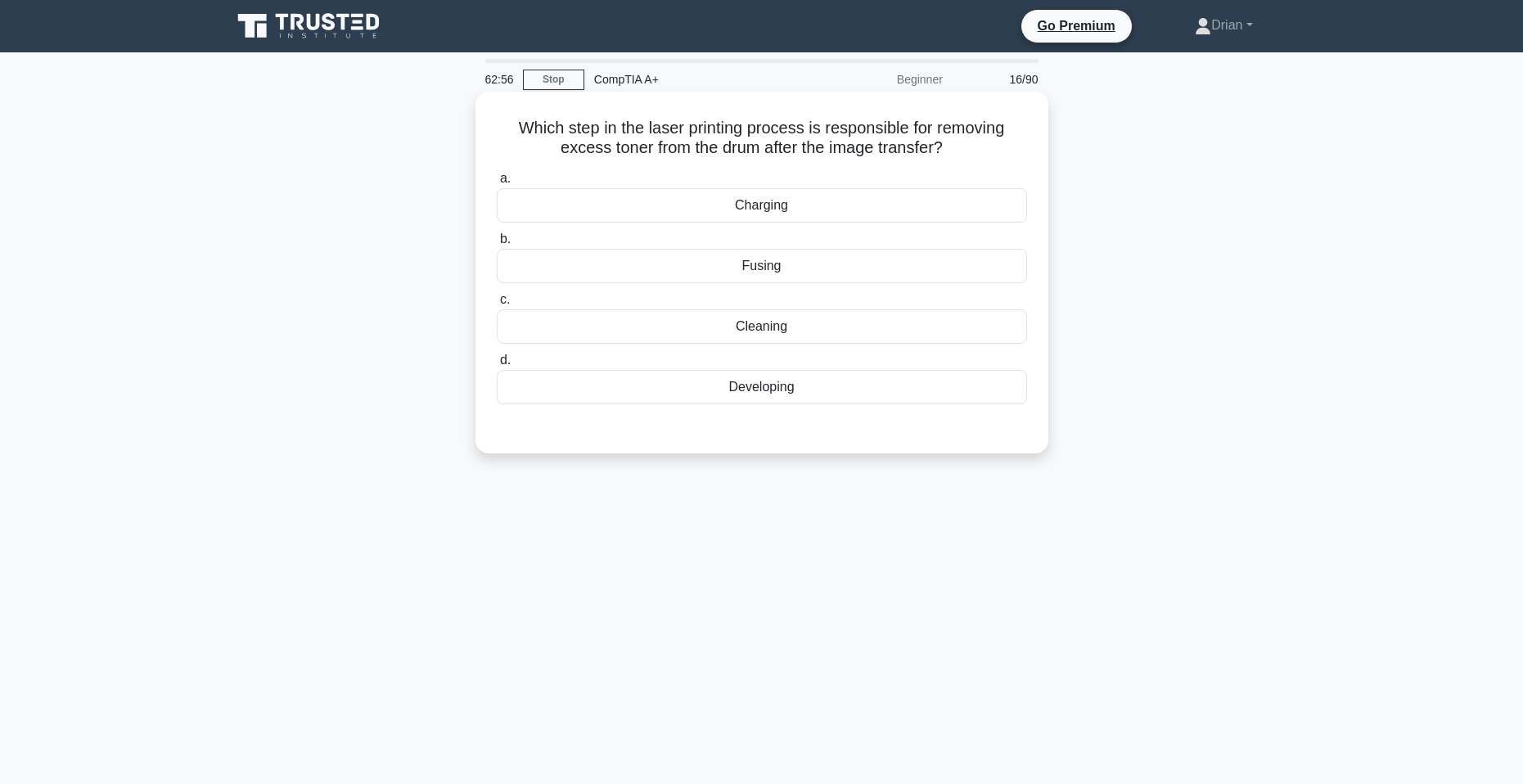
click at [783, 338] on div "Cleaning" at bounding box center [762, 327] width 531 height 34
click at [497, 305] on input "c. Cleaning" at bounding box center [497, 300] width 0 height 11
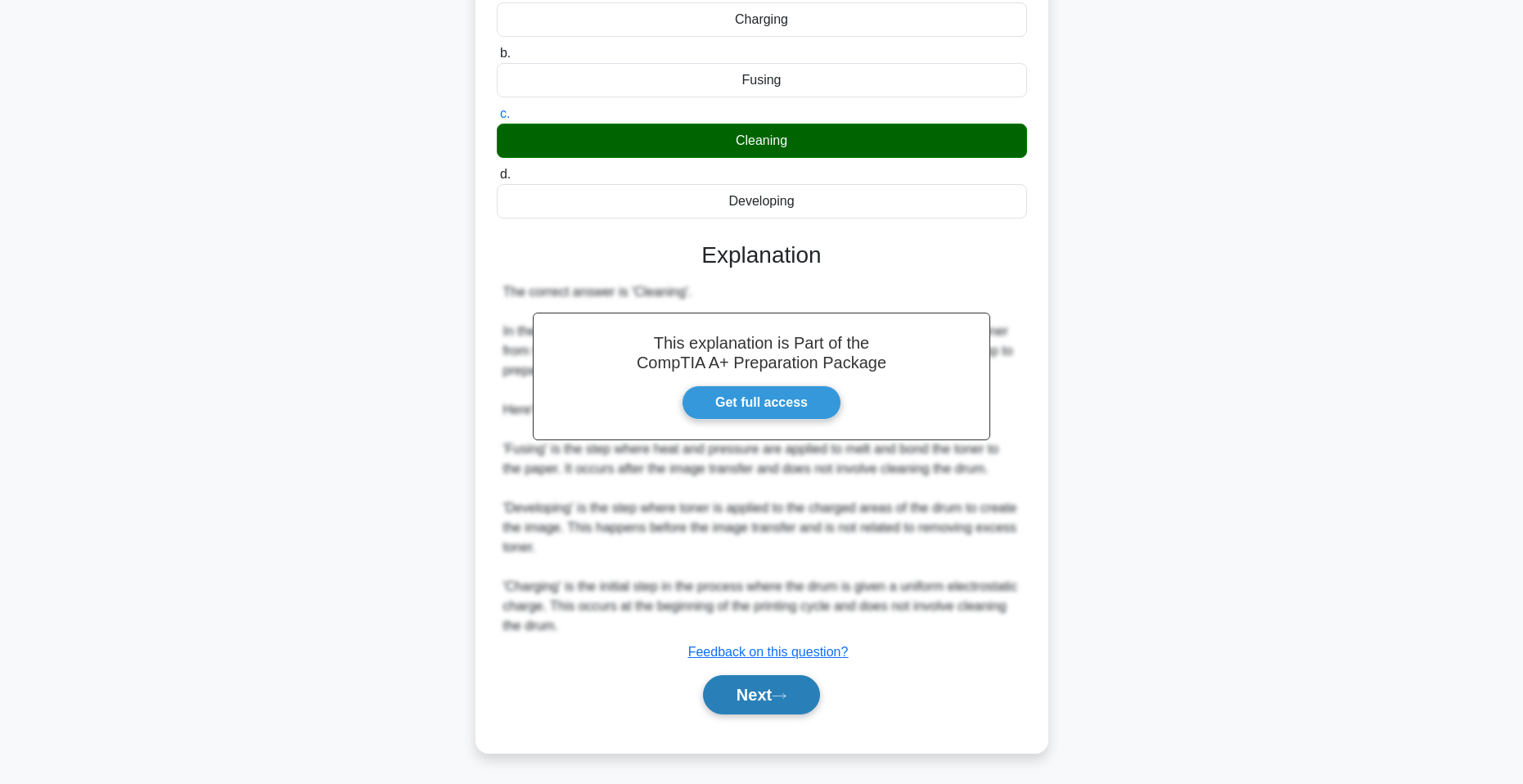
click at [787, 696] on icon at bounding box center [779, 696] width 14 height 9
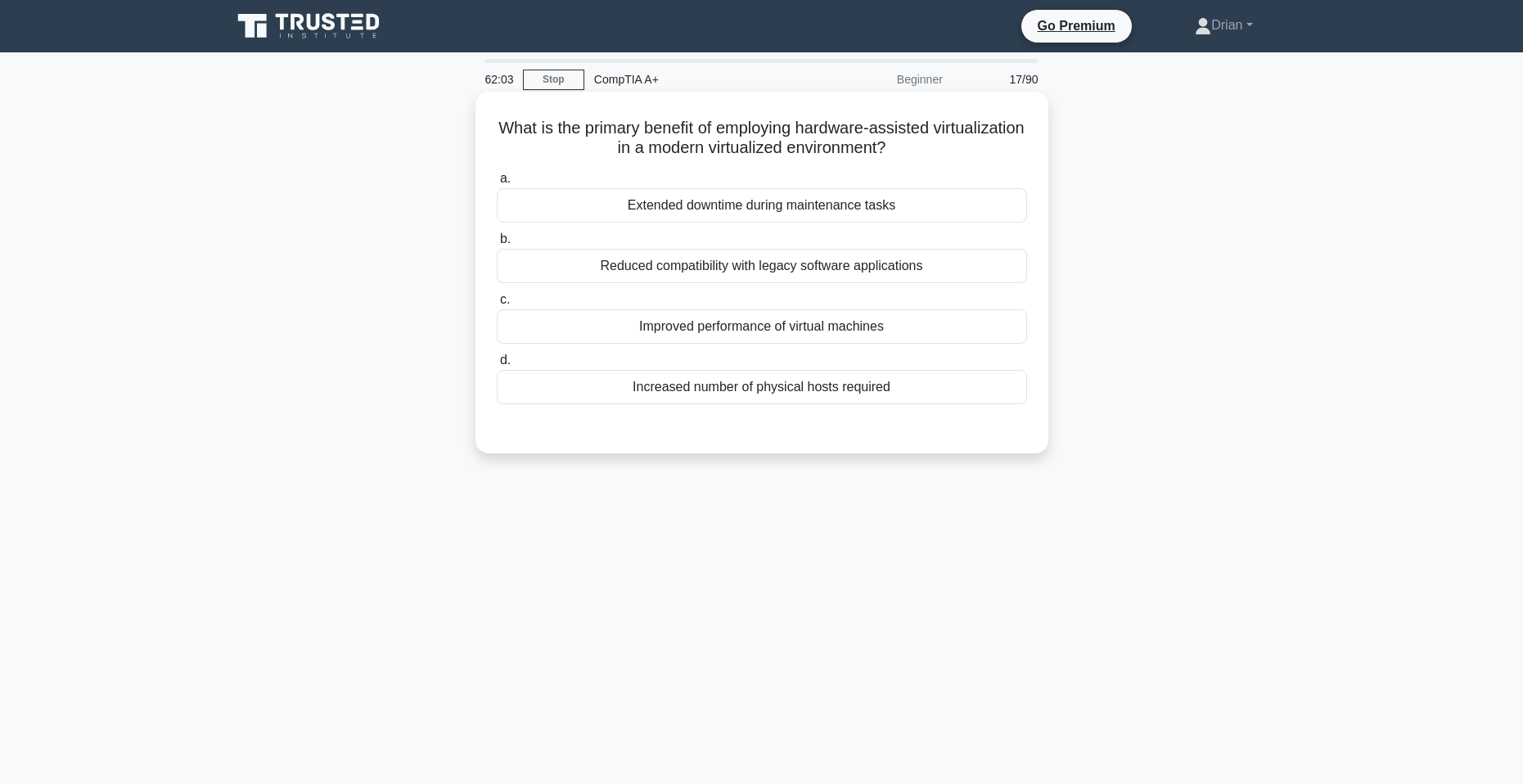
click at [766, 398] on div "Increased number of physical hosts required" at bounding box center [762, 387] width 531 height 34
click at [497, 366] on input "d. Increased number of physical hosts required" at bounding box center [497, 361] width 0 height 11
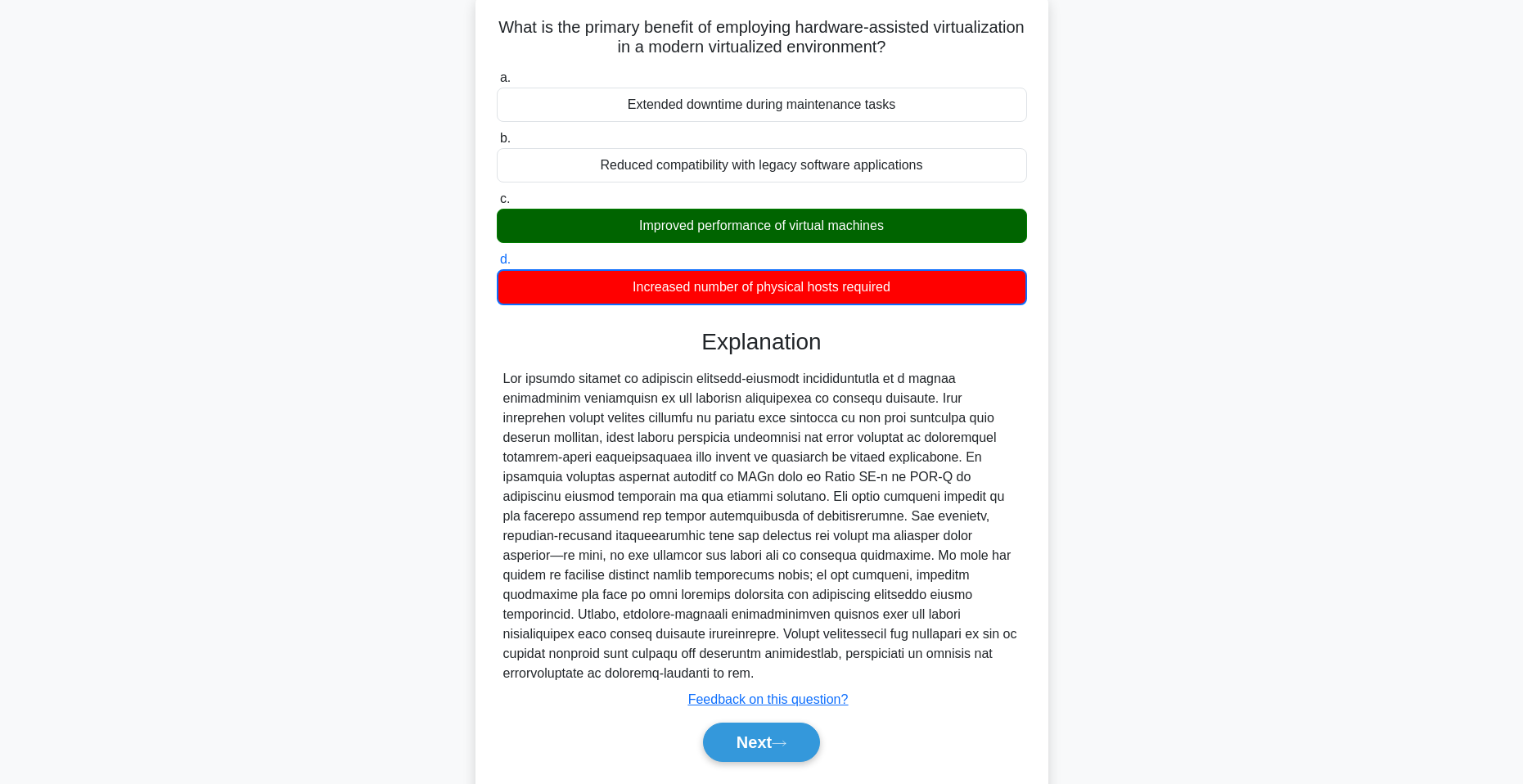
scroll to position [129, 0]
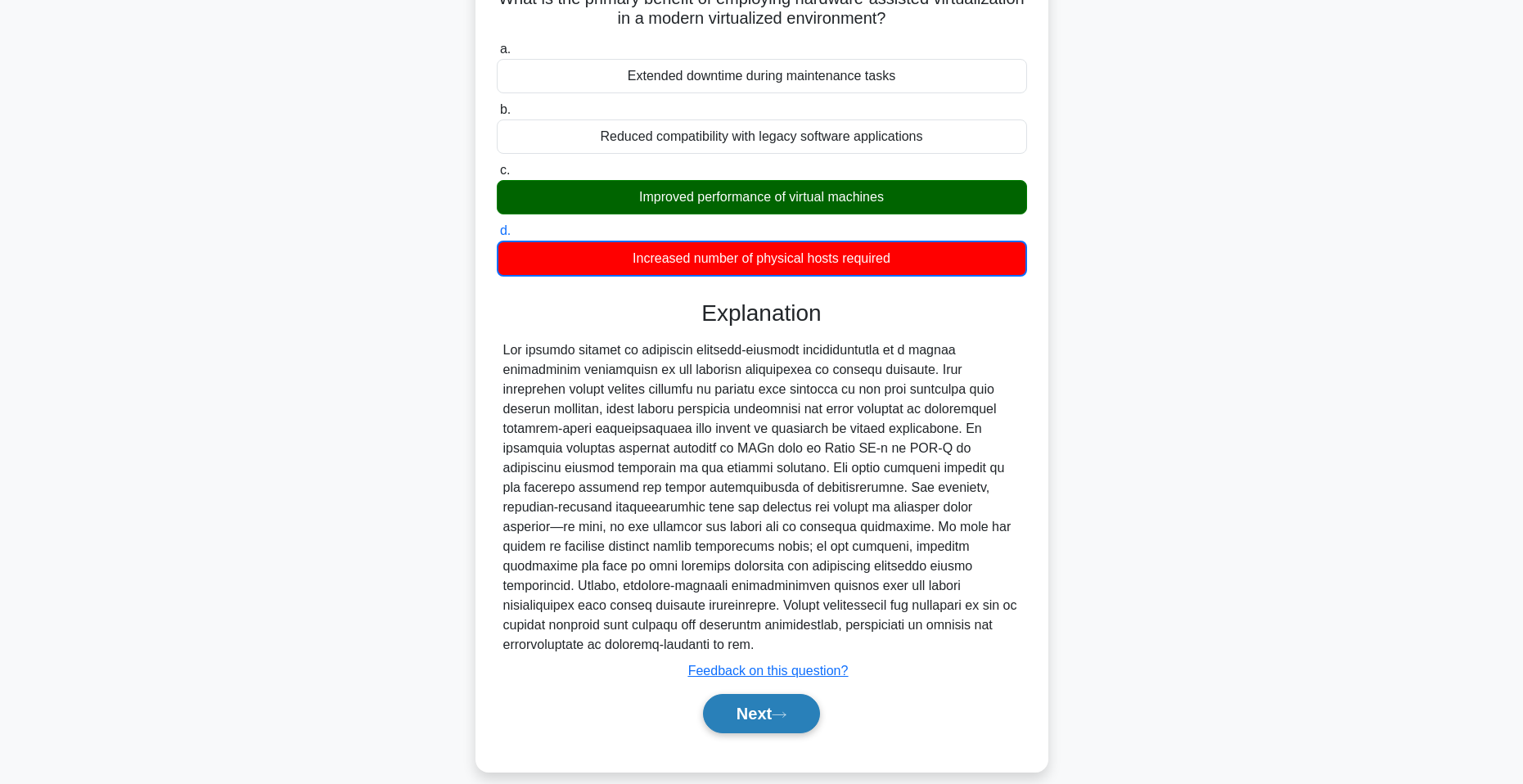
drag, startPoint x: 776, startPoint y: 706, endPoint x: 776, endPoint y: 696, distance: 10.0
click at [776, 705] on button "Next" at bounding box center [762, 713] width 117 height 39
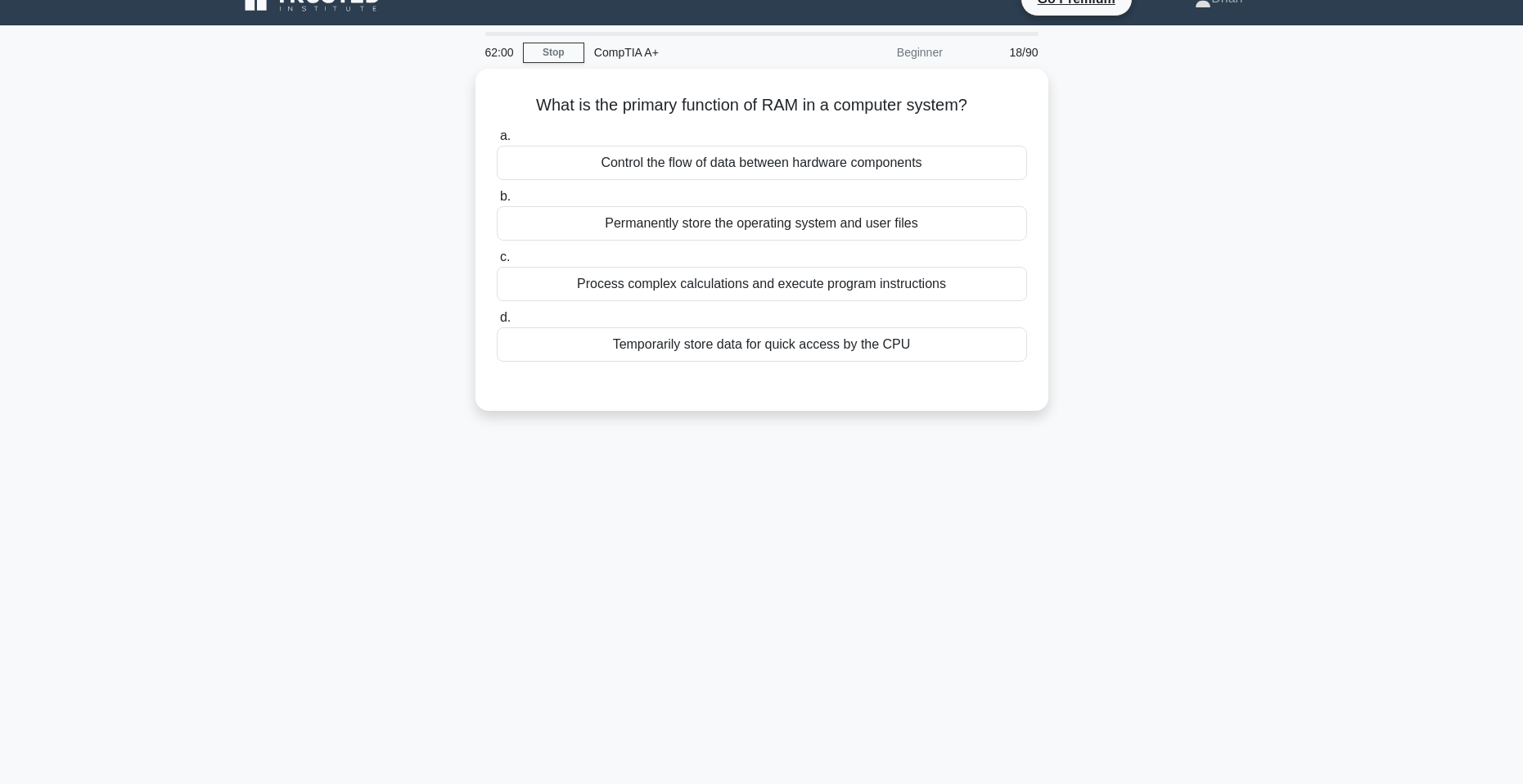
scroll to position [0, 0]
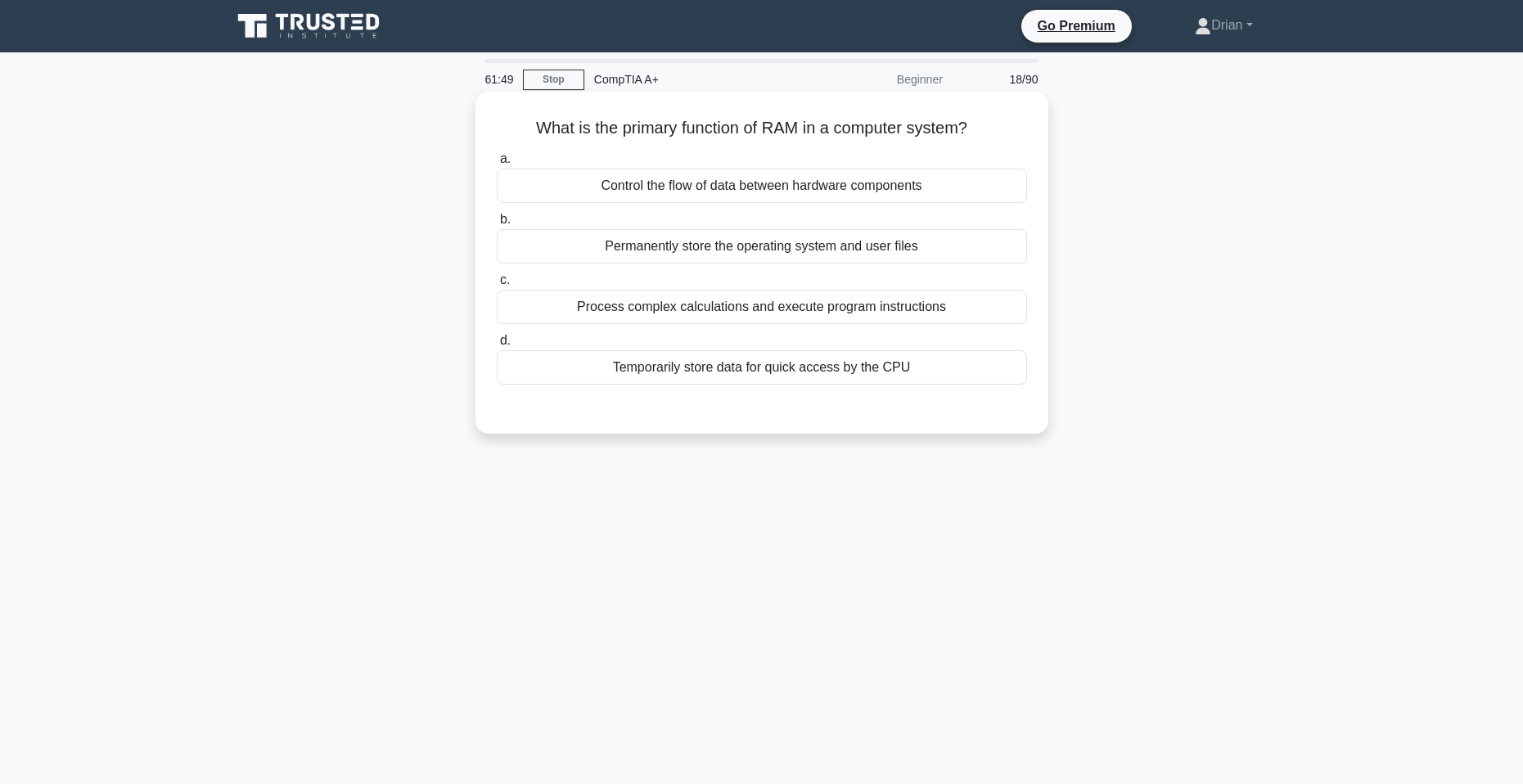
click at [852, 376] on div "Temporarily store data for quick access by the CPU" at bounding box center [762, 367] width 531 height 34
click at [497, 346] on input "d. Temporarily store data for quick access by the CPU" at bounding box center [497, 341] width 0 height 11
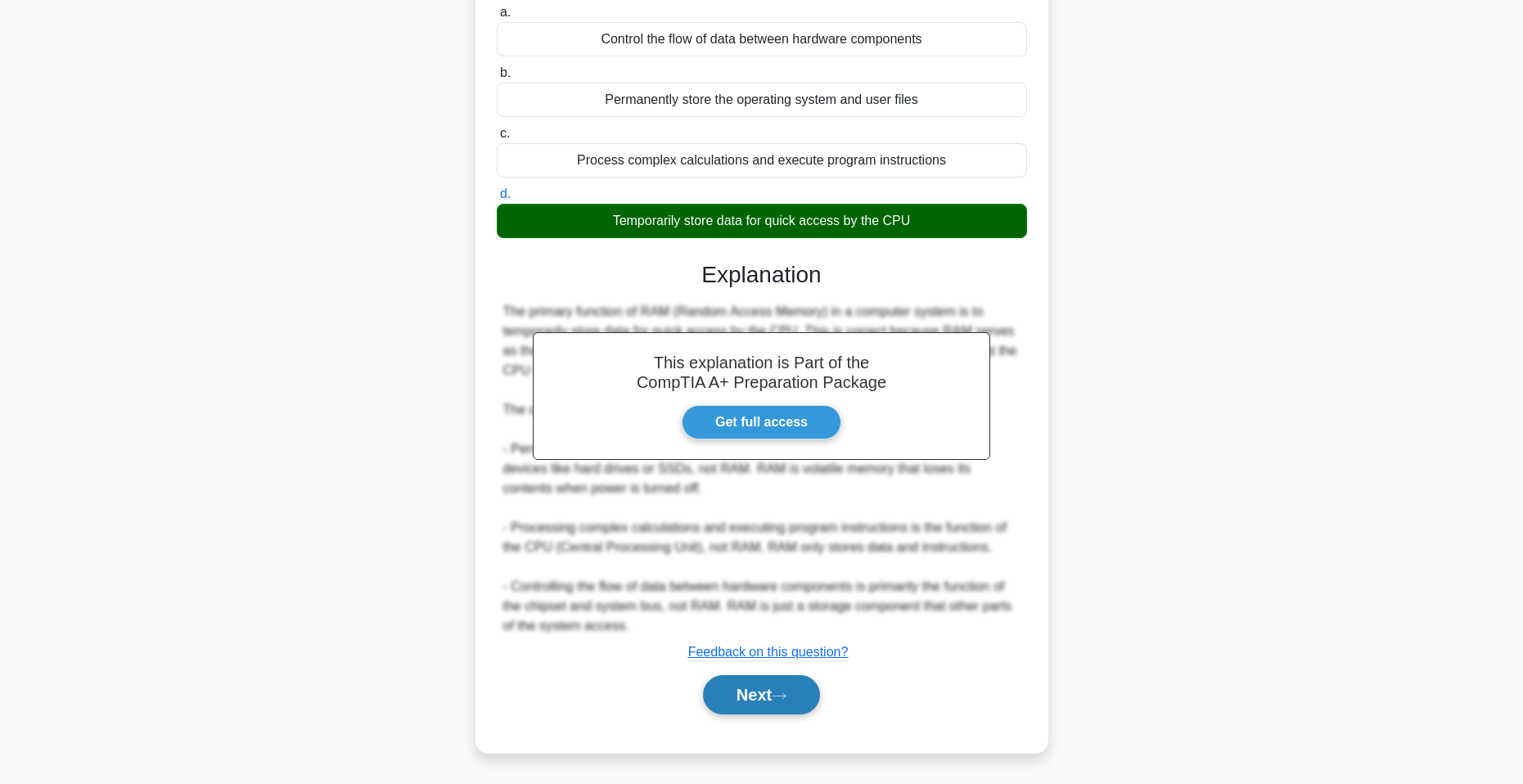
click at [788, 705] on button "Next" at bounding box center [762, 695] width 117 height 39
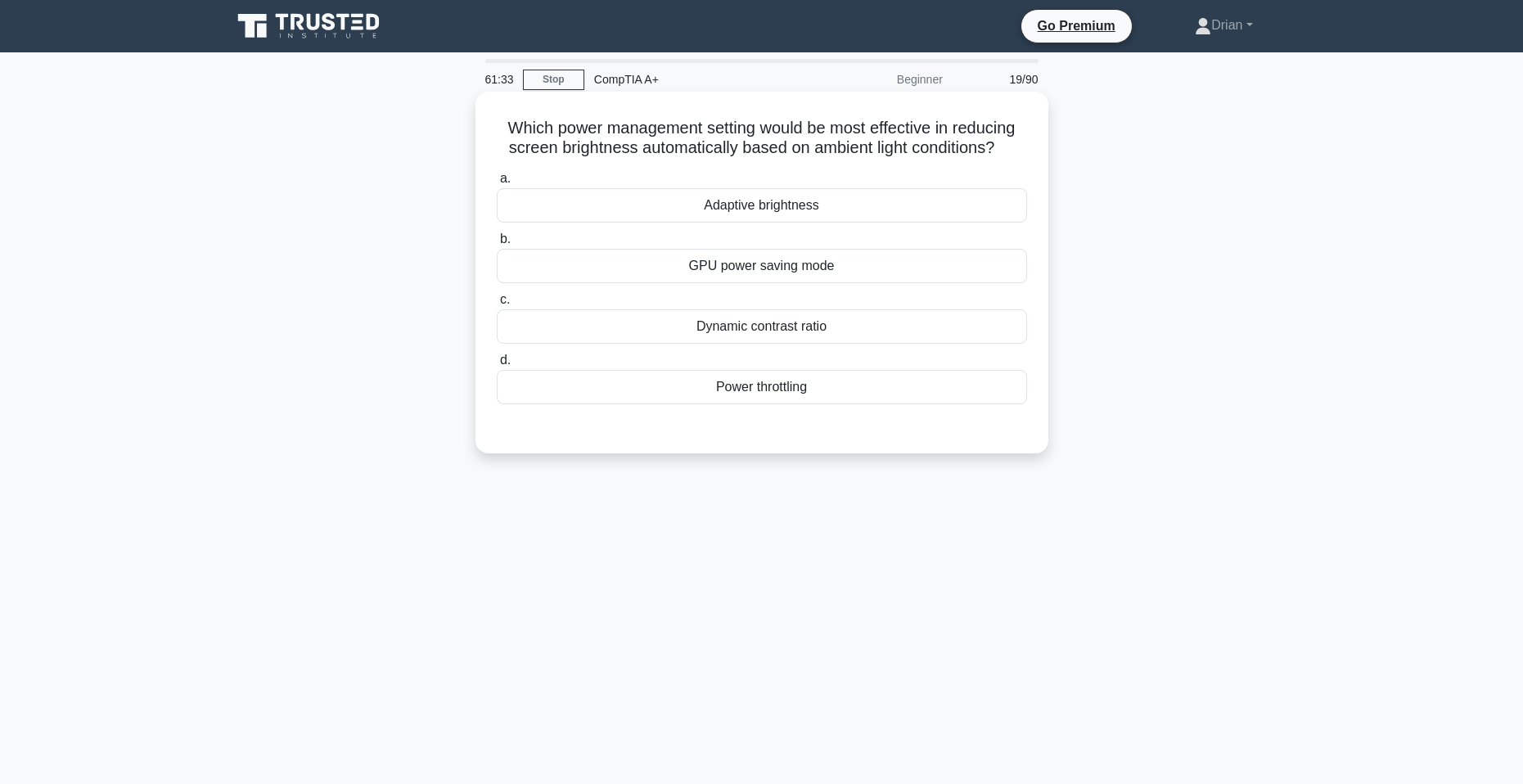
click at [925, 192] on div "Adaptive brightness" at bounding box center [762, 205] width 531 height 34
click at [497, 185] on input "a. Adaptive brightness" at bounding box center [497, 179] width 0 height 11
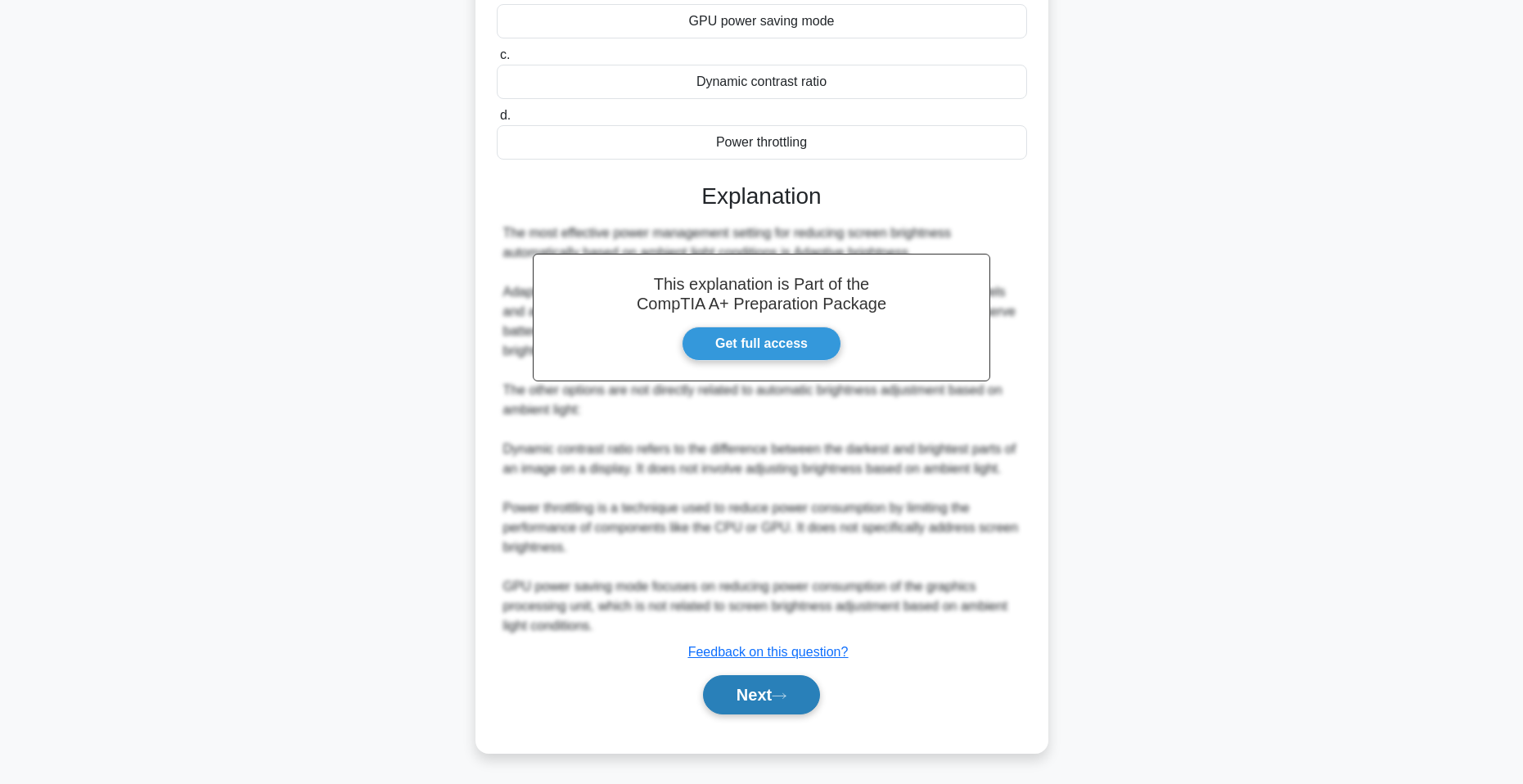
click at [774, 706] on button "Next" at bounding box center [762, 695] width 117 height 39
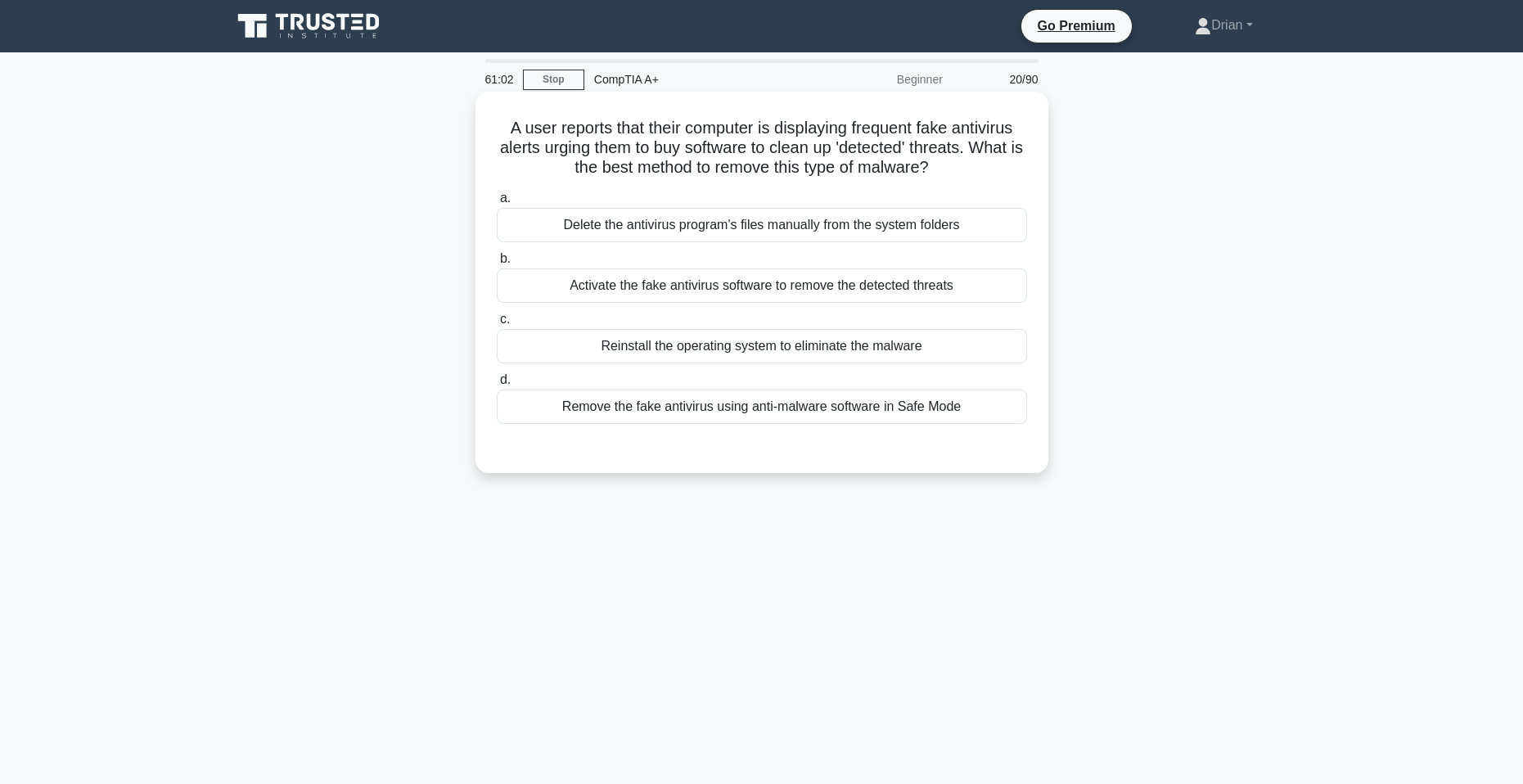
click at [963, 415] on div "Remove the fake antivirus using anti-malware software in Safe Mode" at bounding box center [762, 406] width 531 height 34
click at [497, 385] on input "d. Remove the fake antivirus using anti-malware software in Safe Mode" at bounding box center [497, 380] width 0 height 11
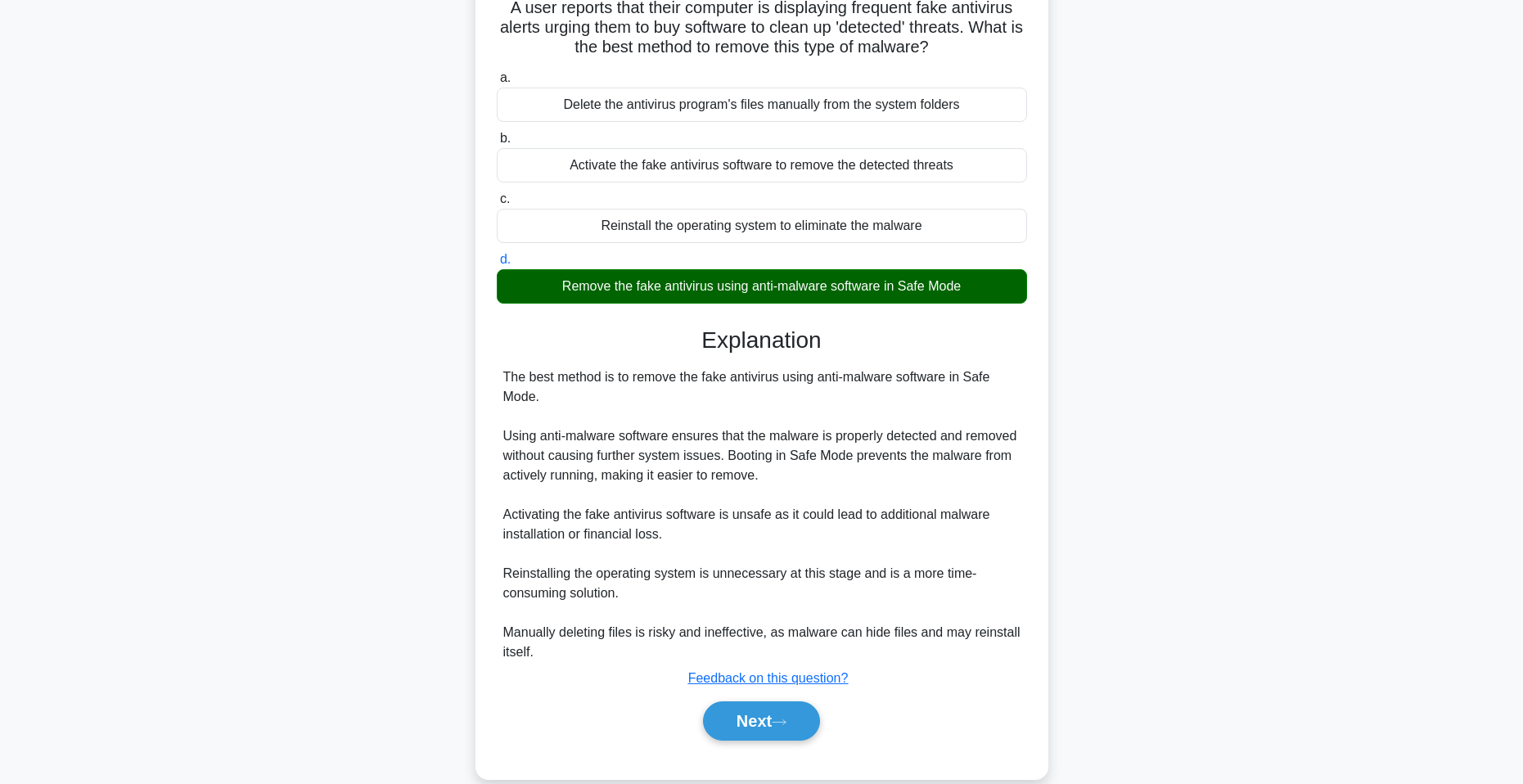
scroll to position [147, 0]
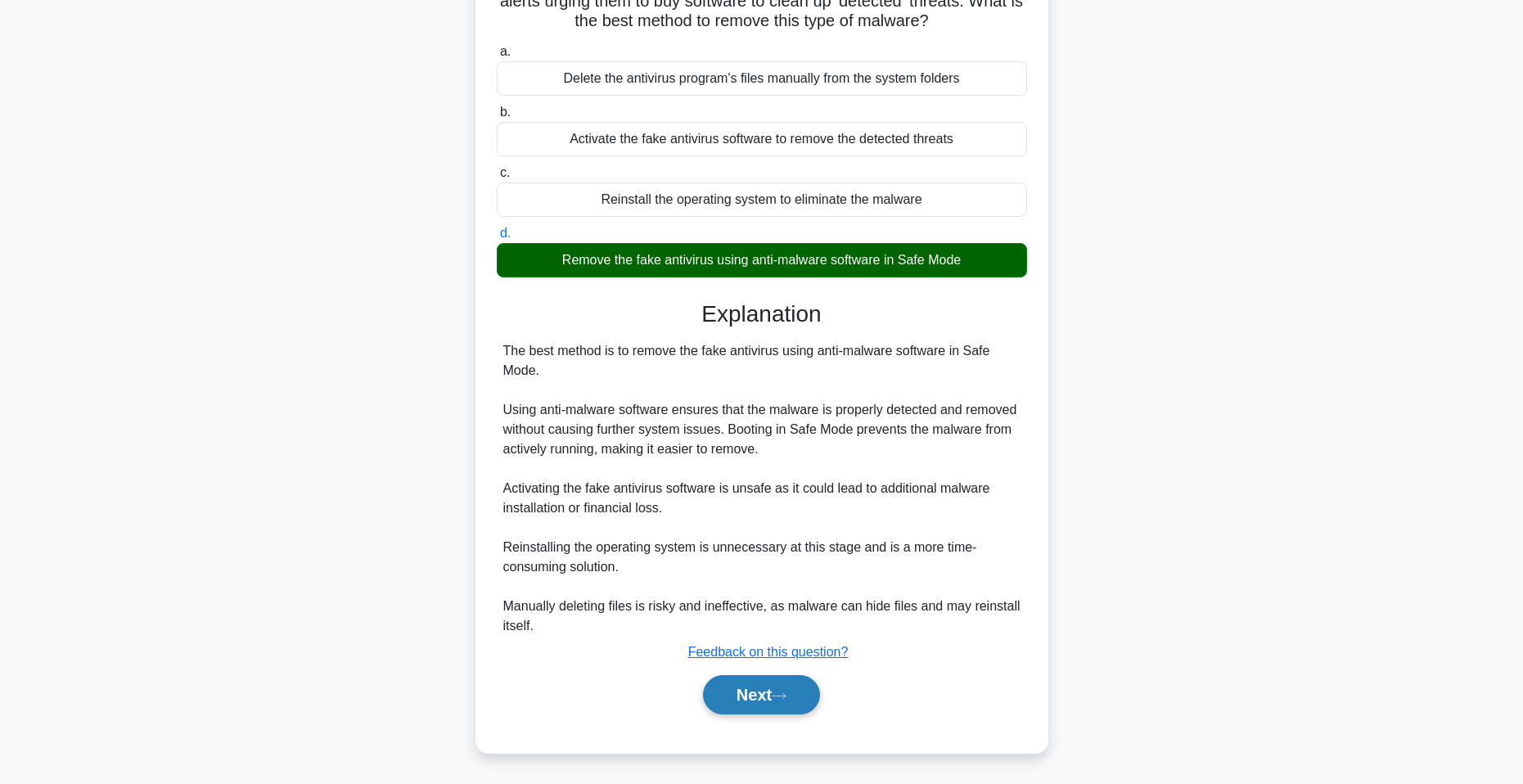
click at [768, 700] on button "Next" at bounding box center [762, 695] width 117 height 39
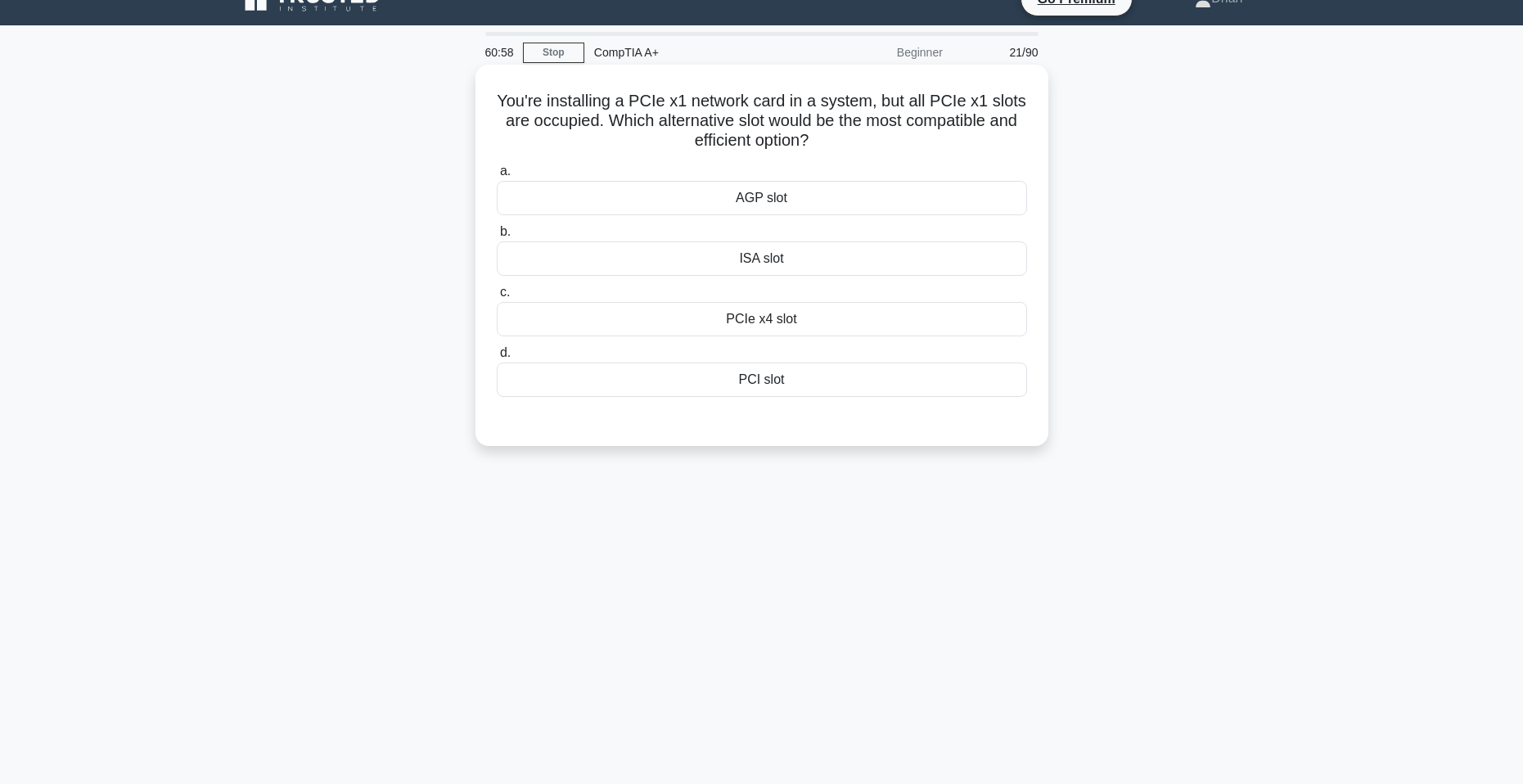
scroll to position [0, 0]
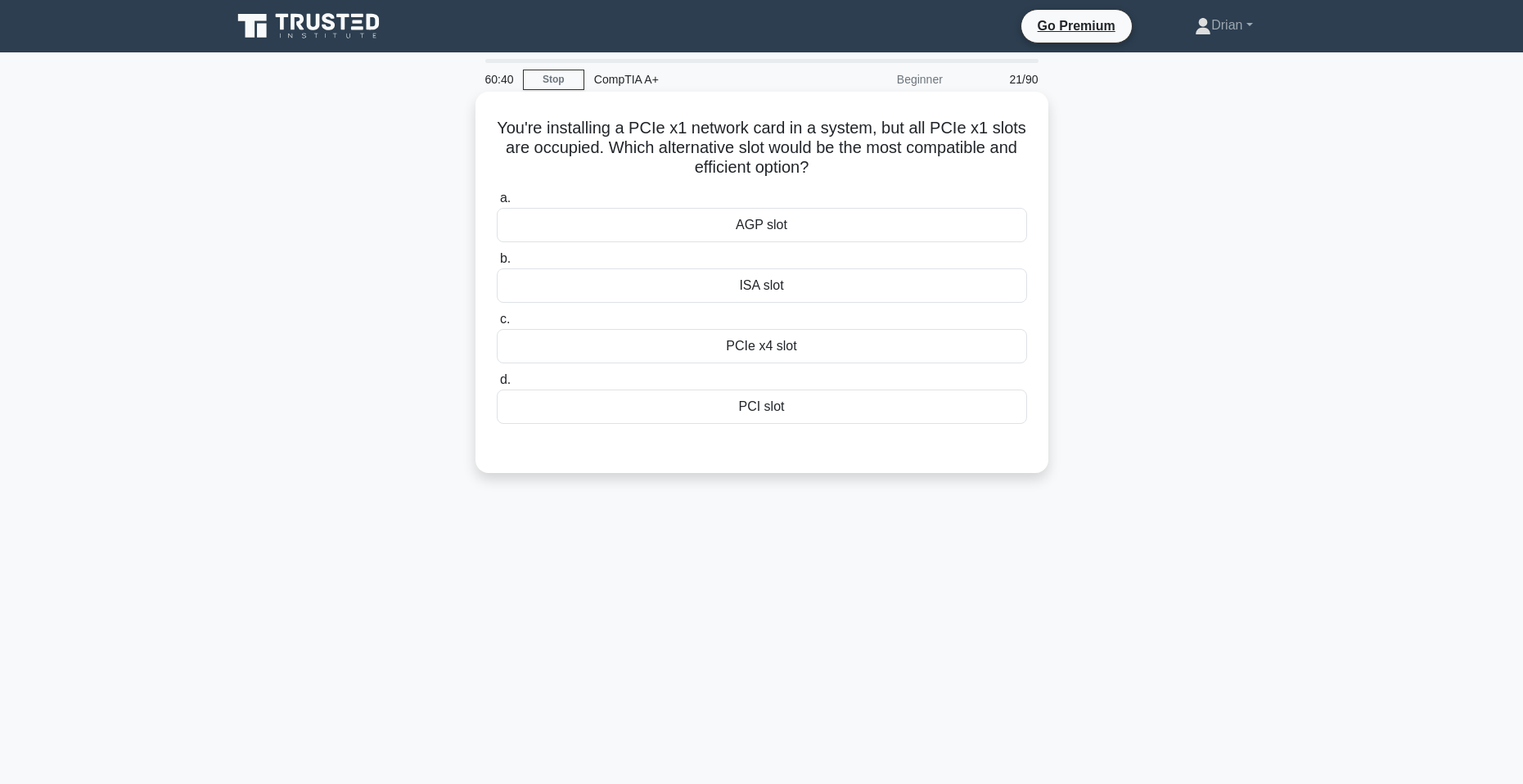
click at [886, 409] on div "PCI slot" at bounding box center [762, 406] width 531 height 34
click at [497, 385] on input "d. PCI slot" at bounding box center [497, 380] width 0 height 11
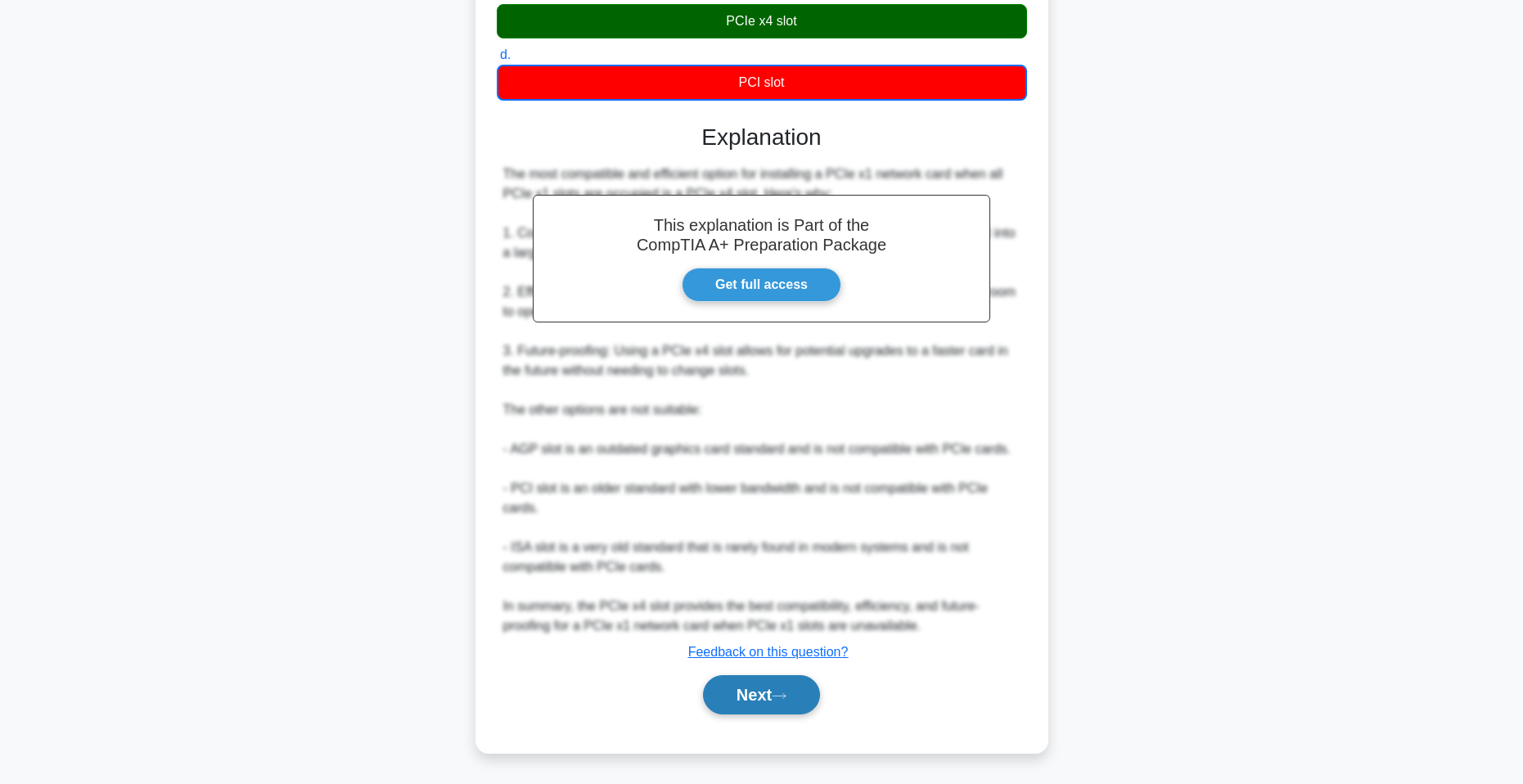
click at [783, 710] on button "Next" at bounding box center [762, 695] width 117 height 39
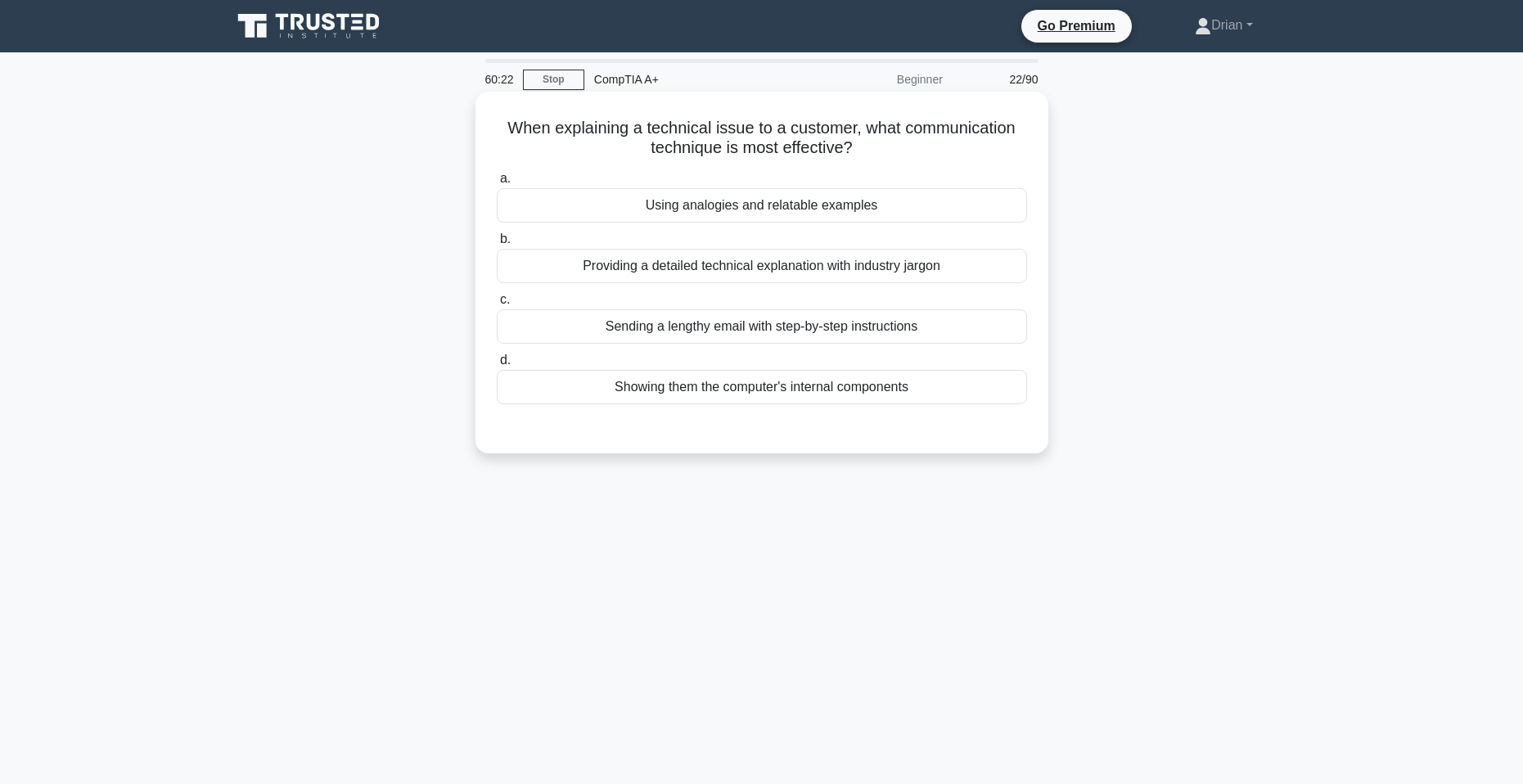
click at [833, 202] on div "Using analogies and relatable examples" at bounding box center [762, 205] width 531 height 34
click at [497, 185] on input "a. Using analogies and relatable examples" at bounding box center [497, 179] width 0 height 11
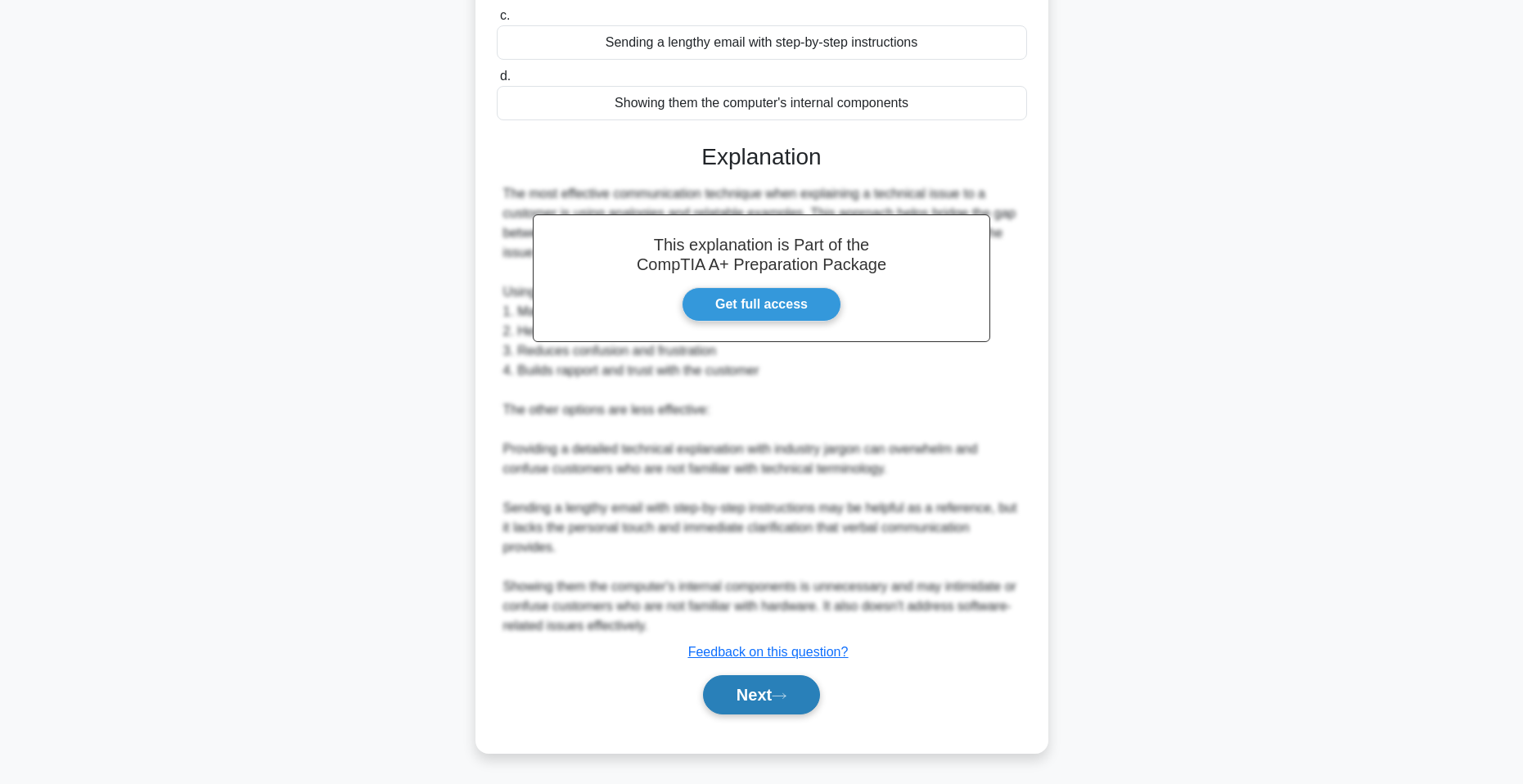
click at [787, 691] on icon at bounding box center [779, 696] width 14 height 9
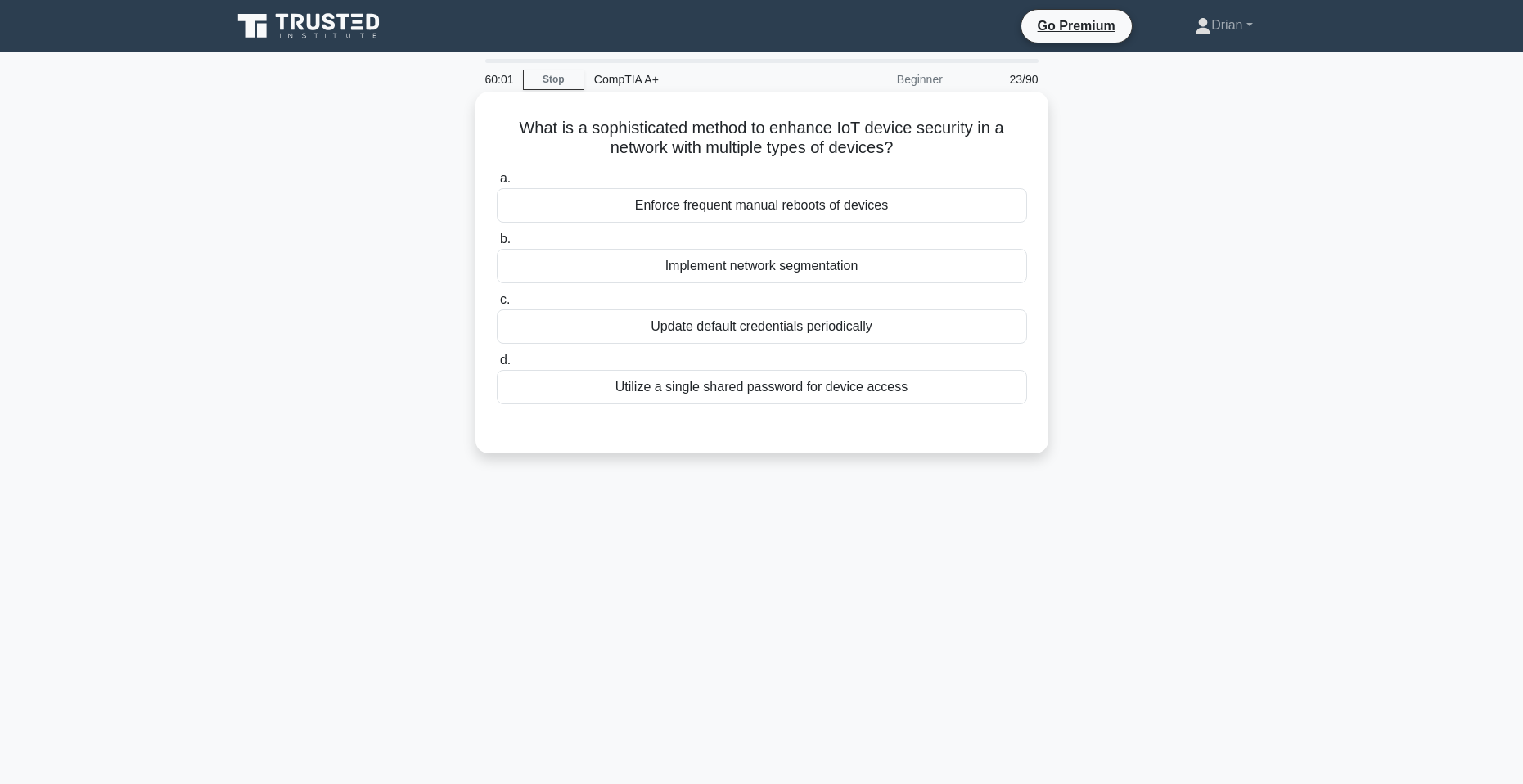
click at [793, 268] on div "Implement network segmentation" at bounding box center [762, 266] width 531 height 34
click at [497, 245] on input "b. Implement network segmentation" at bounding box center [497, 239] width 0 height 11
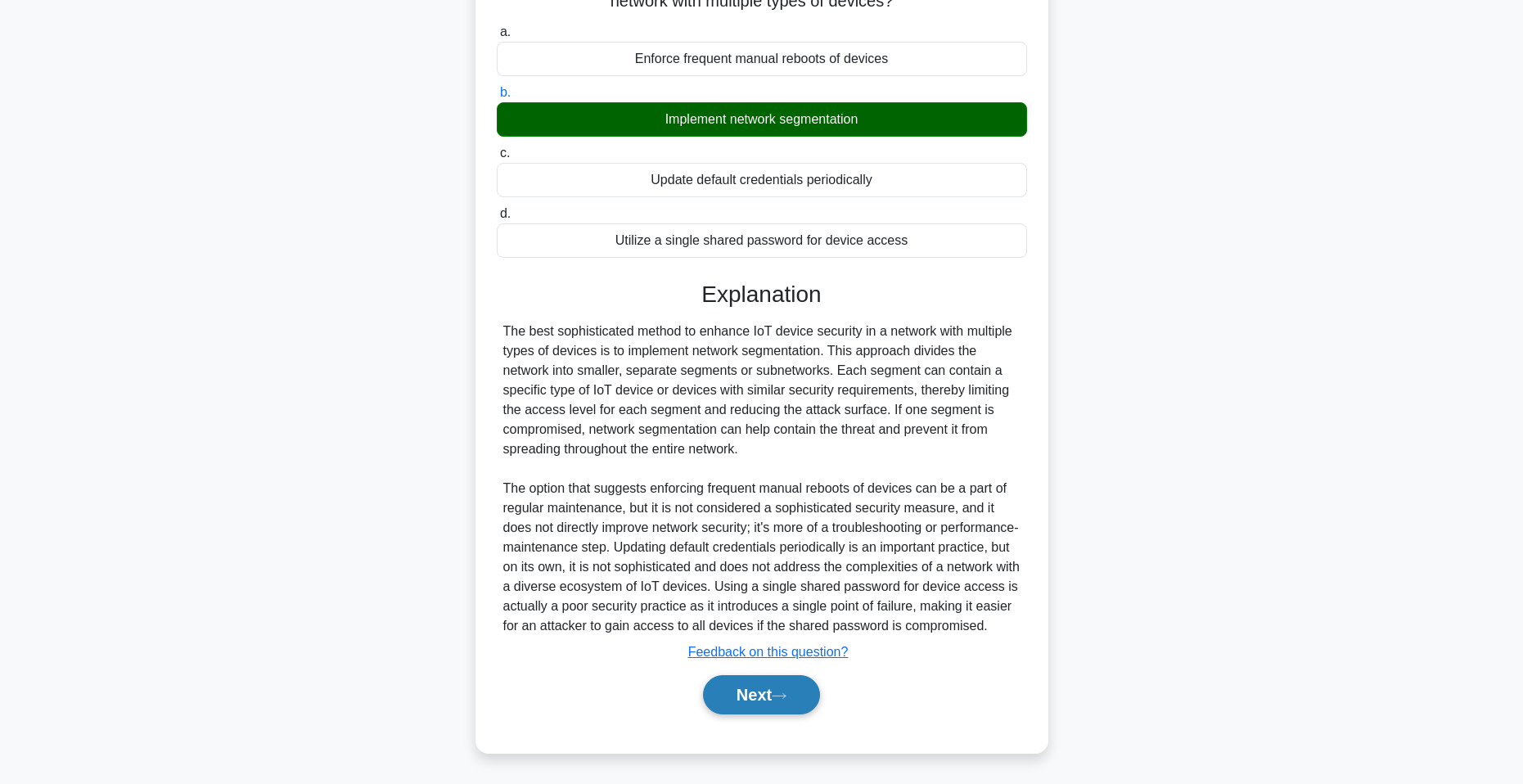
click at [784, 688] on button "Next" at bounding box center [762, 695] width 117 height 39
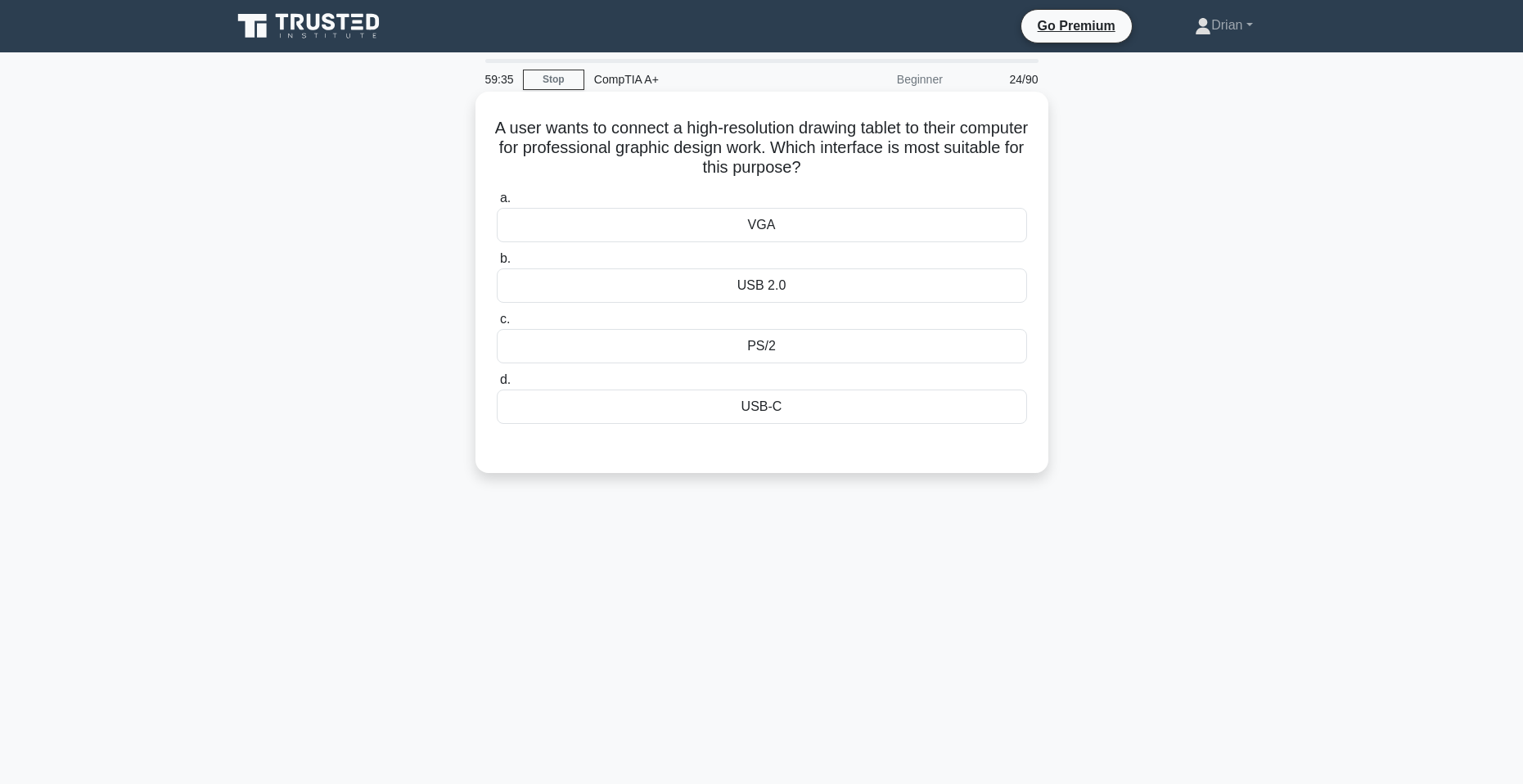
click at [776, 418] on div "USB-C" at bounding box center [762, 406] width 531 height 34
click at [497, 385] on input "d. USB-C" at bounding box center [497, 380] width 0 height 11
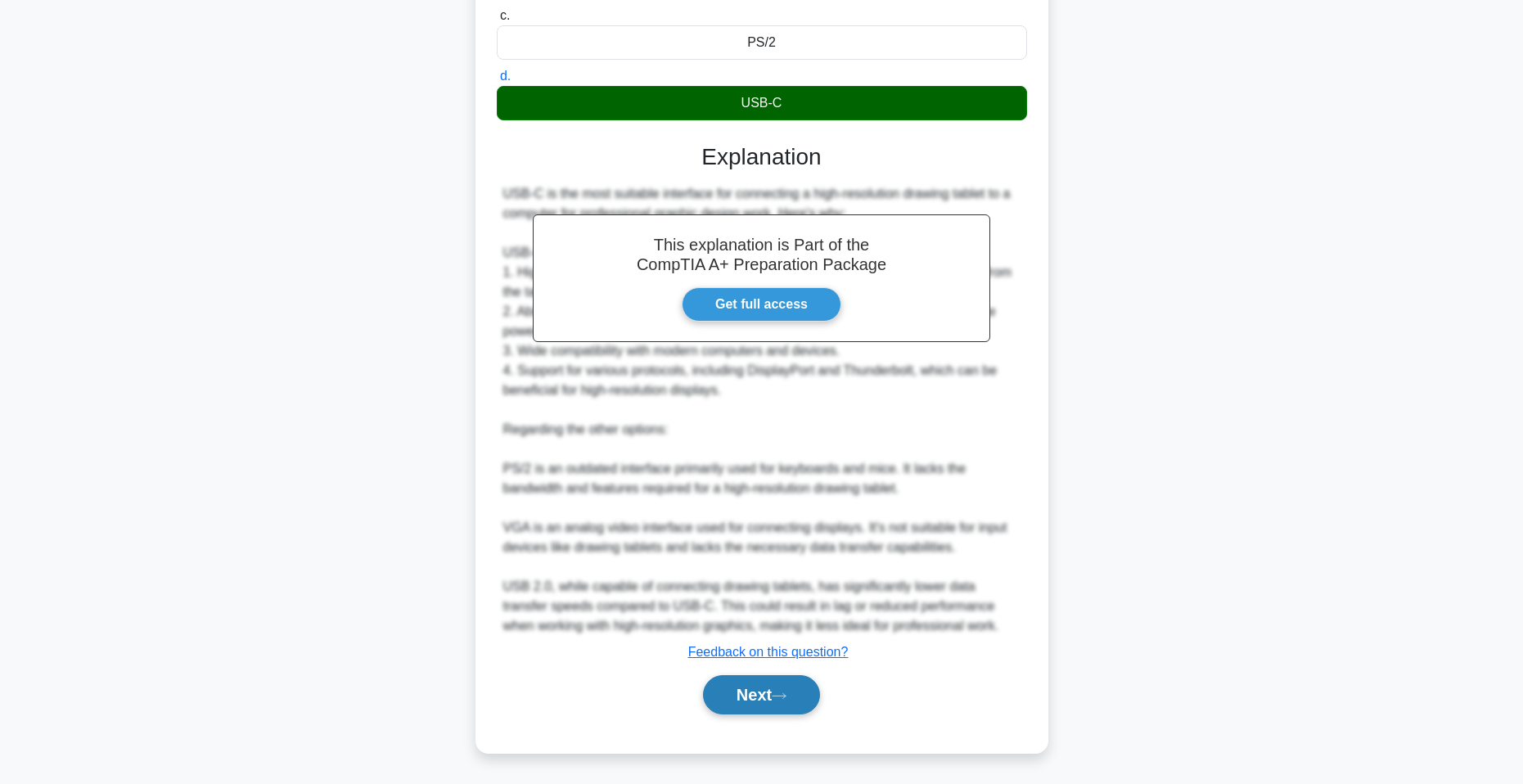
click at [781, 700] on icon at bounding box center [779, 696] width 14 height 9
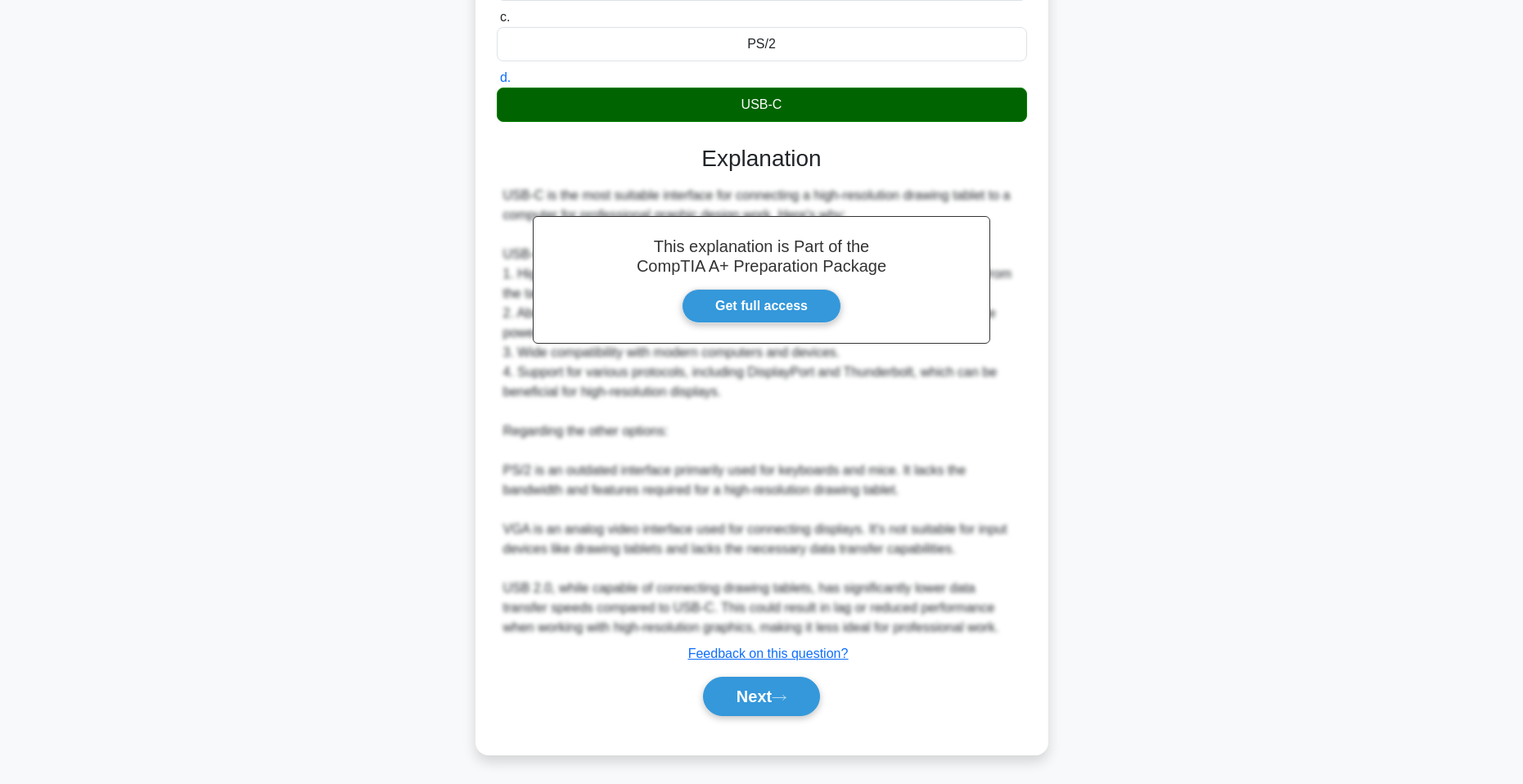
drag, startPoint x: 828, startPoint y: 585, endPoint x: 839, endPoint y: 571, distance: 17.8
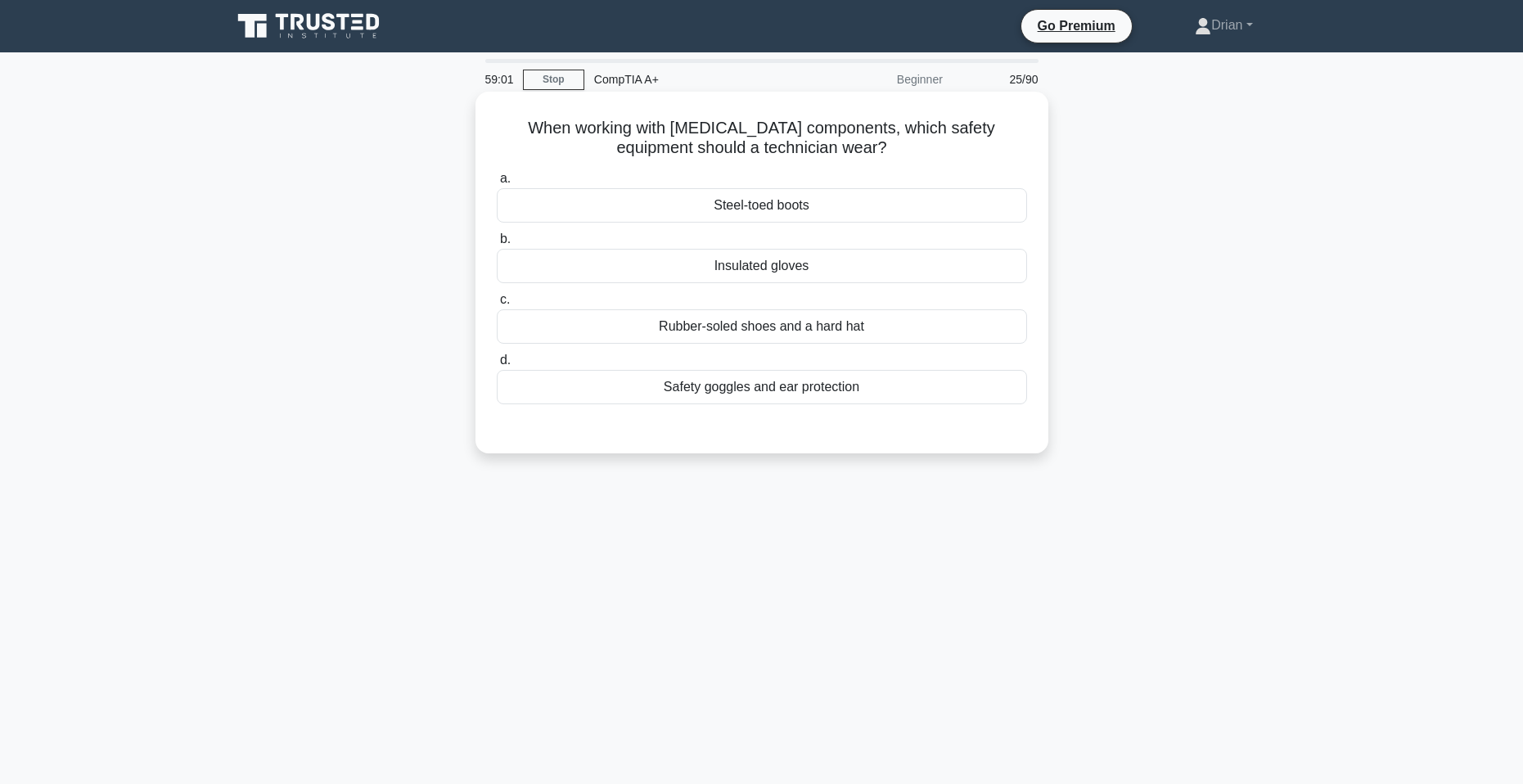
click at [958, 336] on div "Rubber-soled shoes and a hard hat" at bounding box center [762, 327] width 531 height 34
click at [497, 305] on input "c. Rubber-soled shoes and a hard hat" at bounding box center [497, 300] width 0 height 11
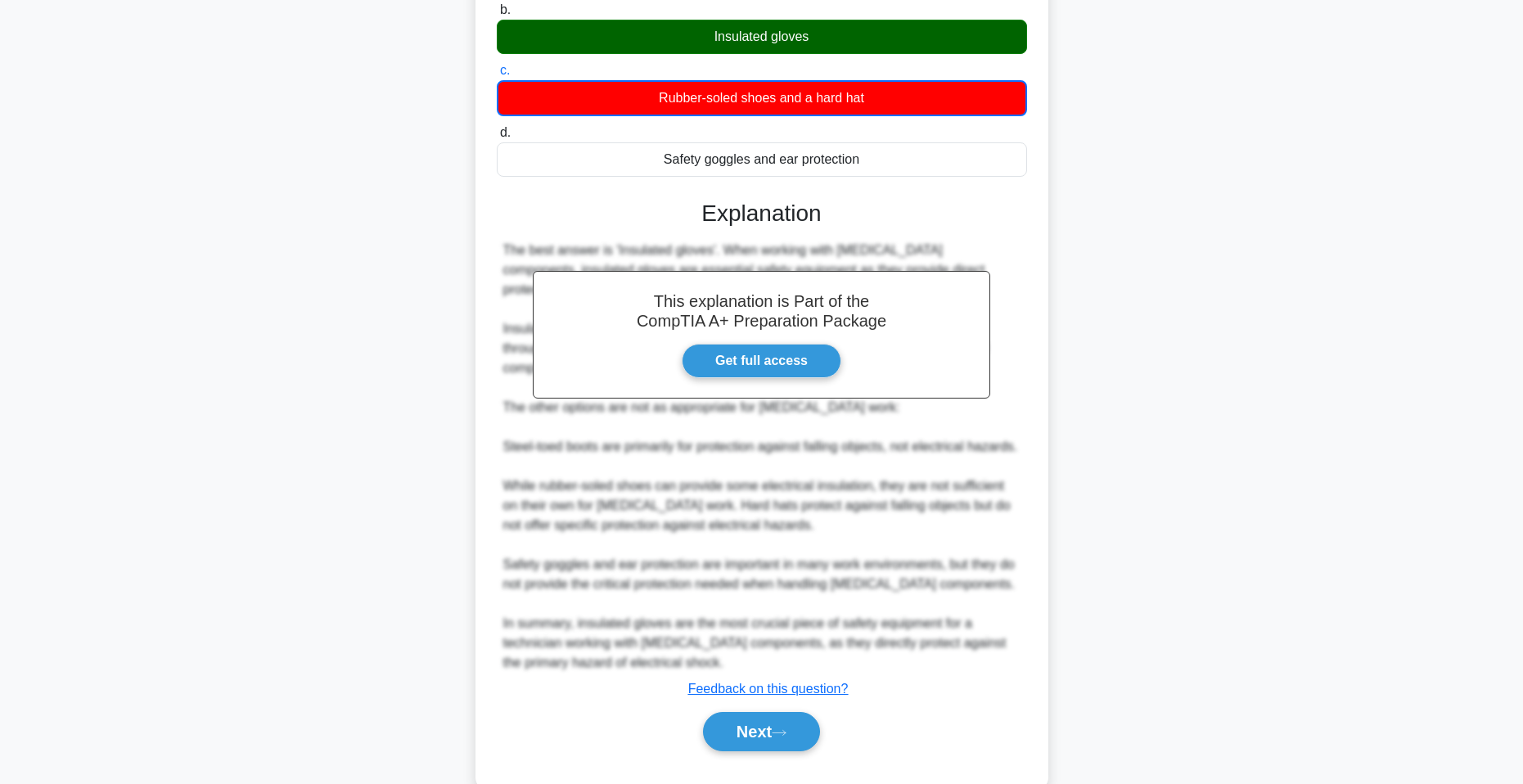
scroll to position [267, 0]
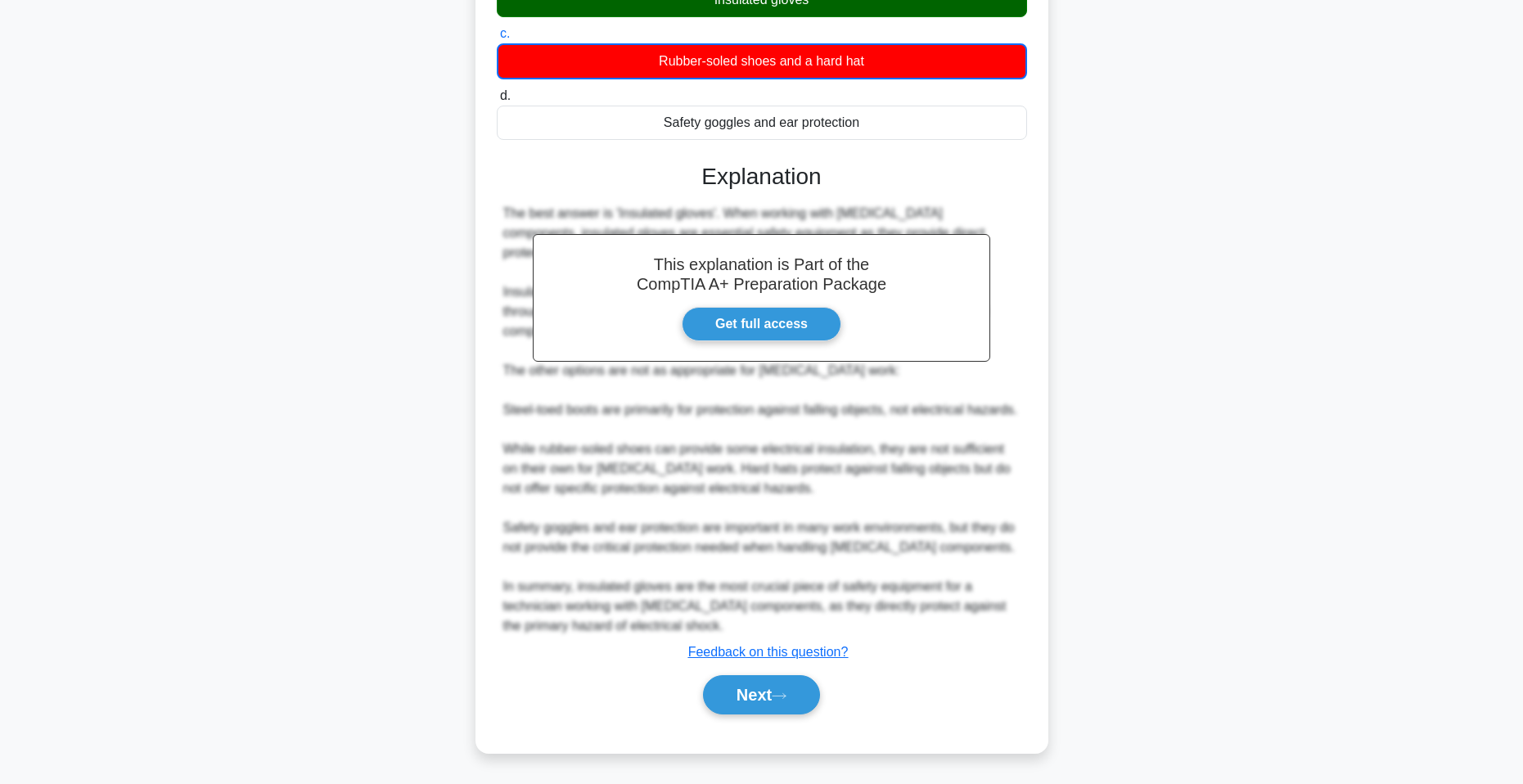
click at [781, 667] on div "This explanation is Part of the CompTIA A+ Preparation Package Get full access …" at bounding box center [762, 432] width 531 height 578
click at [782, 695] on icon at bounding box center [779, 696] width 14 height 9
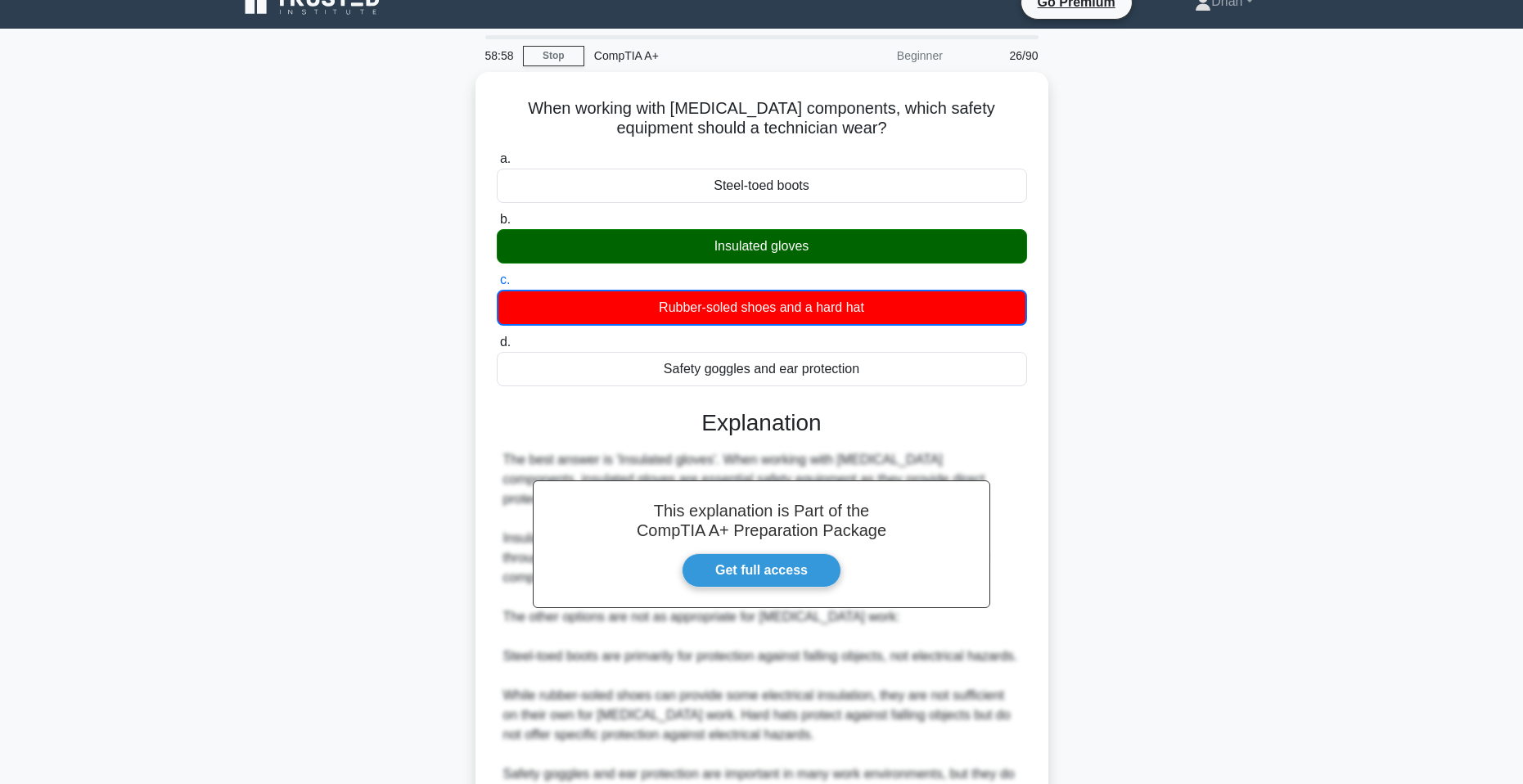
scroll to position [21, 0]
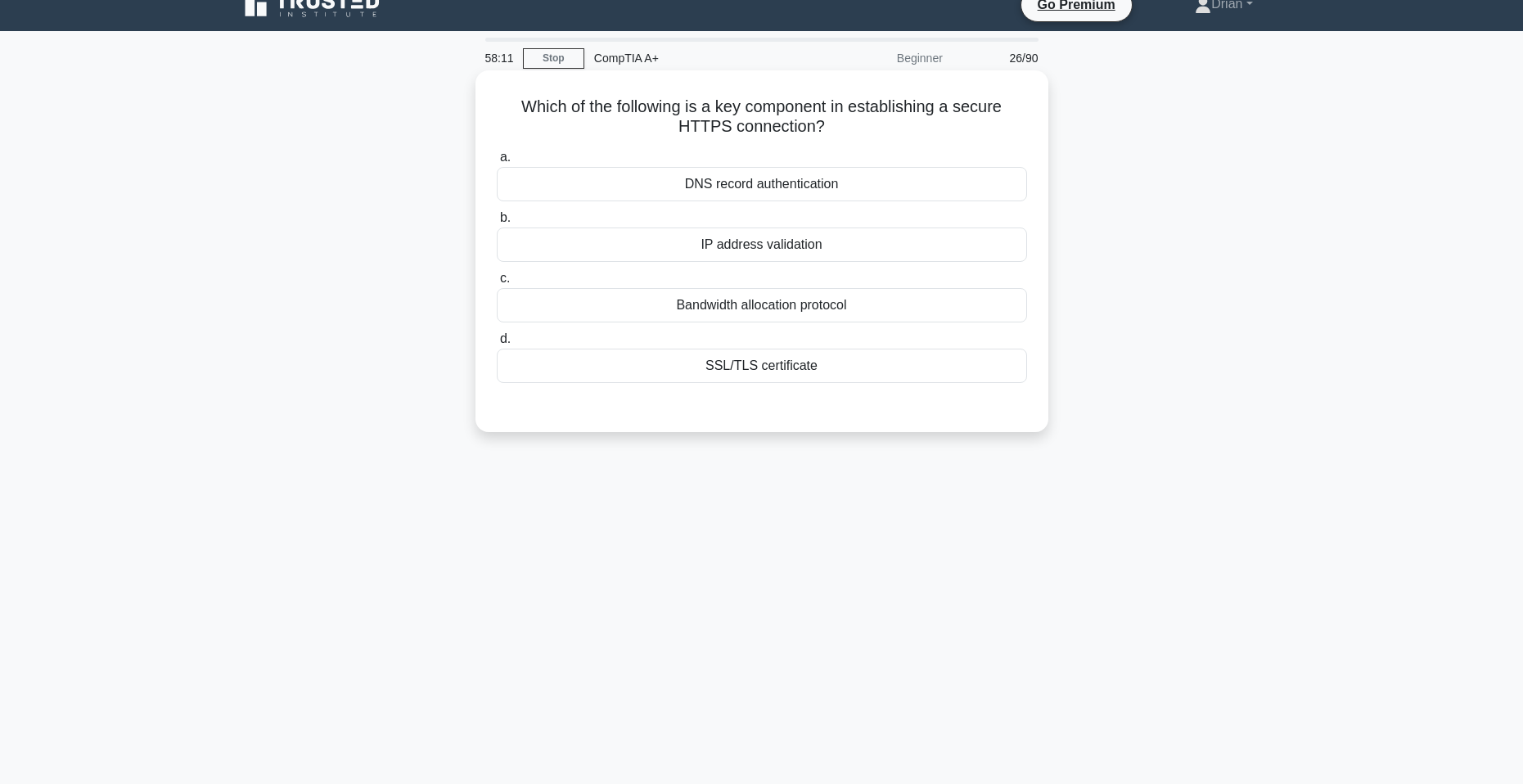
click at [889, 376] on div "SSL/TLS certificate" at bounding box center [762, 366] width 531 height 34
click at [497, 344] on input "d. SSL/TLS certificate" at bounding box center [497, 339] width 0 height 11
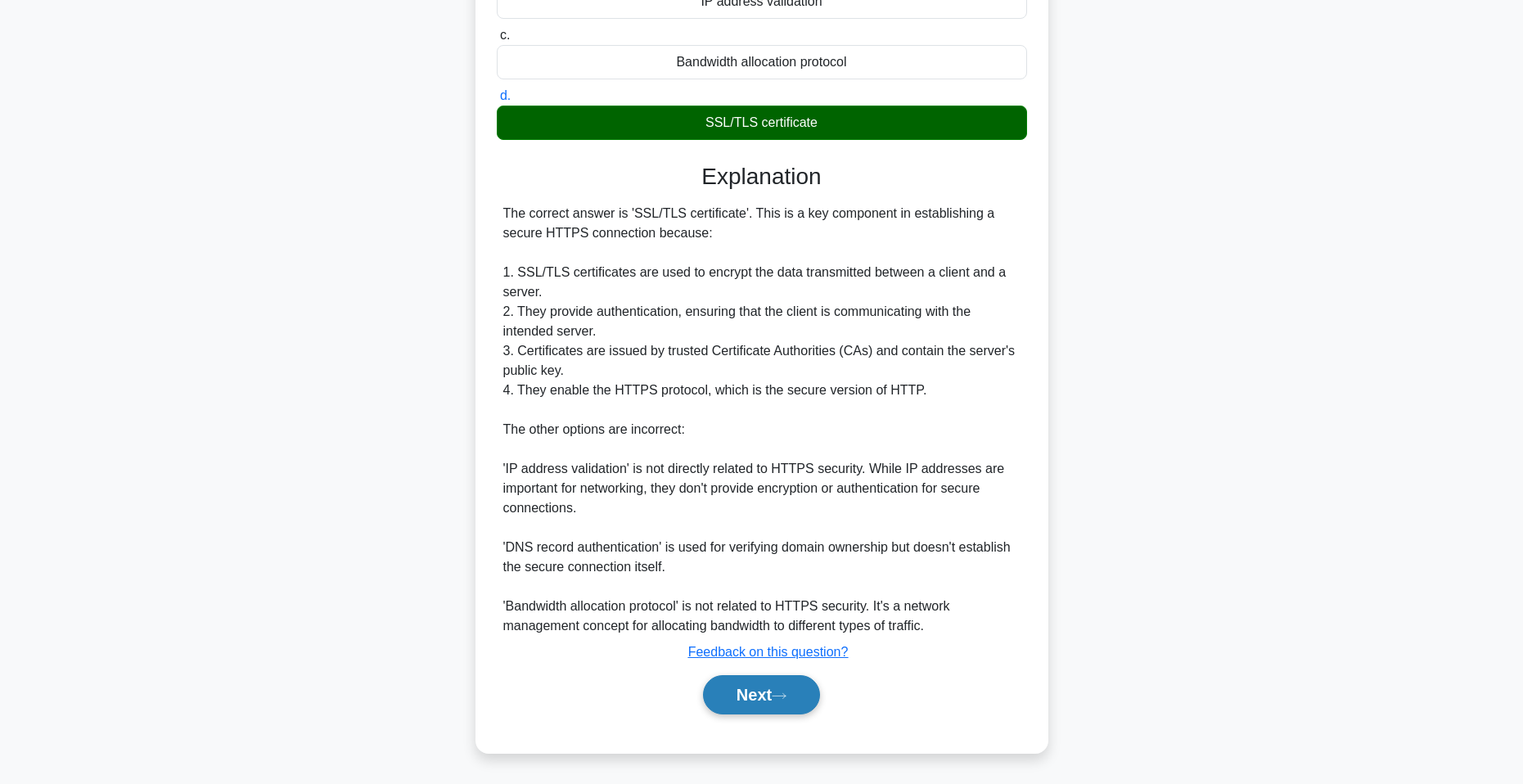
click at [804, 702] on button "Next" at bounding box center [762, 695] width 117 height 39
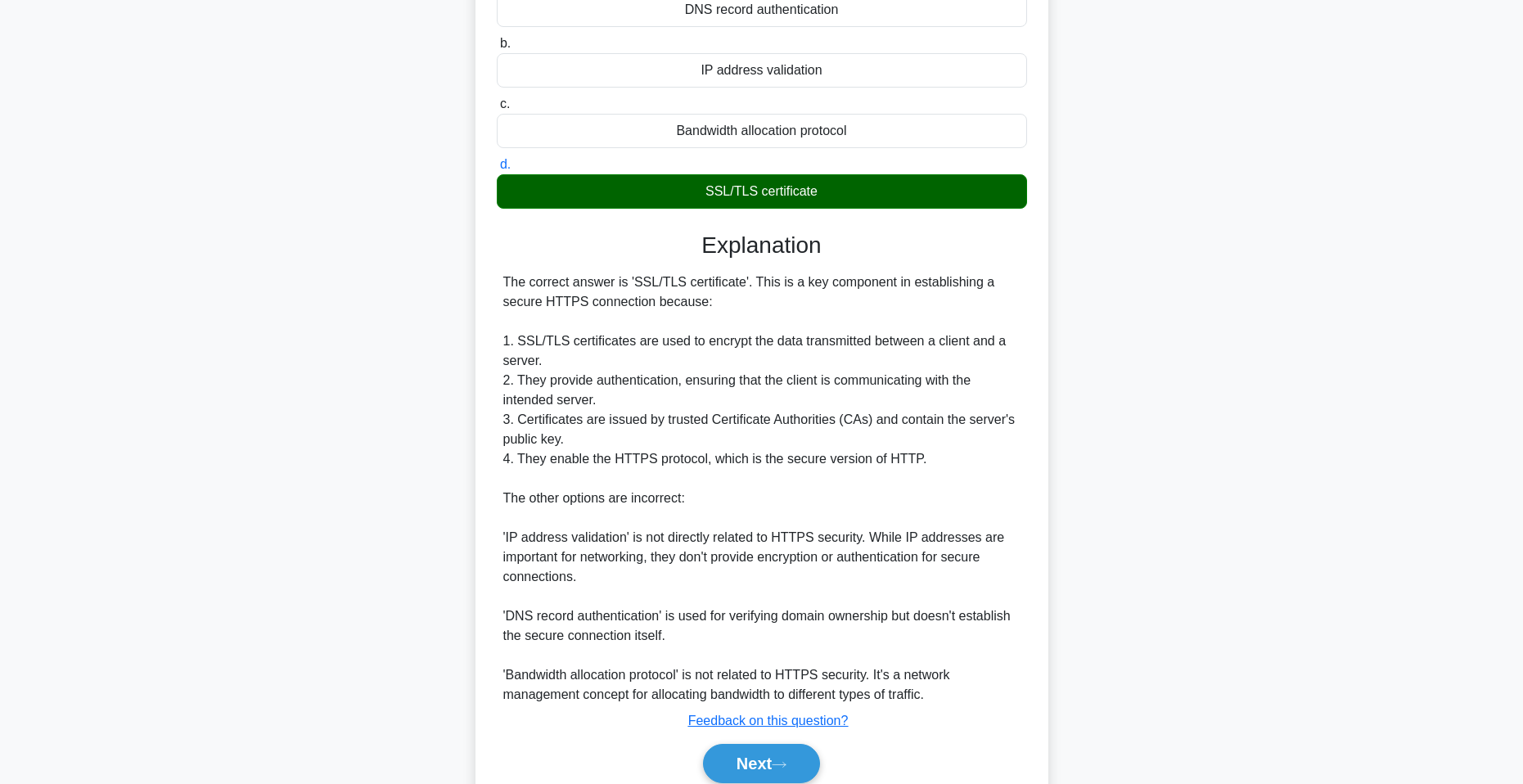
scroll to position [0, 0]
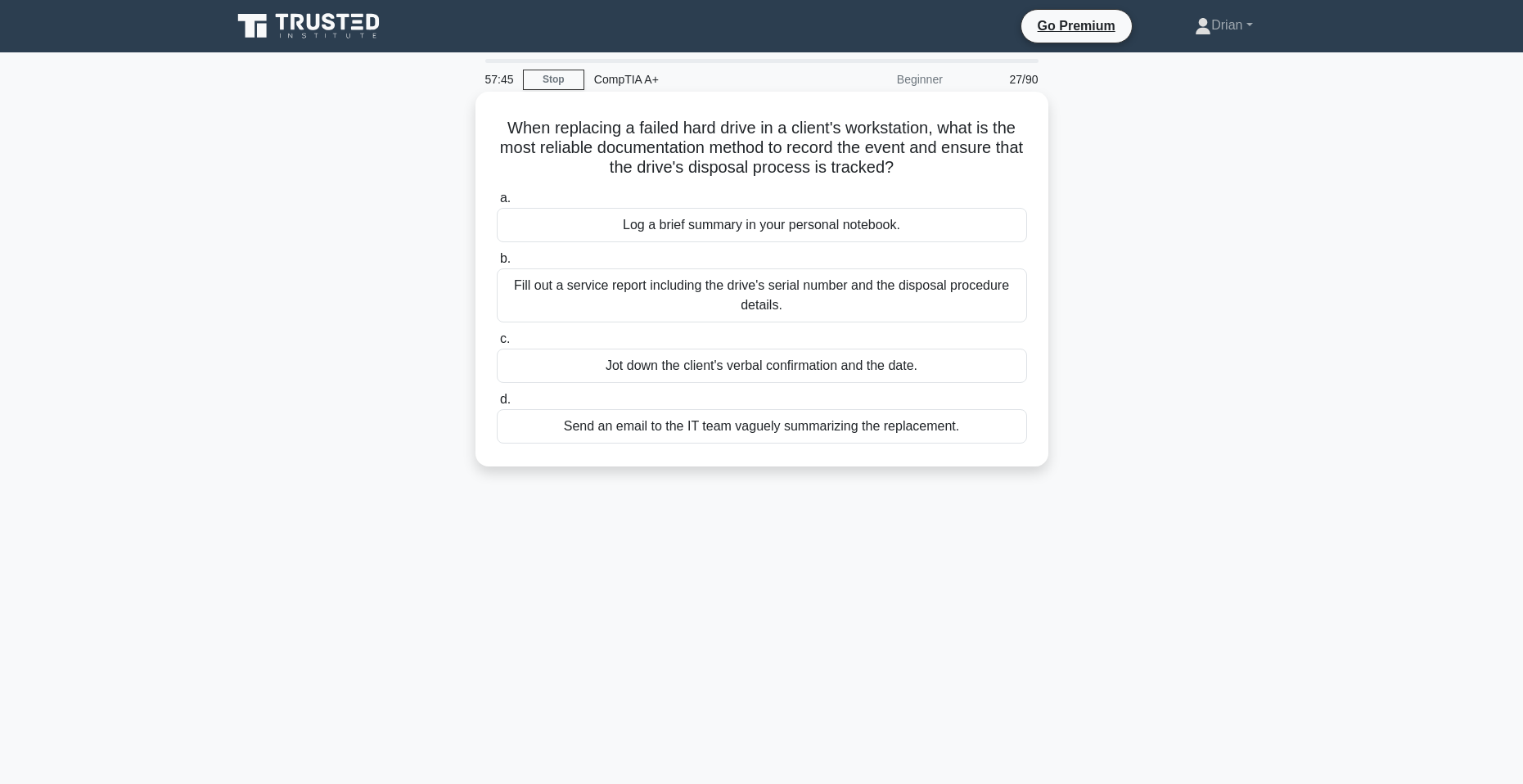
click at [839, 290] on div "Fill out a service report including the drive's serial number and the disposal …" at bounding box center [762, 296] width 531 height 54
click at [497, 264] on input "b. Fill out a service report including the drive's serial number and the dispos…" at bounding box center [497, 258] width 0 height 11
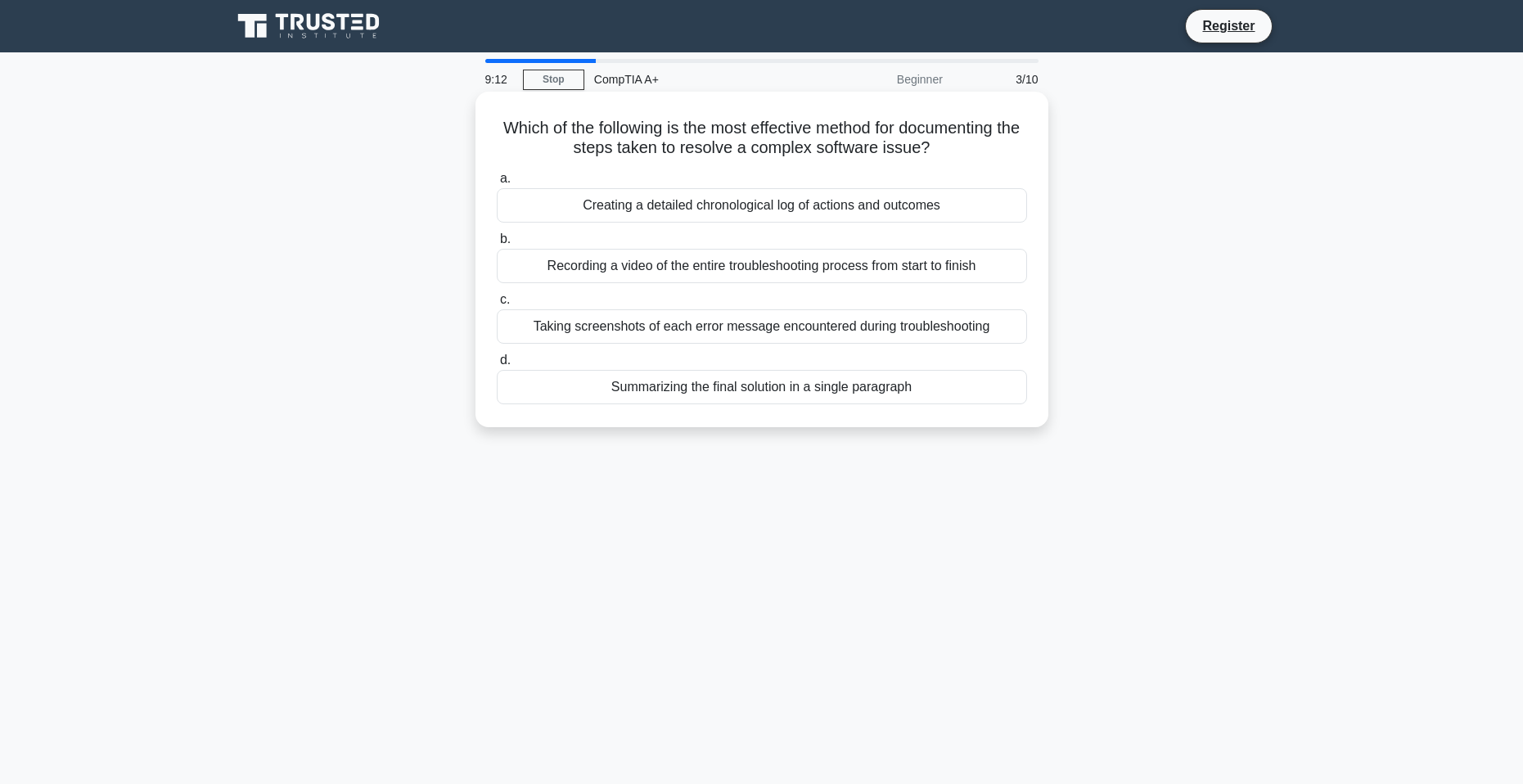
click at [858, 213] on div "Creating a detailed chronological log of actions and outcomes" at bounding box center [762, 205] width 531 height 34
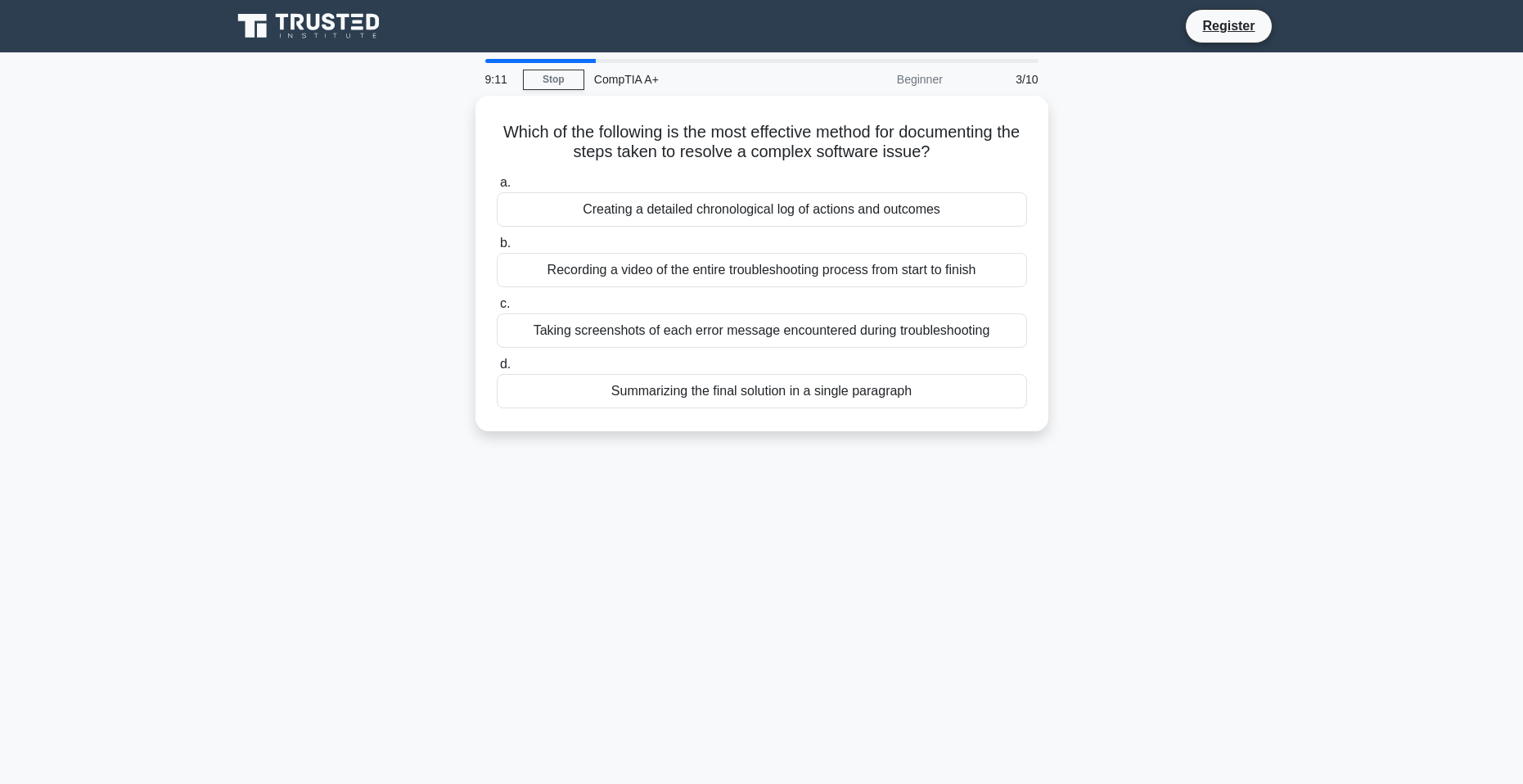
click at [1267, 149] on div "Which of the following is the most effective method for documenting the steps t…" at bounding box center [762, 274] width 1081 height 355
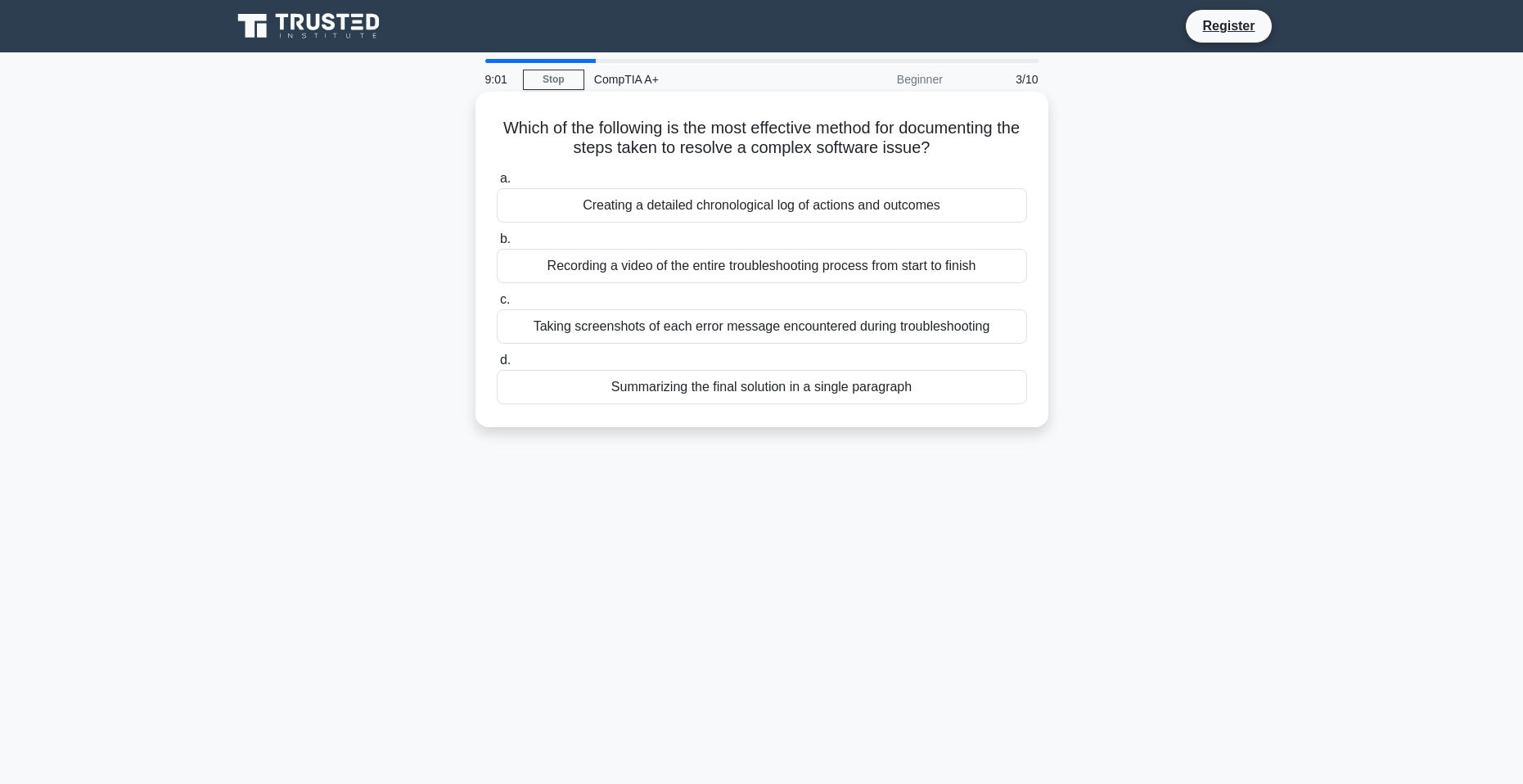
click at [921, 203] on div "Creating a detailed chronological log of actions and outcomes" at bounding box center [762, 205] width 531 height 34
click at [497, 185] on input "a. Creating a detailed chronological log of actions and outcomes" at bounding box center [497, 179] width 0 height 11
click at [929, 203] on div "Creating a detailed chronological log of actions and outcomes" at bounding box center [762, 205] width 531 height 34
click at [497, 185] on input "a. Creating a detailed chronological log of actions and outcomes" at bounding box center [497, 179] width 0 height 11
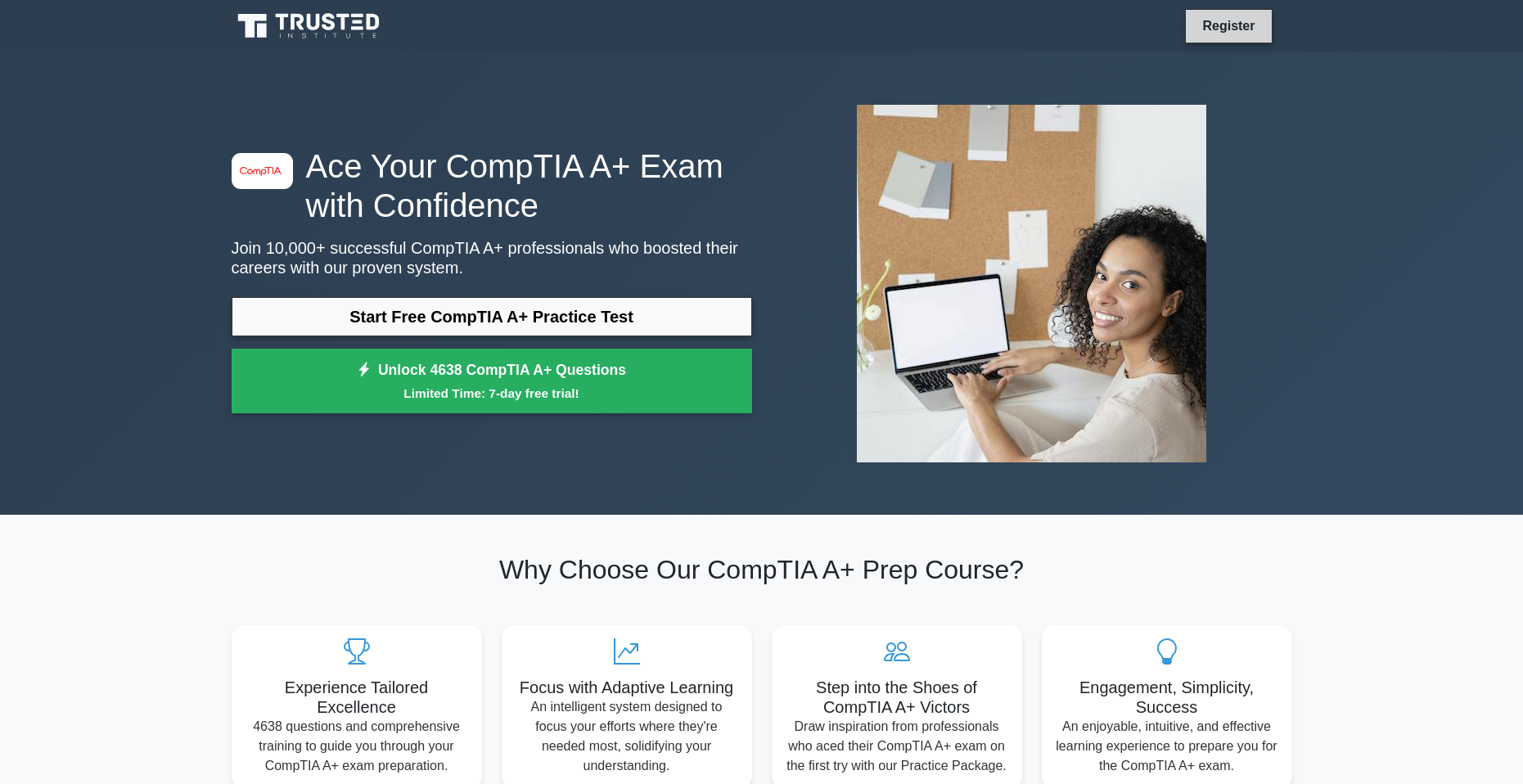
click at [1264, 20] on link "Register" at bounding box center [1228, 26] width 72 height 20
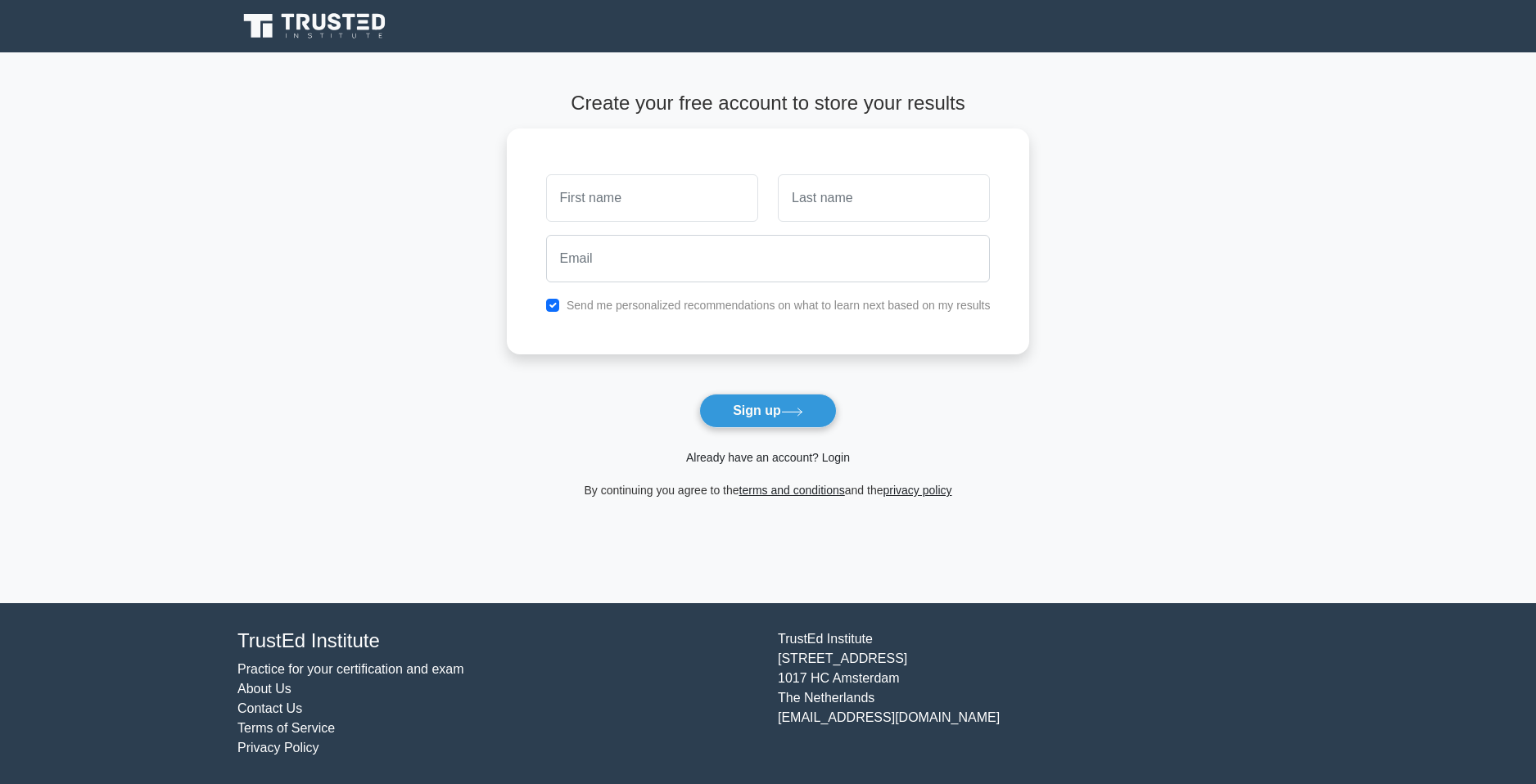
click at [781, 462] on link "Already have an account? Login" at bounding box center [768, 457] width 164 height 13
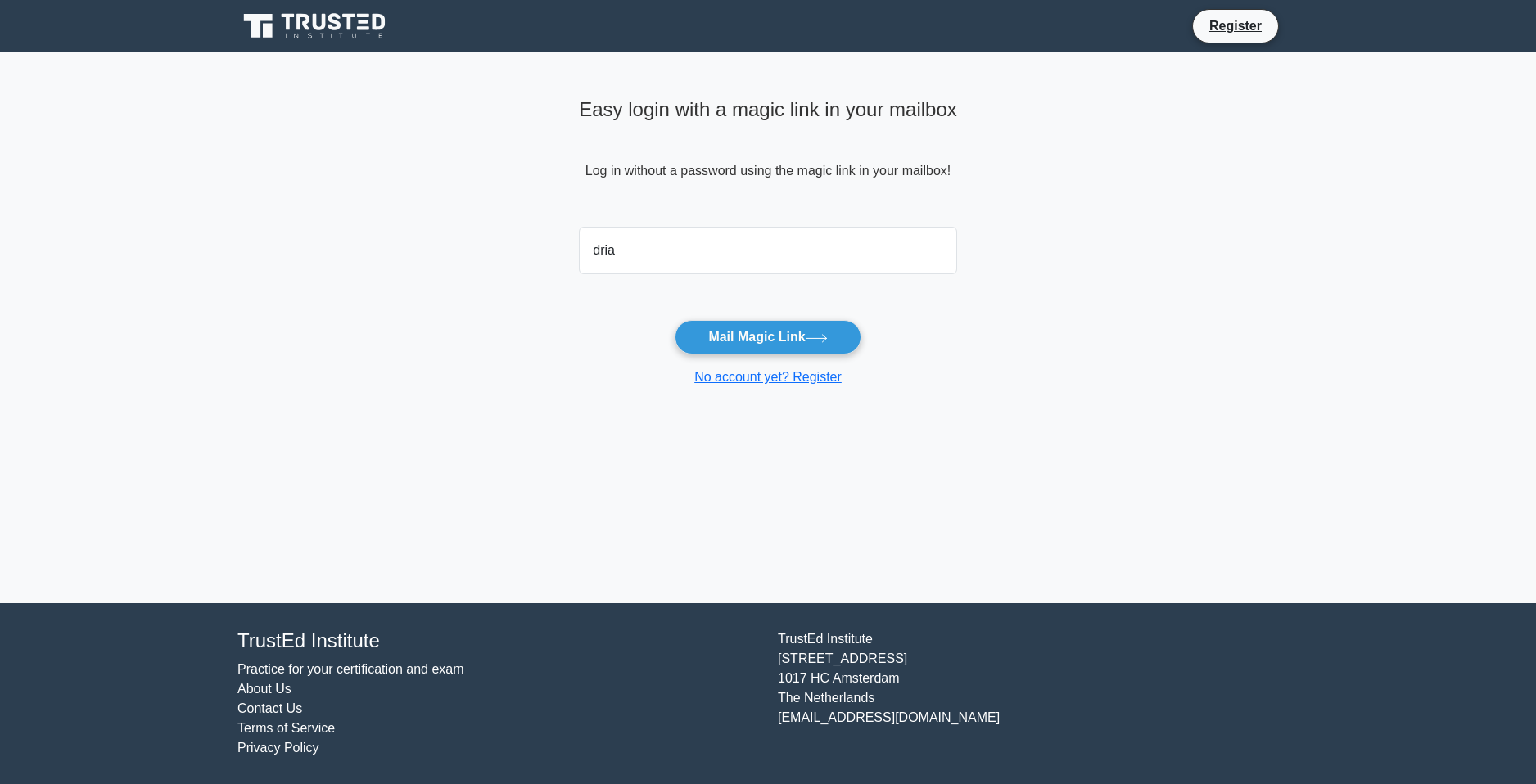
type input "[EMAIL_ADDRESS][DOMAIN_NAME]"
click at [782, 331] on button "Mail Magic Link" at bounding box center [767, 337] width 186 height 34
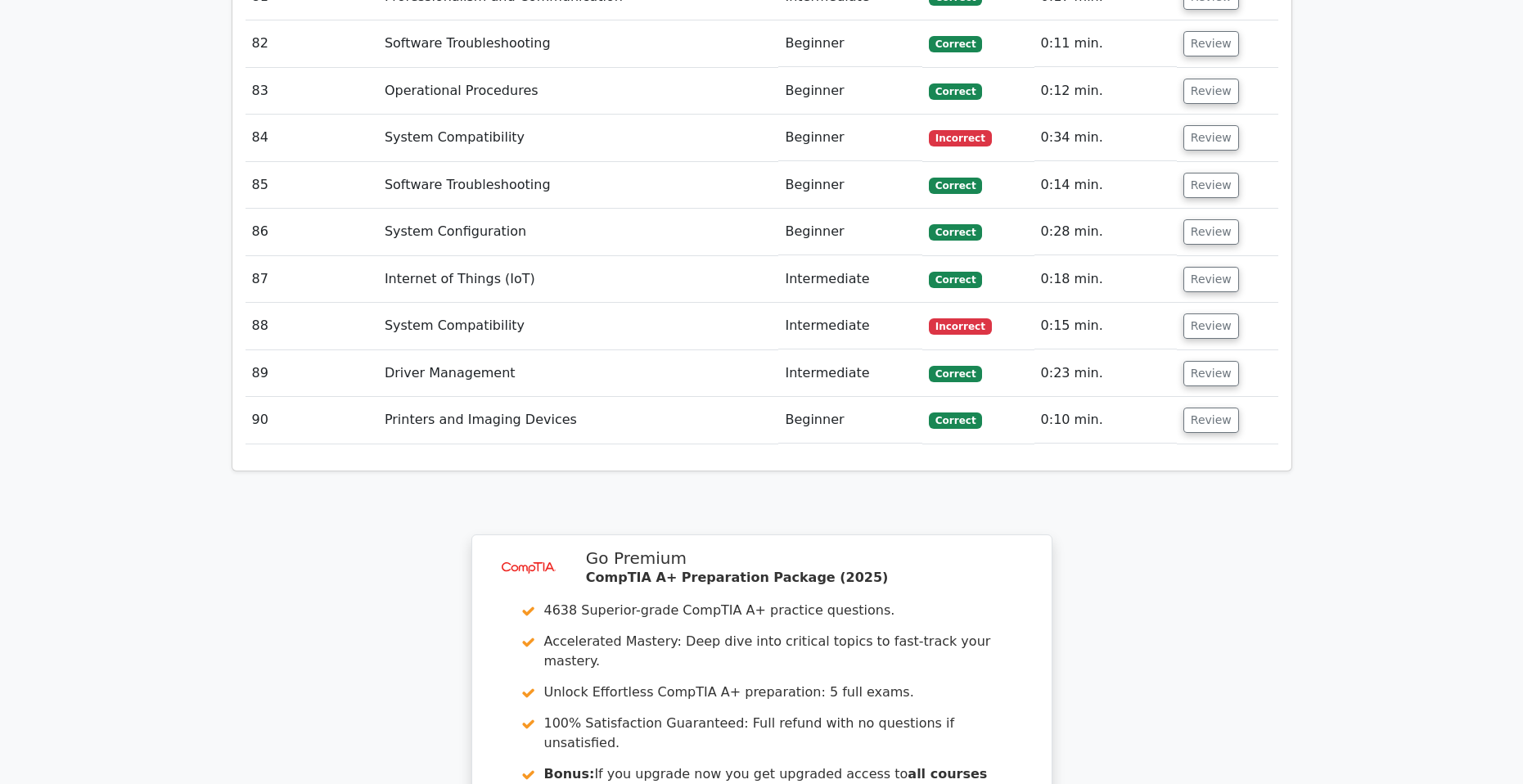
scroll to position [7112, 0]
